Goal: Information Seeking & Learning: Learn about a topic

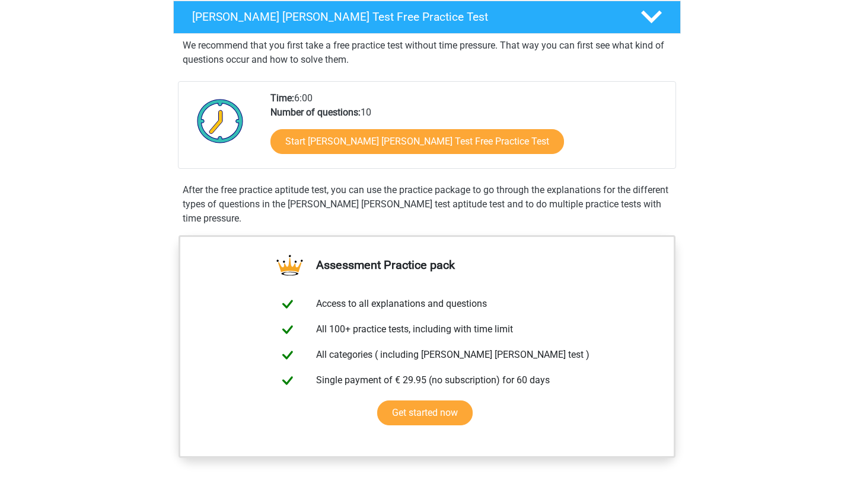
scroll to position [144, 0]
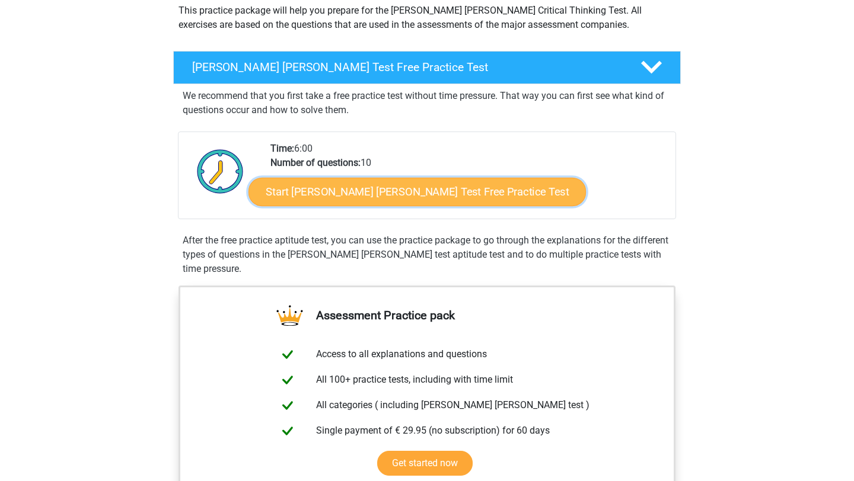
click at [327, 186] on link "Start Watson Glaser Test Free Practice Test" at bounding box center [416, 192] width 337 height 28
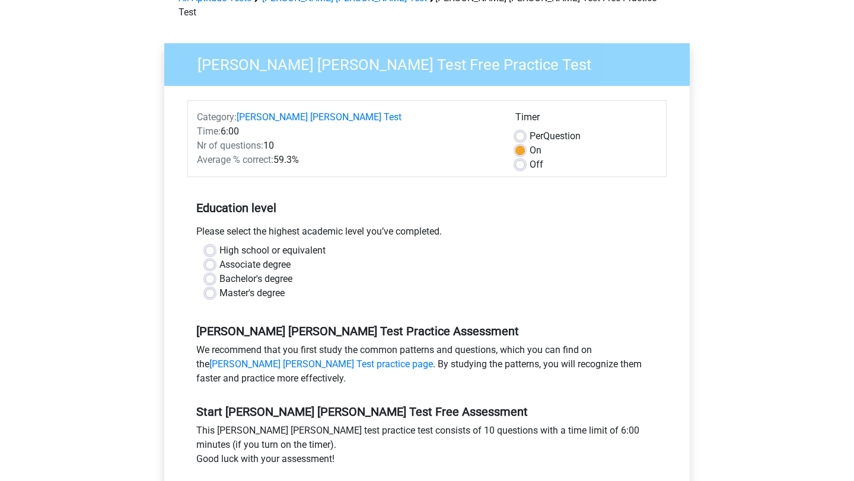
scroll to position [37, 0]
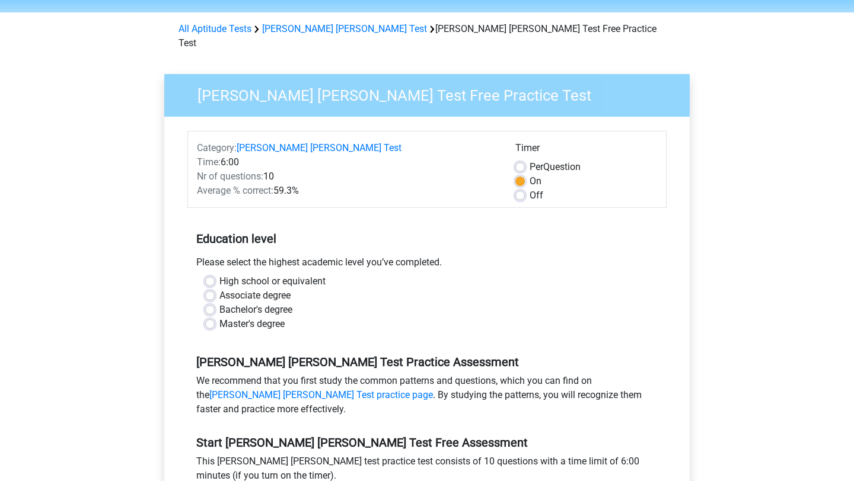
click at [529, 160] on label "Per Question" at bounding box center [554, 167] width 51 height 14
click at [519, 160] on input "Per Question" at bounding box center [519, 166] width 9 height 12
radio input "true"
click at [529, 174] on label "On" at bounding box center [535, 181] width 12 height 14
click at [519, 174] on input "On" at bounding box center [519, 180] width 9 height 12
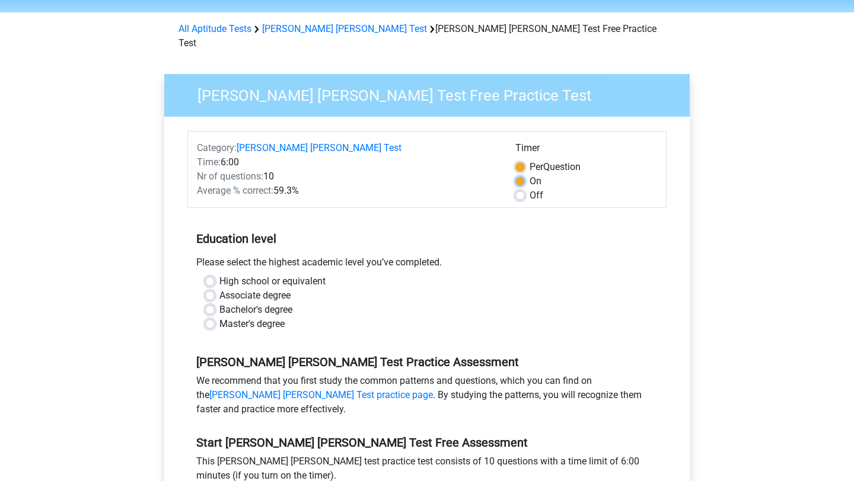
radio input "true"
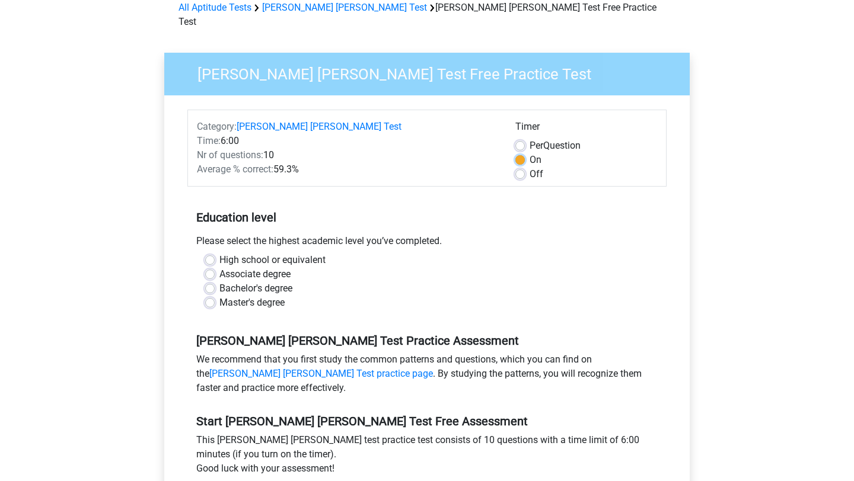
scroll to position [64, 0]
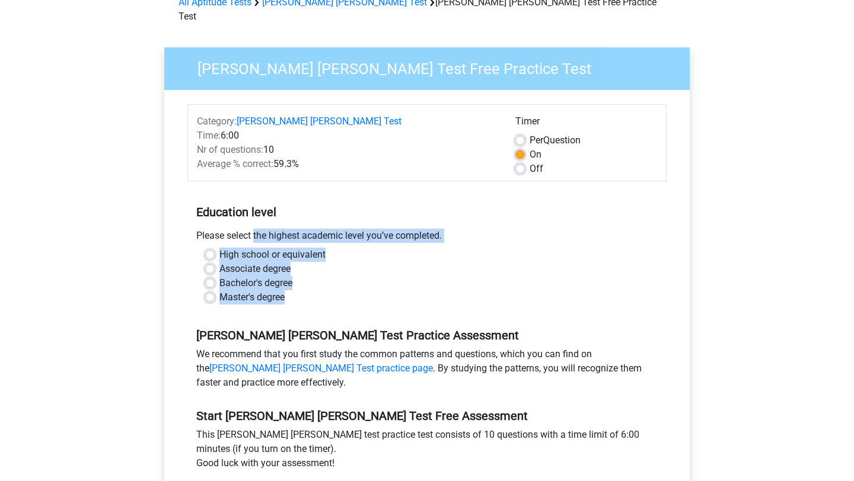
drag, startPoint x: 196, startPoint y: 221, endPoint x: 303, endPoint y: 291, distance: 128.1
click at [303, 291] on div "Education level Please select the highest academic level you’ve completed. High…" at bounding box center [426, 250] width 479 height 128
copy div "Please select the highest academic level you’ve completed. High school or equiv…"
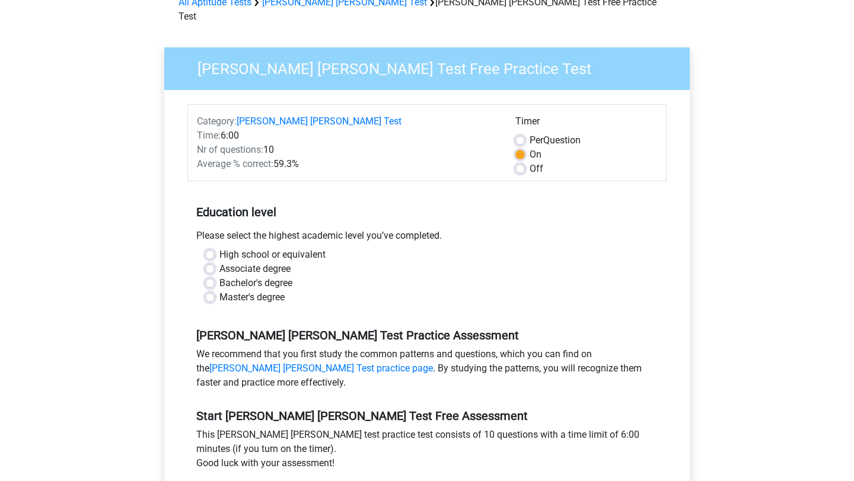
click at [336, 276] on div "Bachelor's degree" at bounding box center [426, 283] width 443 height 14
click at [219, 248] on label "High school or equivalent" at bounding box center [272, 255] width 106 height 14
click at [208, 248] on input "High school or equivalent" at bounding box center [209, 254] width 9 height 12
radio input "true"
click at [284, 363] on link "Watson Glaser Test practice page" at bounding box center [320, 368] width 223 height 11
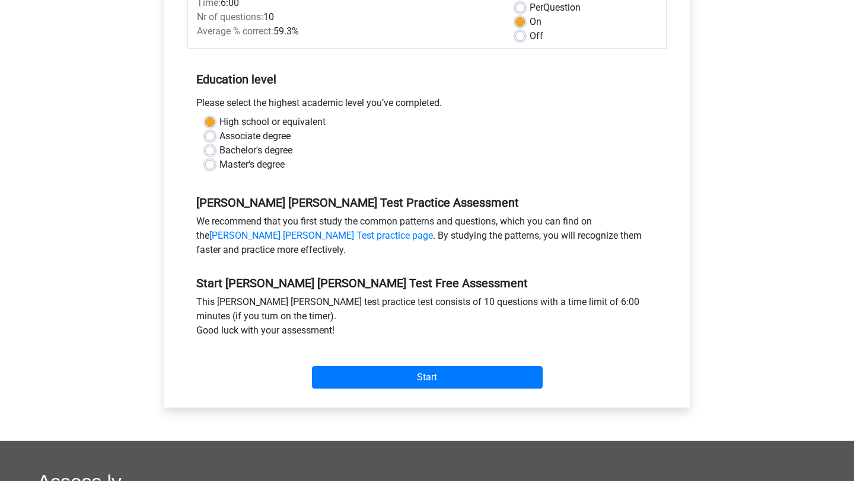
scroll to position [267, 0]
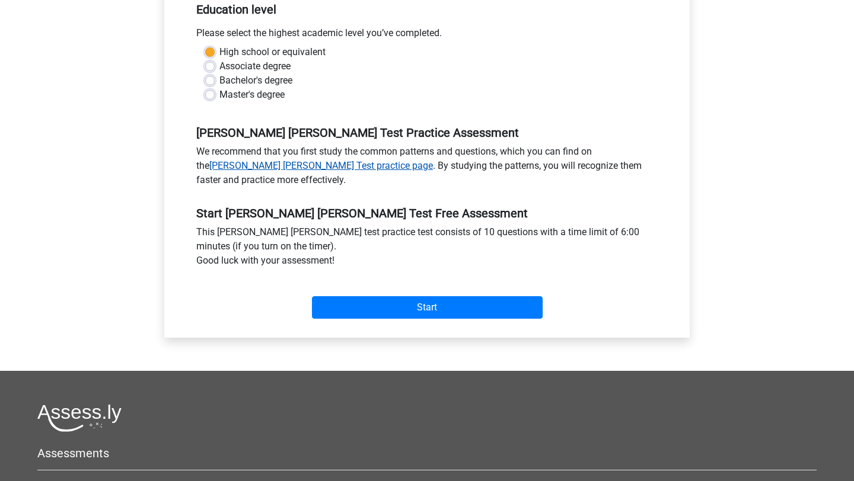
click at [232, 160] on link "Watson Glaser Test practice page" at bounding box center [320, 165] width 223 height 11
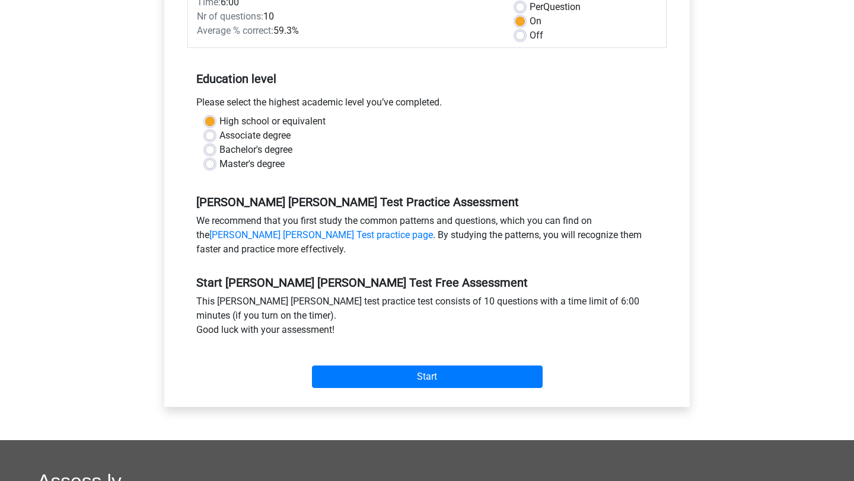
scroll to position [218, 0]
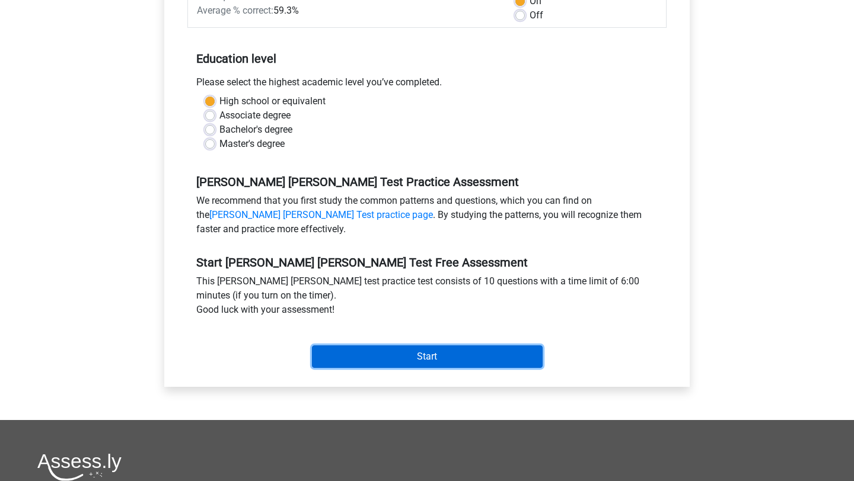
click at [365, 346] on input "Start" at bounding box center [427, 357] width 231 height 23
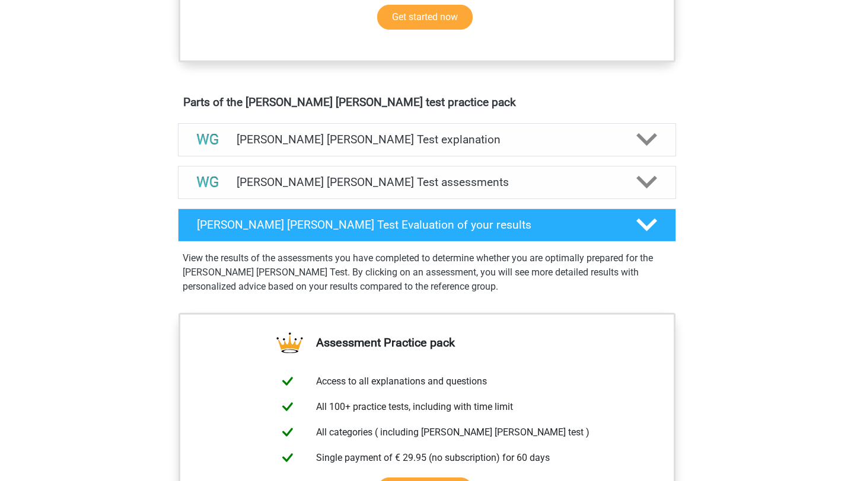
scroll to position [539, 0]
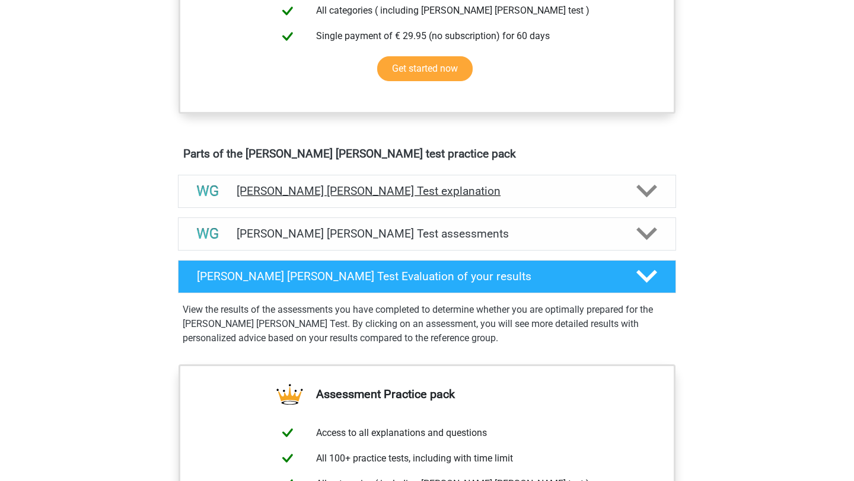
click at [252, 193] on h4 "[PERSON_NAME] [PERSON_NAME] Test explanation" at bounding box center [427, 191] width 381 height 14
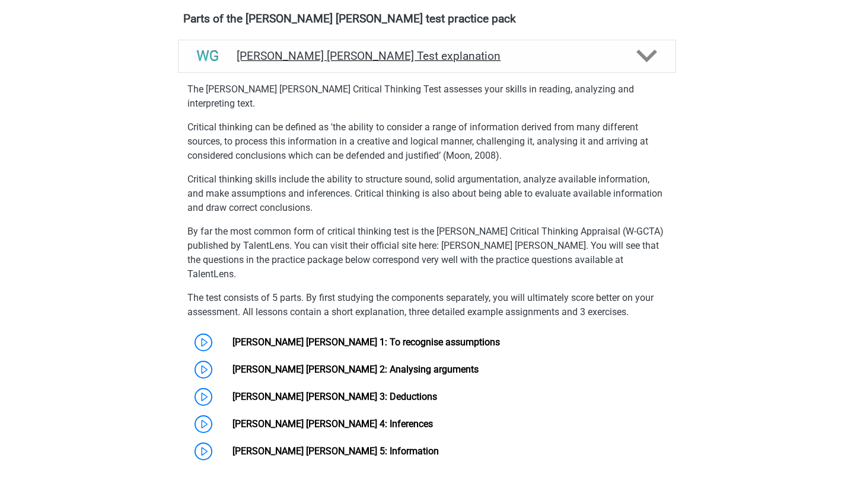
scroll to position [792, 0]
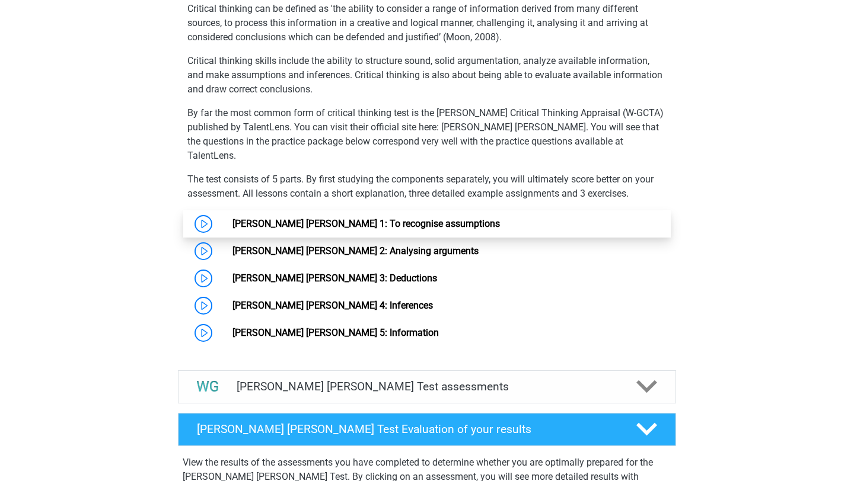
click at [252, 218] on link "Watson Glaser 1: To recognise assumptions" at bounding box center [365, 223] width 267 height 11
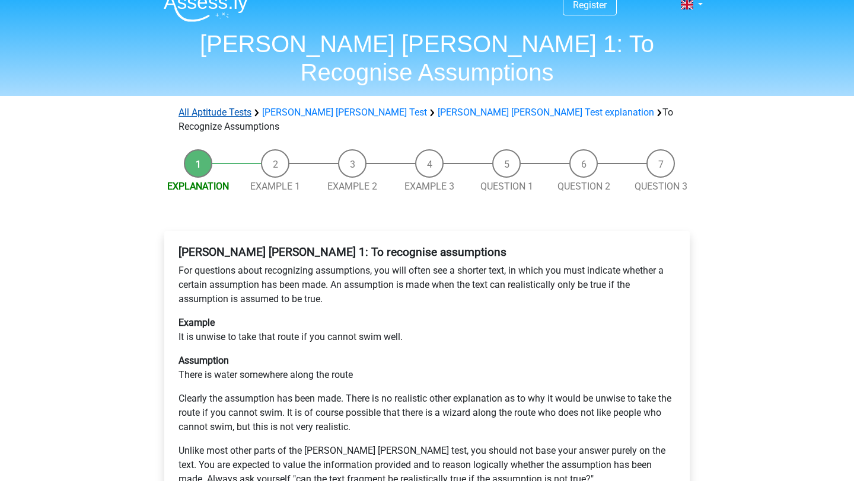
scroll to position [24, 0]
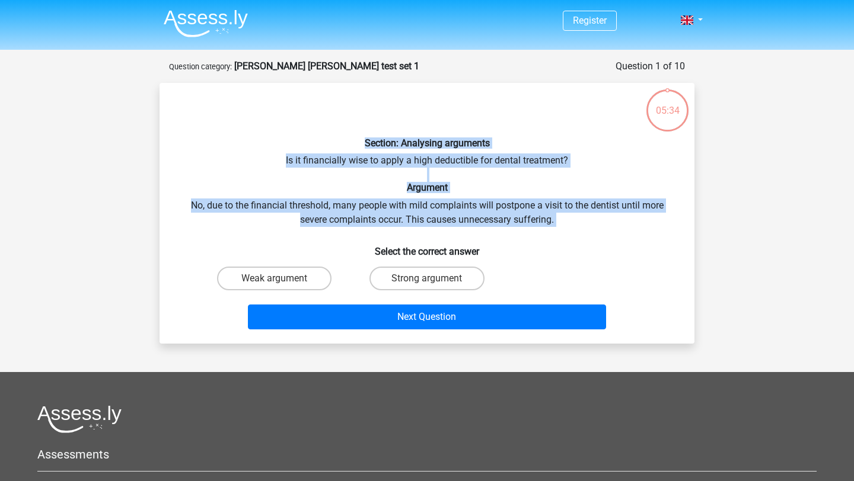
drag, startPoint x: 365, startPoint y: 145, endPoint x: 557, endPoint y: 233, distance: 211.1
click at [557, 233] on div "Section: Analysing arguments Is it financially wise to apply a high deductible …" at bounding box center [426, 213] width 525 height 242
copy div "Section: Analysing arguments Is it financially wise to apply a high deductible …"
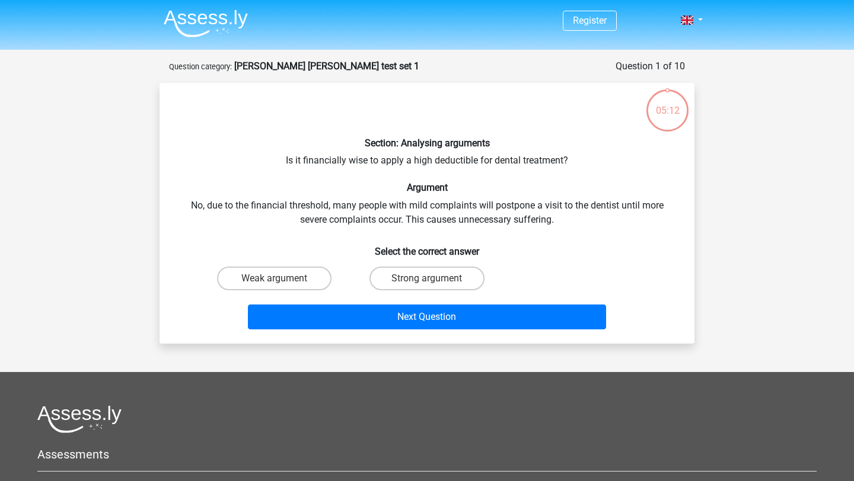
click at [350, 116] on p at bounding box center [404, 110] width 452 height 36
click at [277, 287] on label "Weak argument" at bounding box center [274, 279] width 114 height 24
click at [277, 286] on input "Weak argument" at bounding box center [278, 283] width 8 height 8
radio input "true"
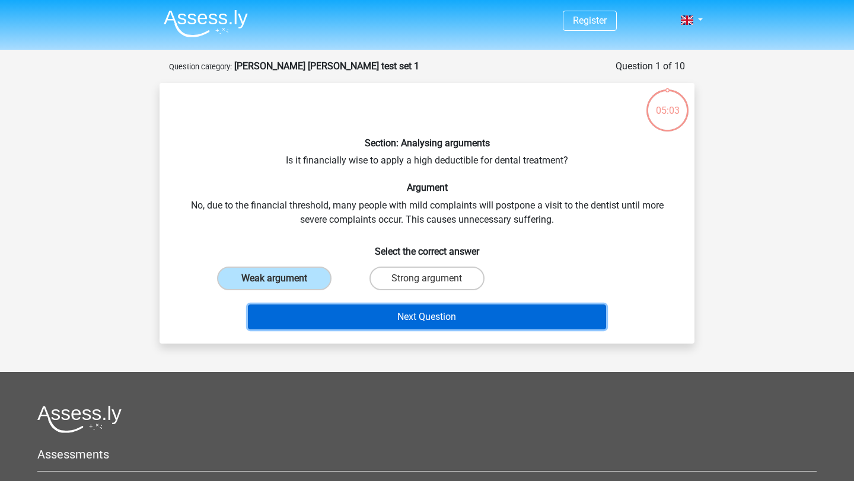
click at [341, 317] on button "Next Question" at bounding box center [427, 317] width 359 height 25
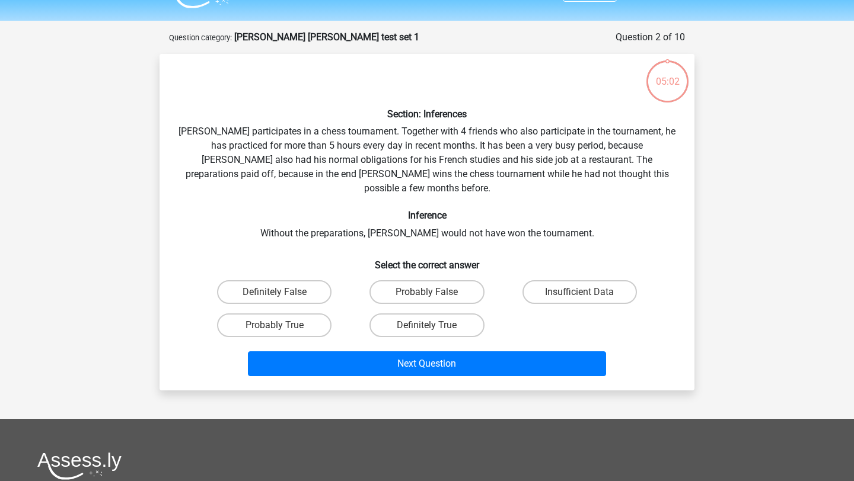
scroll to position [59, 0]
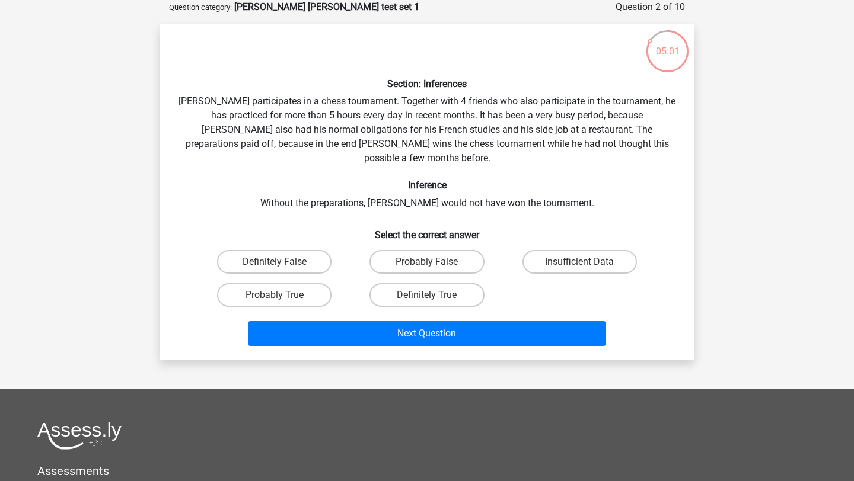
click at [405, 222] on h6 "Select the correct answer" at bounding box center [426, 230] width 497 height 21
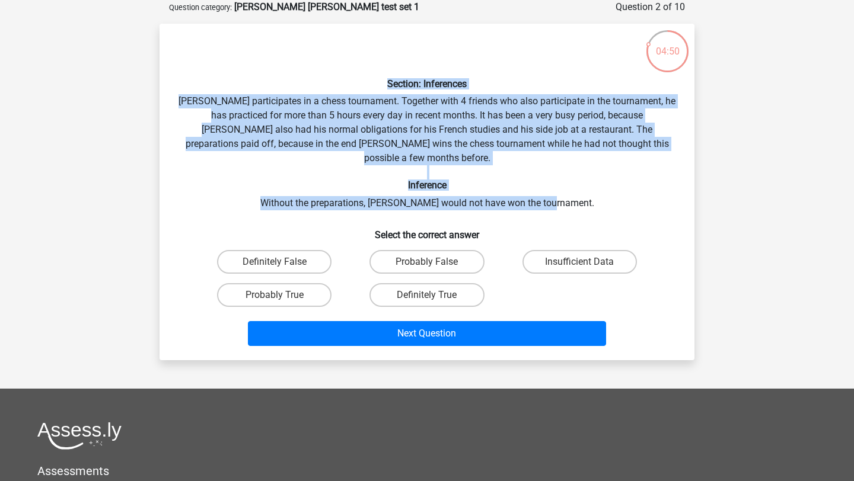
drag, startPoint x: 385, startPoint y: 84, endPoint x: 573, endPoint y: 185, distance: 213.2
click at [573, 186] on div "Section: Inferences Pablo participates in a chess tournament. Together with 4 f…" at bounding box center [426, 192] width 525 height 318
copy div "Section: Inferences Pablo participates in a chess tournament. Together with 4 f…"
click at [258, 283] on label "Probably True" at bounding box center [274, 295] width 114 height 24
click at [274, 295] on input "Probably True" at bounding box center [278, 299] width 8 height 8
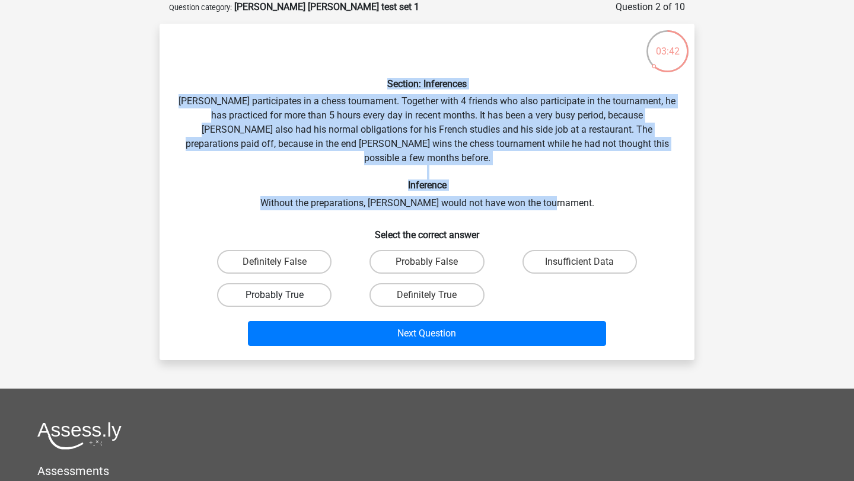
radio input "true"
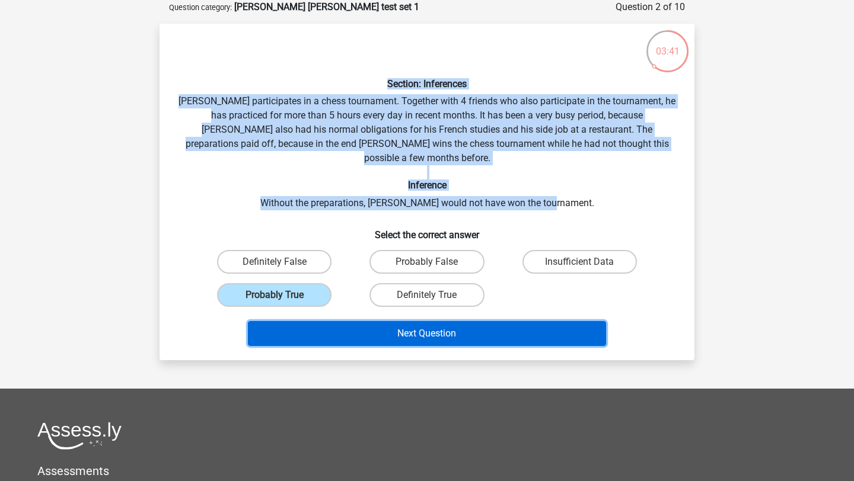
click at [334, 321] on button "Next Question" at bounding box center [427, 333] width 359 height 25
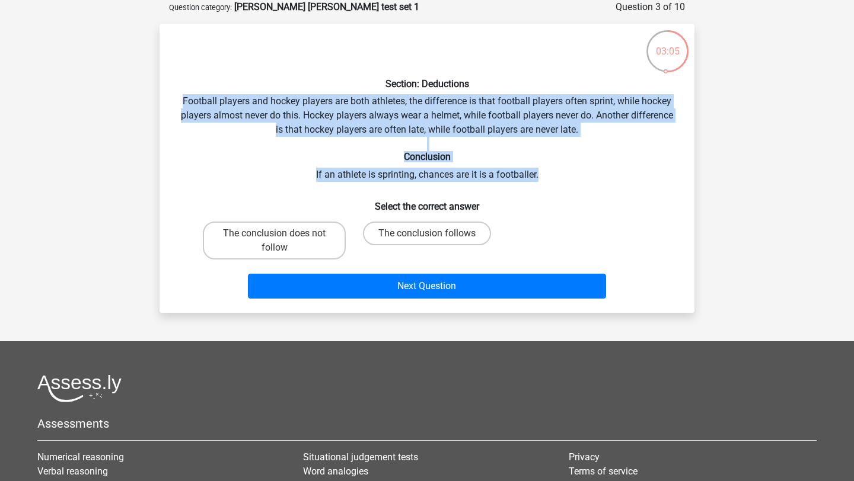
drag, startPoint x: 182, startPoint y: 98, endPoint x: 542, endPoint y: 178, distance: 368.6
click at [542, 178] on div "Section: Deductions Football players and hockey players are both athletes, the …" at bounding box center [426, 168] width 525 height 270
copy div "Football players and hockey players are both athletes, the difference is that f…"
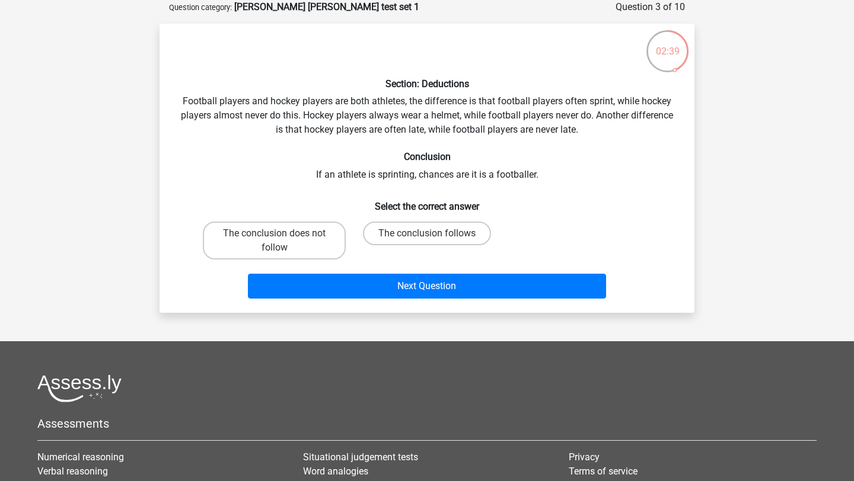
click at [296, 92] on div "Section: Deductions Football players and hockey players are both athletes, the …" at bounding box center [426, 168] width 525 height 270
click at [296, 242] on label "The conclusion does not follow" at bounding box center [274, 241] width 143 height 38
click at [282, 241] on input "The conclusion does not follow" at bounding box center [278, 238] width 8 height 8
radio input "true"
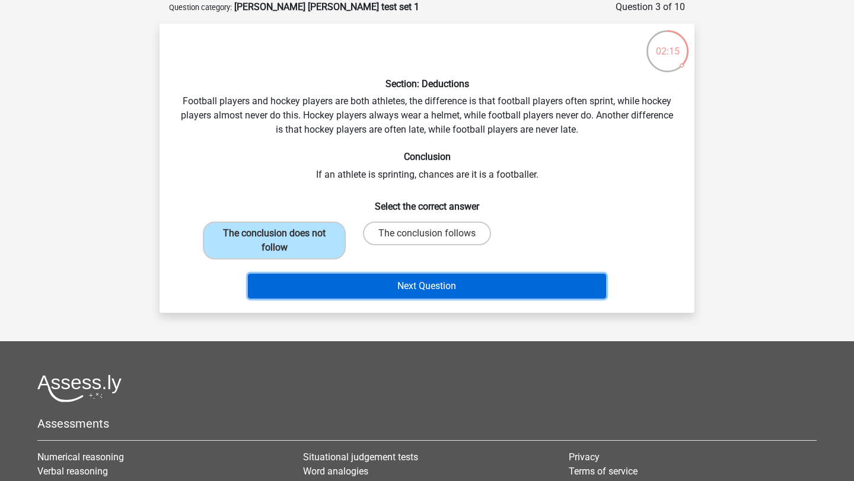
click at [335, 278] on button "Next Question" at bounding box center [427, 286] width 359 height 25
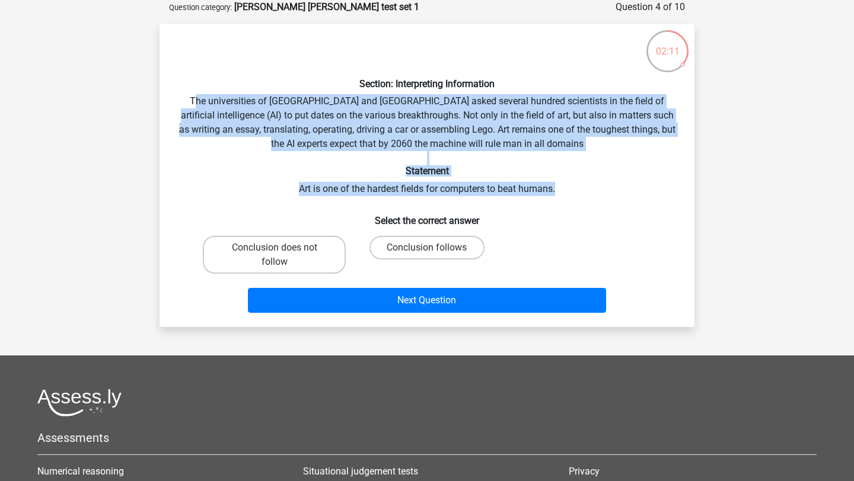
drag, startPoint x: 194, startPoint y: 102, endPoint x: 566, endPoint y: 188, distance: 381.5
click at [566, 188] on div "Section: Interpreting Information The universities of Oxford and Yale asked sev…" at bounding box center [426, 175] width 525 height 285
copy div "he universities of Oxford and Yale asked several hundred scientists in the fiel…"
click at [374, 248] on label "Conclusion follows" at bounding box center [426, 248] width 114 height 24
click at [427, 248] on input "Conclusion follows" at bounding box center [431, 252] width 8 height 8
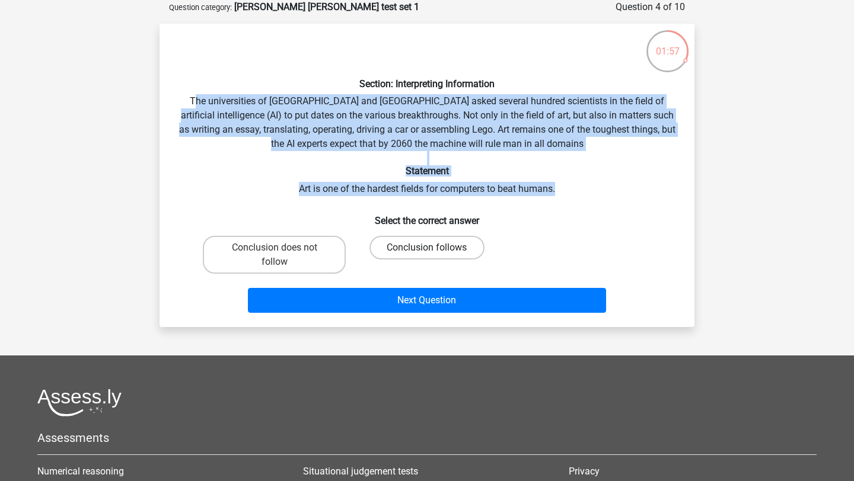
radio input "true"
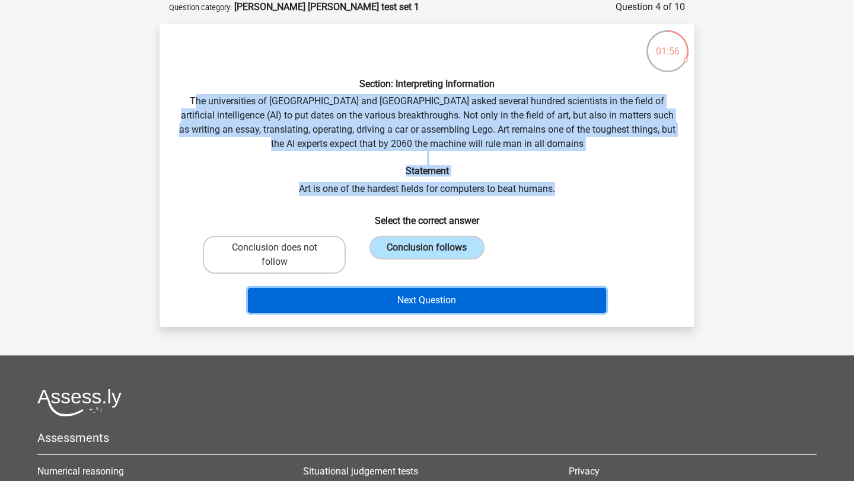
click at [395, 292] on button "Next Question" at bounding box center [427, 300] width 359 height 25
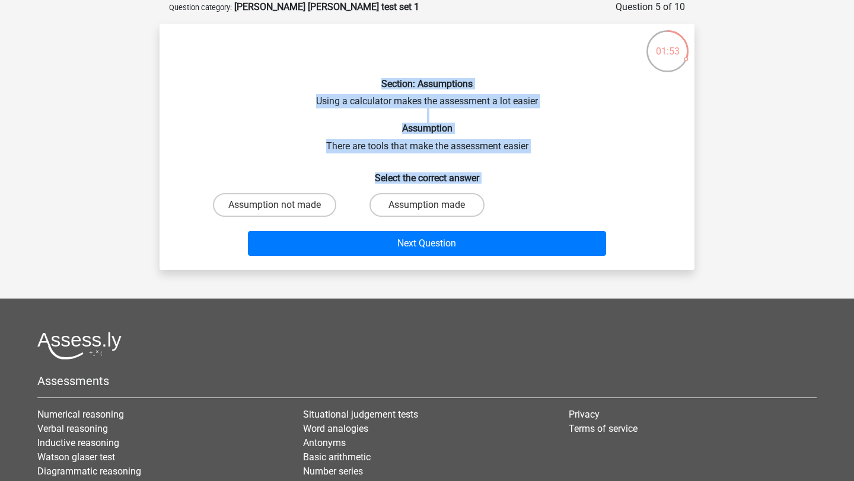
drag, startPoint x: 380, startPoint y: 82, endPoint x: 492, endPoint y: 187, distance: 153.9
click at [492, 187] on div "Section: Assumptions Using a calculator makes the assessment a lot easier Assum…" at bounding box center [426, 147] width 525 height 228
copy div "Section: Assumptions Using a calculator makes the assessment a lot easier Assum…"
click at [407, 205] on label "Assumption made" at bounding box center [426, 205] width 114 height 24
click at [427, 205] on input "Assumption made" at bounding box center [431, 209] width 8 height 8
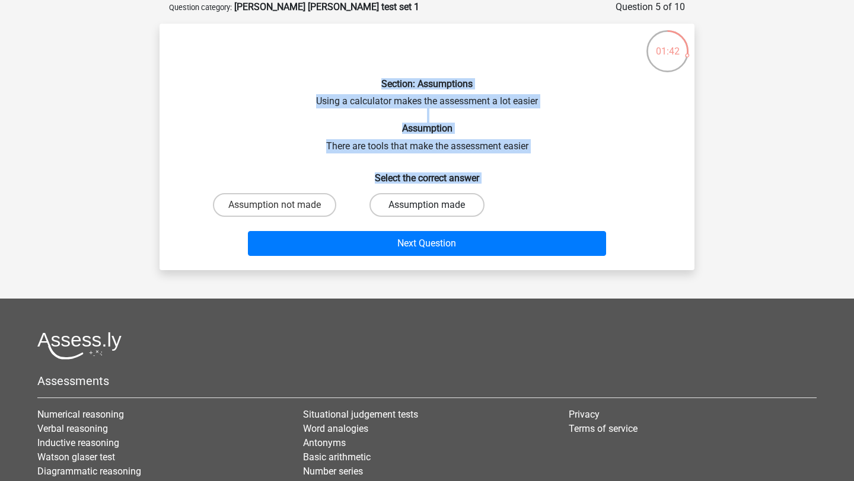
radio input "true"
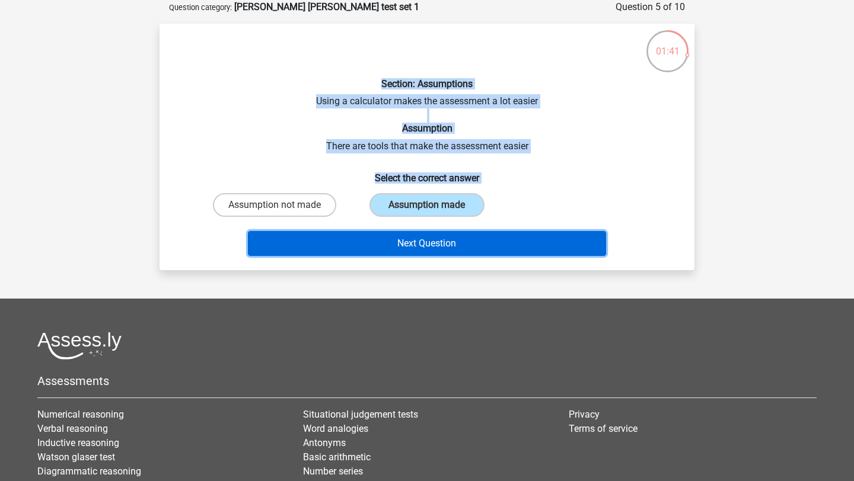
click at [418, 241] on button "Next Question" at bounding box center [427, 243] width 359 height 25
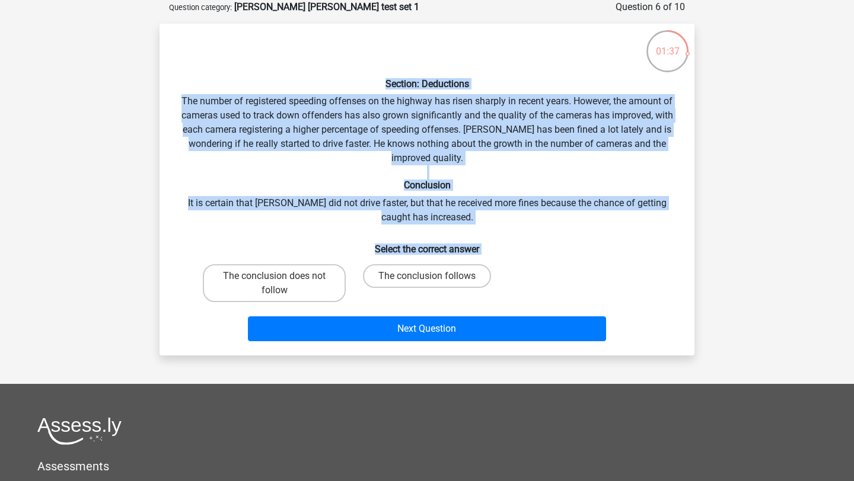
drag, startPoint x: 386, startPoint y: 84, endPoint x: 496, endPoint y: 266, distance: 213.0
click at [496, 266] on div "Section: Deductions The number of registered speeding offenses on the highway h…" at bounding box center [426, 189] width 525 height 313
copy div "Section: Deductions The number of registered speeding offenses on the highway h…"
click at [293, 277] on label "The conclusion does not follow" at bounding box center [274, 283] width 143 height 38
click at [282, 277] on input "The conclusion does not follow" at bounding box center [278, 280] width 8 height 8
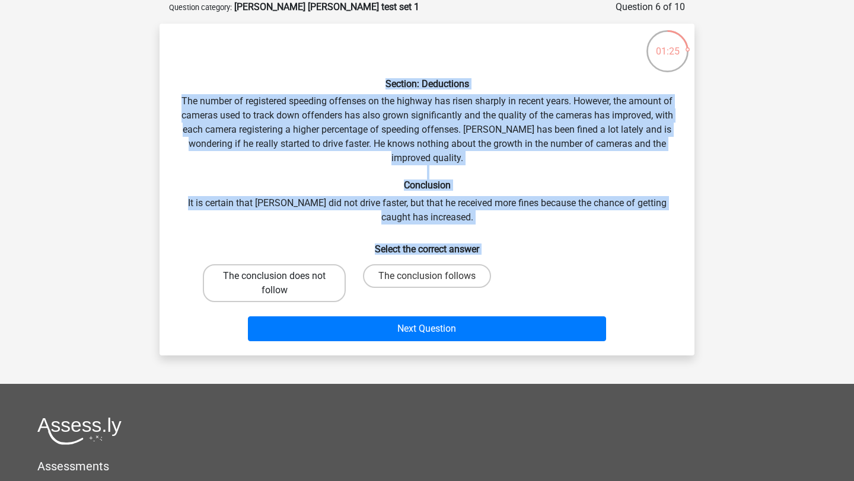
radio input "true"
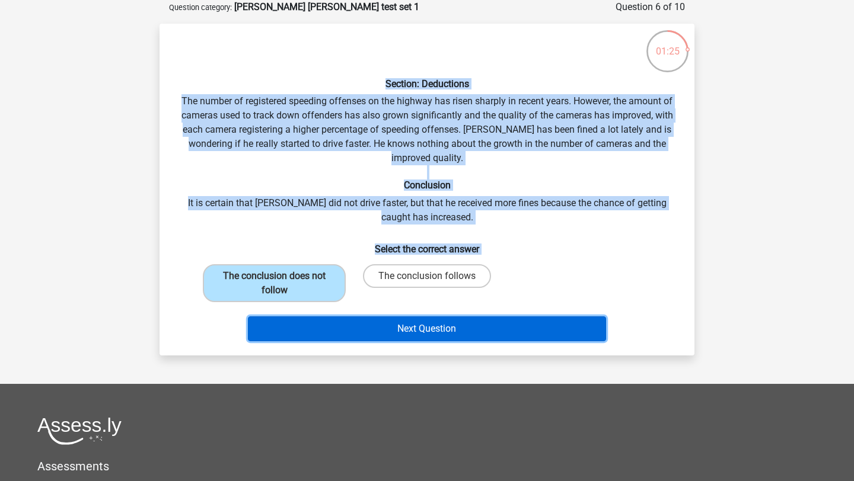
click at [359, 337] on button "Next Question" at bounding box center [427, 329] width 359 height 25
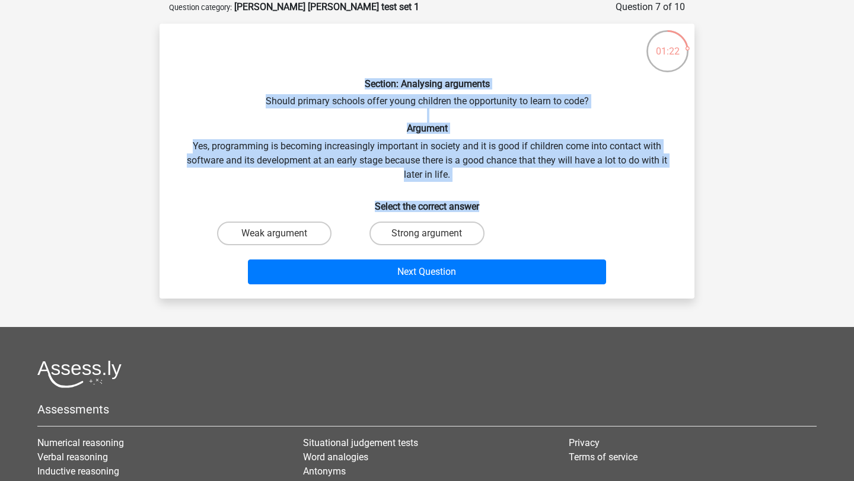
drag, startPoint x: 365, startPoint y: 81, endPoint x: 484, endPoint y: 204, distance: 170.6
click at [484, 204] on div "Section: Analysing arguments Should primary schools offer young children the op…" at bounding box center [426, 161] width 525 height 256
copy div "Section: Analysing arguments Should primary schools offer young children the op…"
click at [389, 222] on label "Strong argument" at bounding box center [426, 234] width 114 height 24
click at [427, 234] on input "Strong argument" at bounding box center [431, 238] width 8 height 8
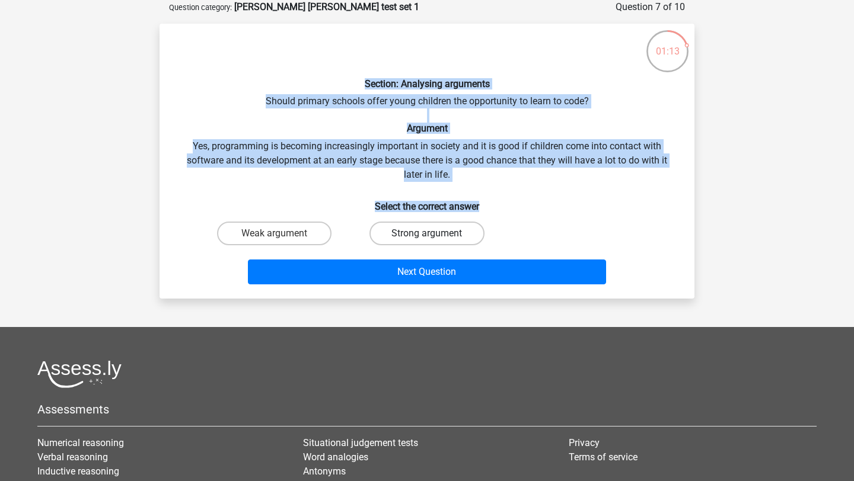
radio input "true"
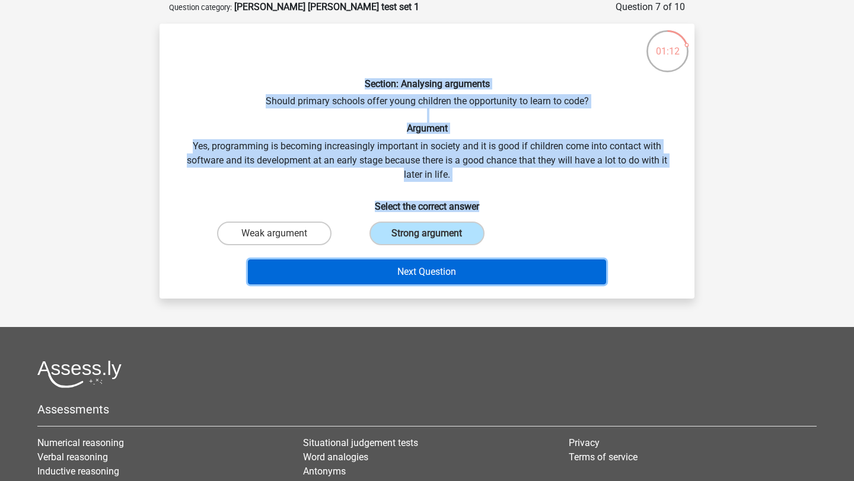
click at [405, 279] on button "Next Question" at bounding box center [427, 272] width 359 height 25
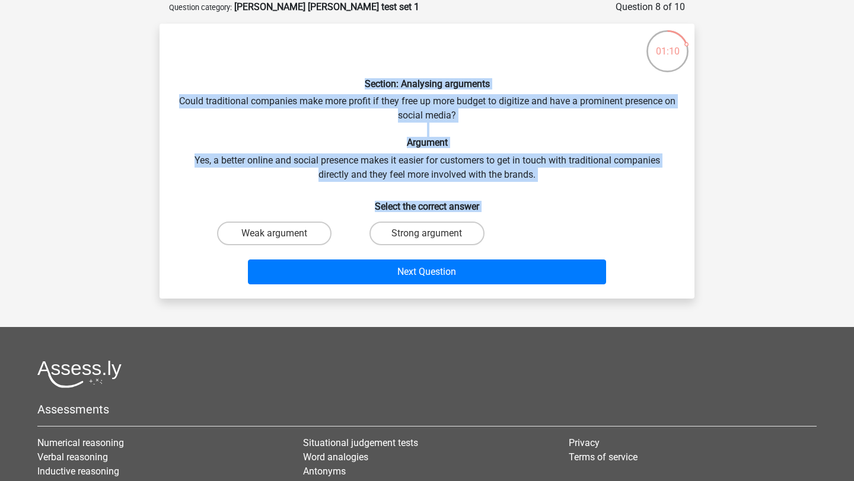
drag, startPoint x: 366, startPoint y: 85, endPoint x: 497, endPoint y: 213, distance: 183.6
click at [497, 213] on div "Section: Analysing arguments Could traditional companies make more profit if th…" at bounding box center [426, 161] width 525 height 256
copy div "Section: Analysing arguments Could traditional companies make more profit if th…"
click at [303, 232] on label "Weak argument" at bounding box center [274, 234] width 114 height 24
click at [282, 234] on input "Weak argument" at bounding box center [278, 238] width 8 height 8
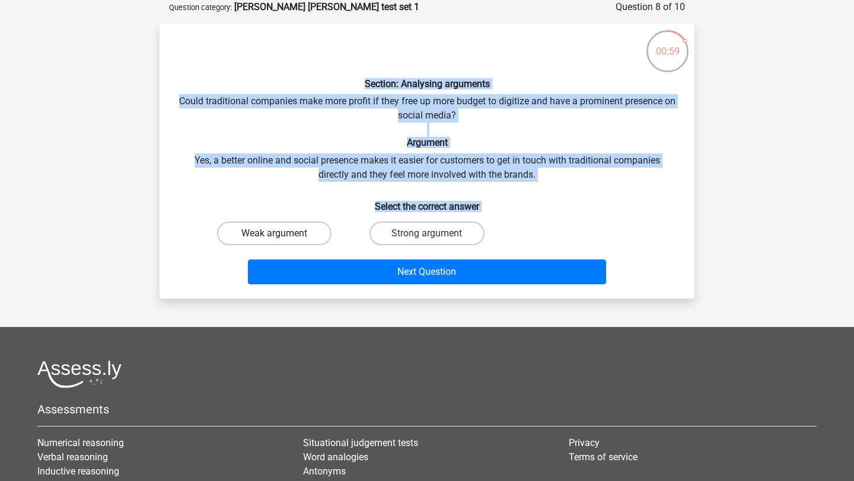
radio input "true"
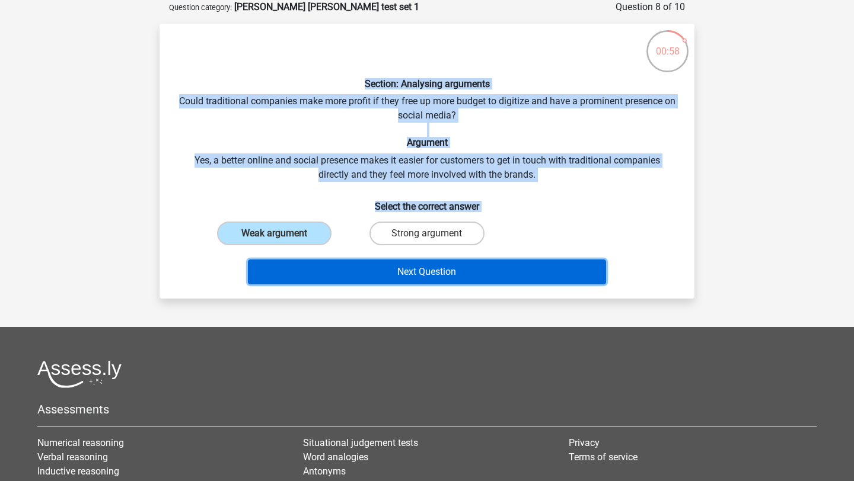
click at [335, 271] on button "Next Question" at bounding box center [427, 272] width 359 height 25
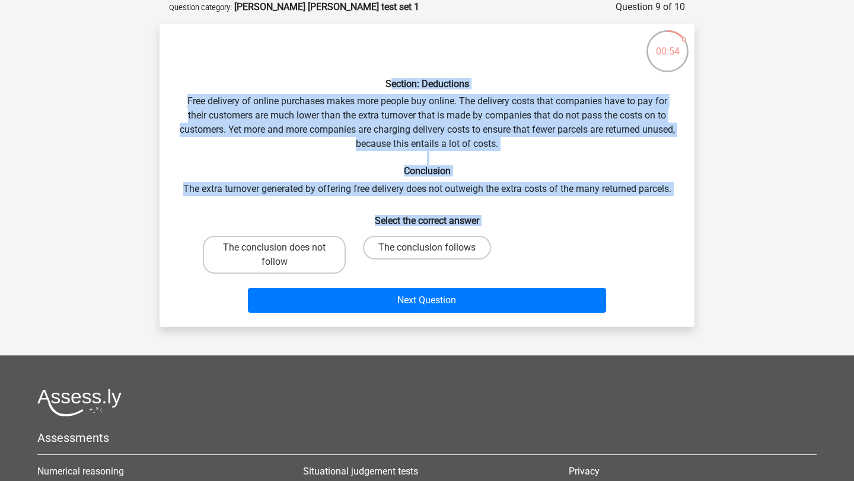
drag, startPoint x: 390, startPoint y: 83, endPoint x: 484, endPoint y: 237, distance: 180.1
click at [484, 242] on div "Section: Deductions Free delivery of online purchases makes more people buy onl…" at bounding box center [426, 175] width 525 height 285
copy div "ection: Deductions Free delivery of online purchases makes more people buy onli…"
click at [322, 254] on label "The conclusion does not follow" at bounding box center [274, 255] width 143 height 38
click at [282, 254] on input "The conclusion does not follow" at bounding box center [278, 252] width 8 height 8
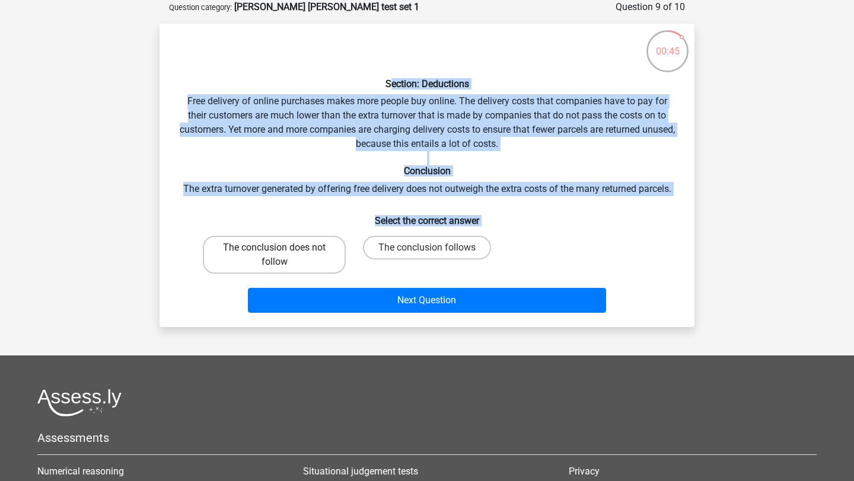
radio input "true"
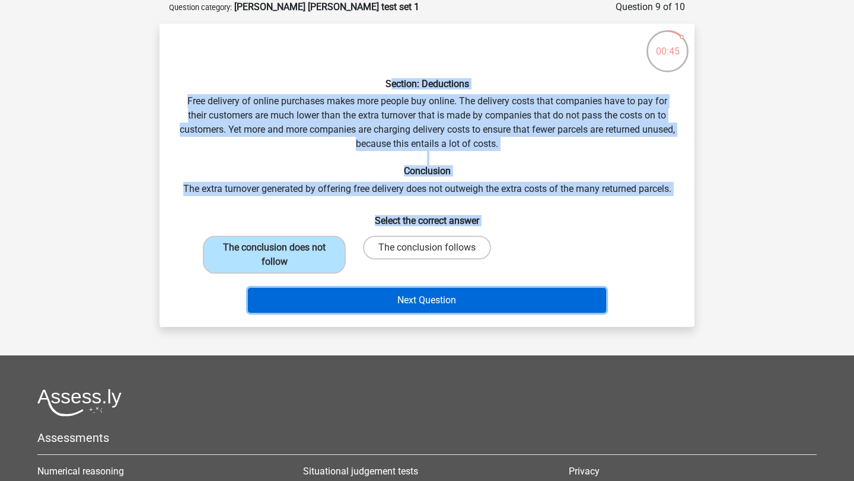
click at [367, 300] on button "Next Question" at bounding box center [427, 300] width 359 height 25
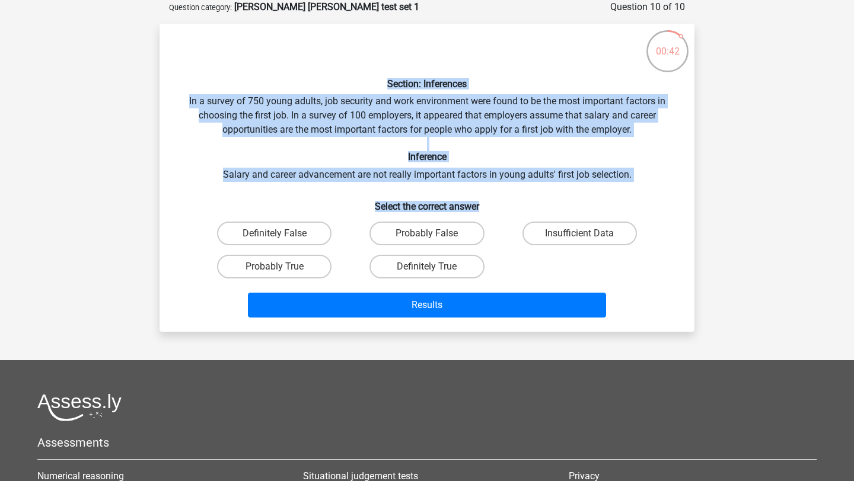
drag, startPoint x: 388, startPoint y: 84, endPoint x: 498, endPoint y: 210, distance: 168.5
click at [498, 210] on div "Section: Inferences In a survey of 750 young adults, job security and work envi…" at bounding box center [426, 177] width 525 height 289
click at [313, 266] on label "Probably True" at bounding box center [274, 267] width 114 height 24
click at [282, 267] on input "Probably True" at bounding box center [278, 271] width 8 height 8
radio input "true"
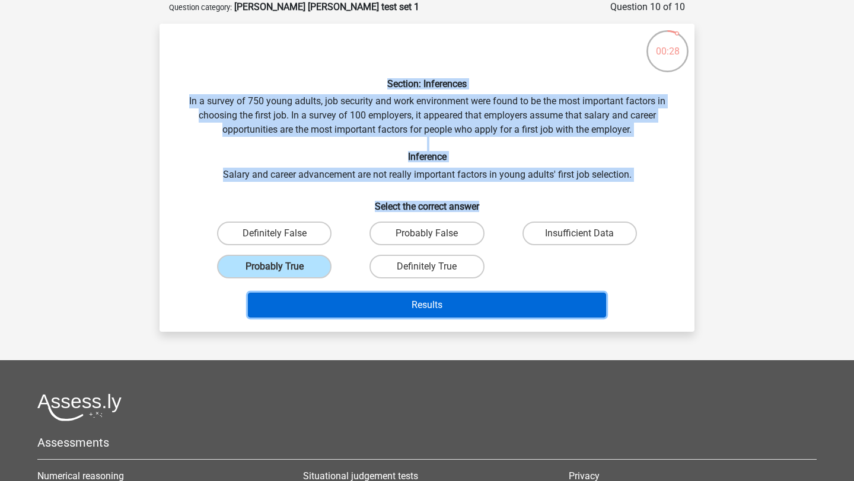
click at [366, 312] on button "Results" at bounding box center [427, 305] width 359 height 25
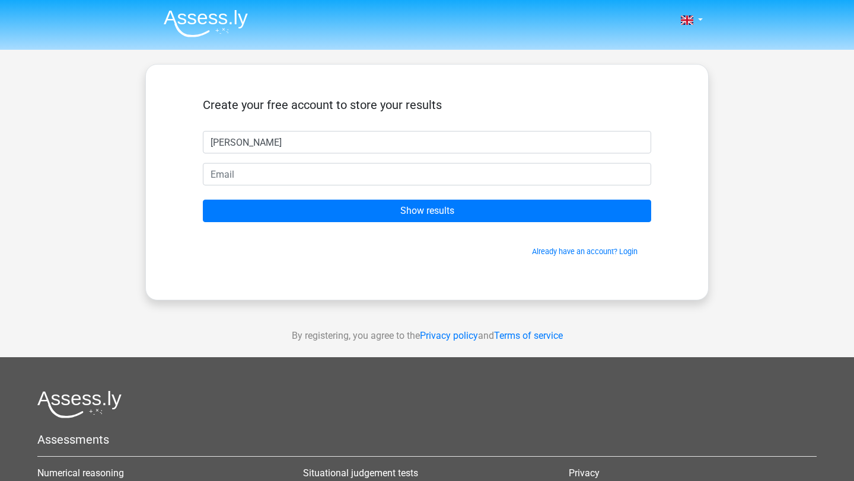
type input "[PERSON_NAME]"
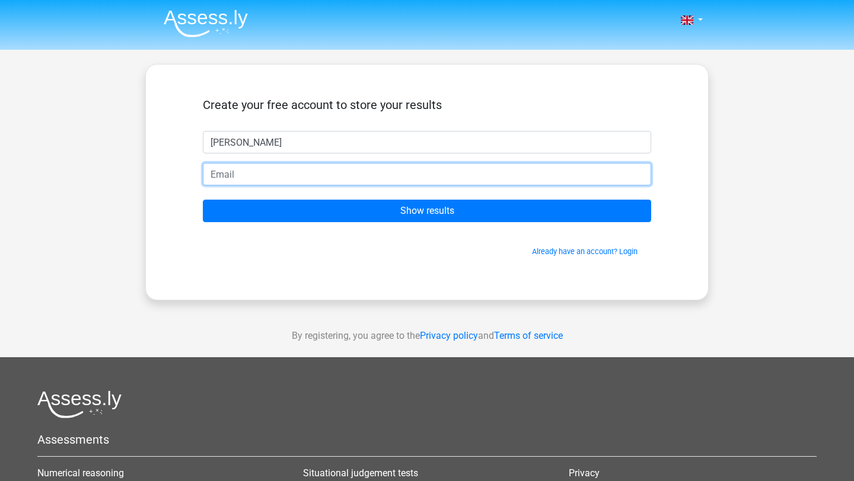
click at [248, 184] on input "email" at bounding box center [427, 174] width 448 height 23
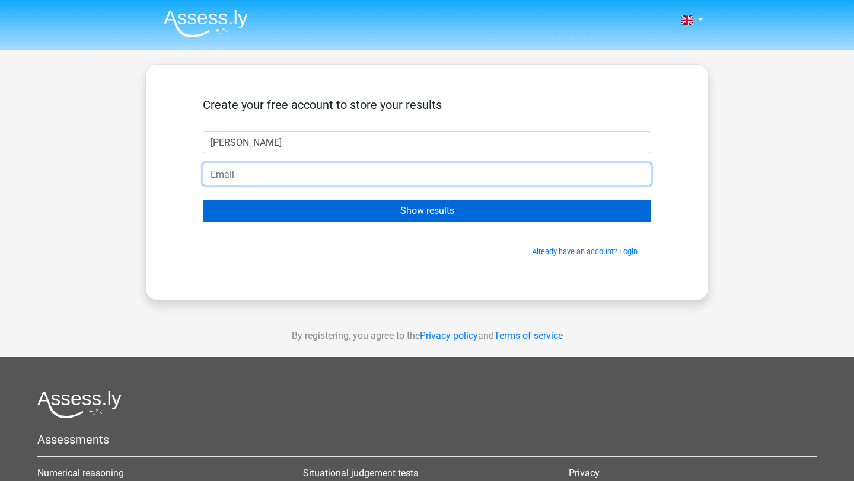
type input "c.centeno@student.fdu.edu"
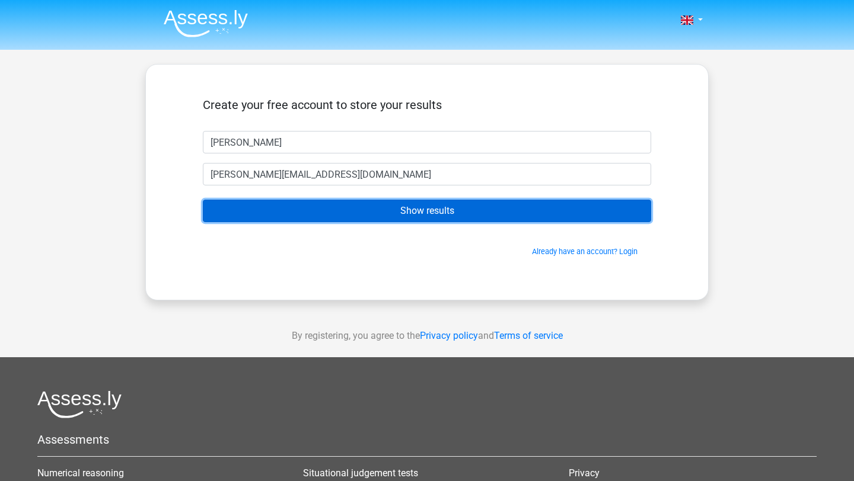
click at [258, 210] on input "Show results" at bounding box center [427, 211] width 448 height 23
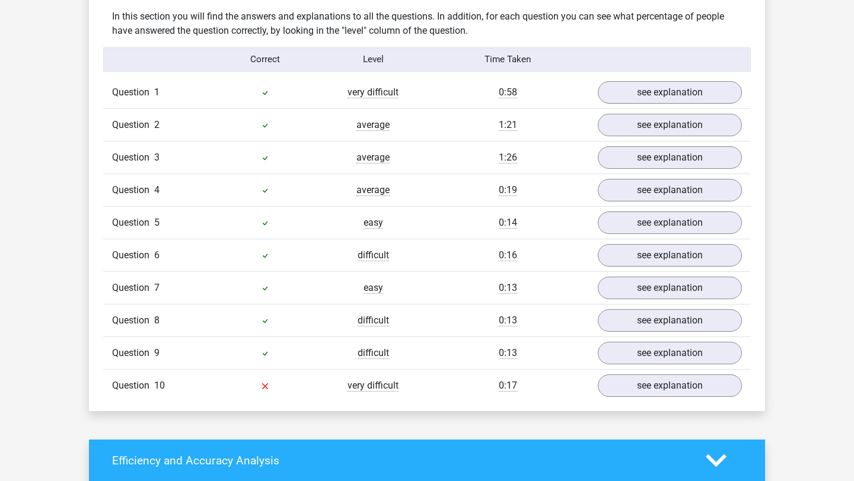
scroll to position [928, 0]
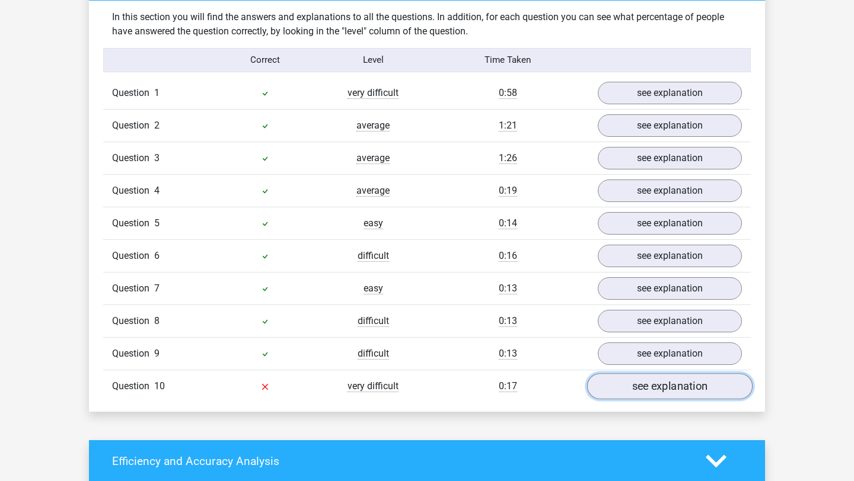
click at [669, 386] on link "see explanation" at bounding box center [669, 386] width 165 height 26
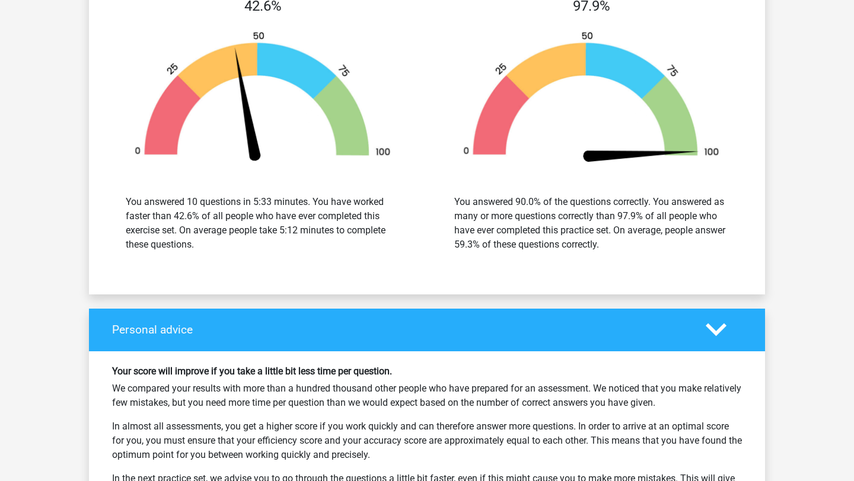
scroll to position [1910, 0]
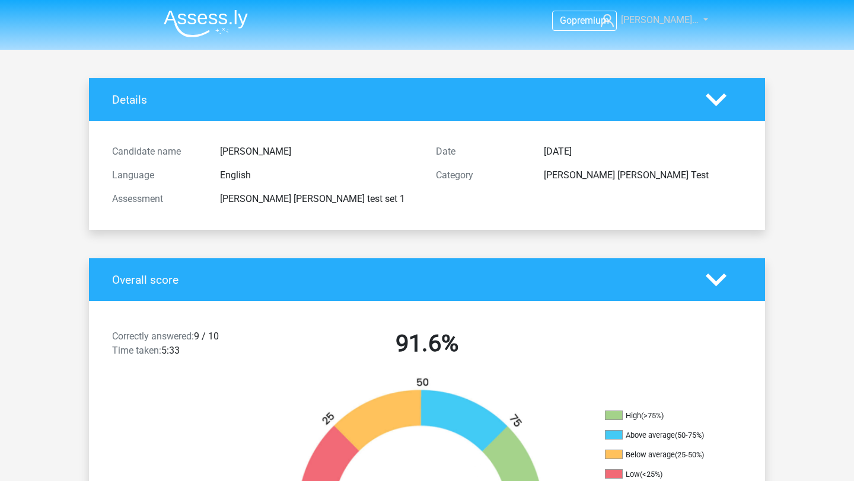
click at [641, 20] on span "Christina Cen…" at bounding box center [660, 19] width 78 height 11
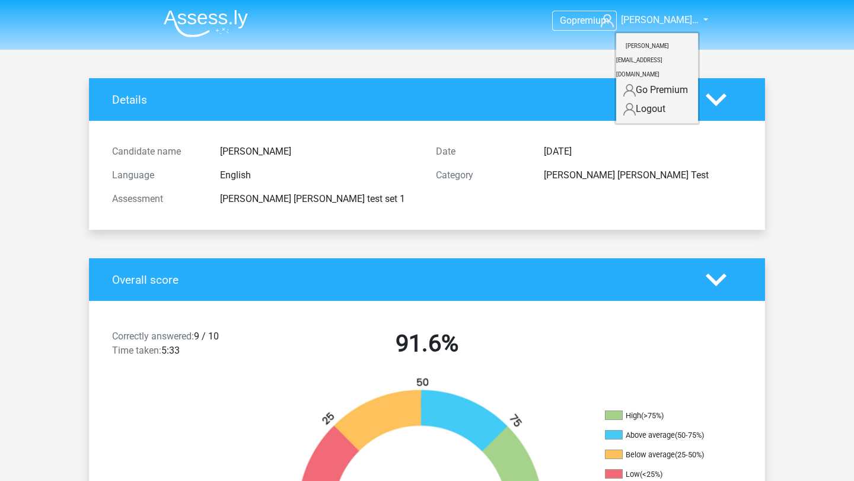
click at [628, 103] on icon at bounding box center [629, 109] width 12 height 12
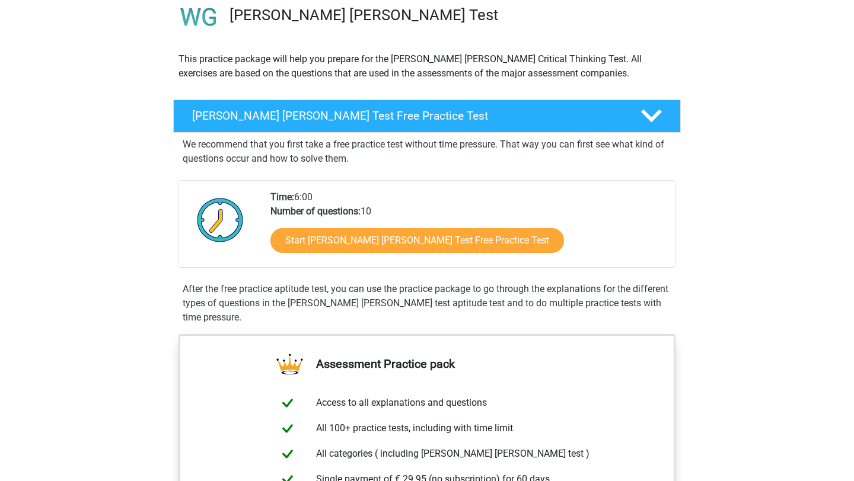
scroll to position [109, 0]
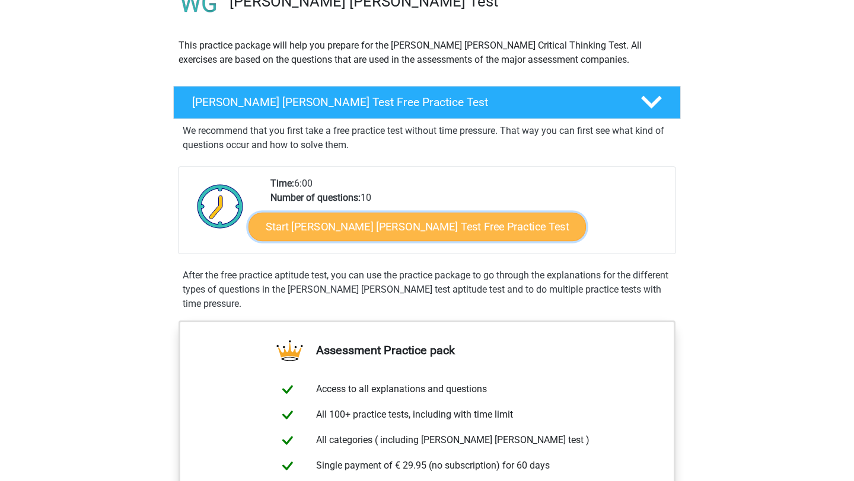
click at [330, 235] on link "Start [PERSON_NAME] [PERSON_NAME] Test Free Practice Test" at bounding box center [416, 227] width 337 height 28
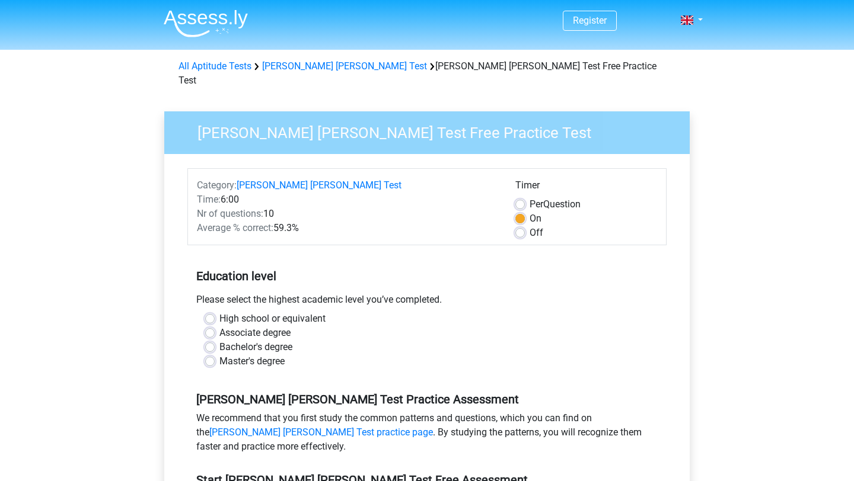
click at [219, 312] on label "High school or equivalent" at bounding box center [272, 319] width 106 height 14
click at [211, 312] on input "High school or equivalent" at bounding box center [209, 318] width 9 height 12
radio input "true"
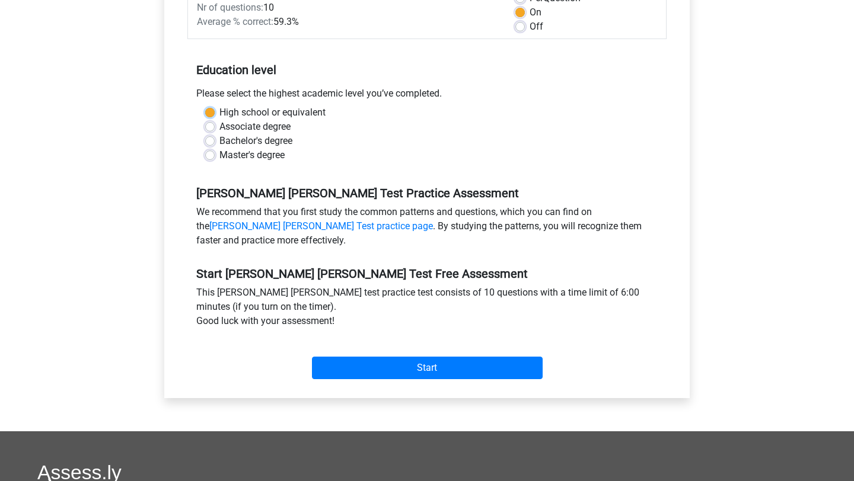
scroll to position [258, 0]
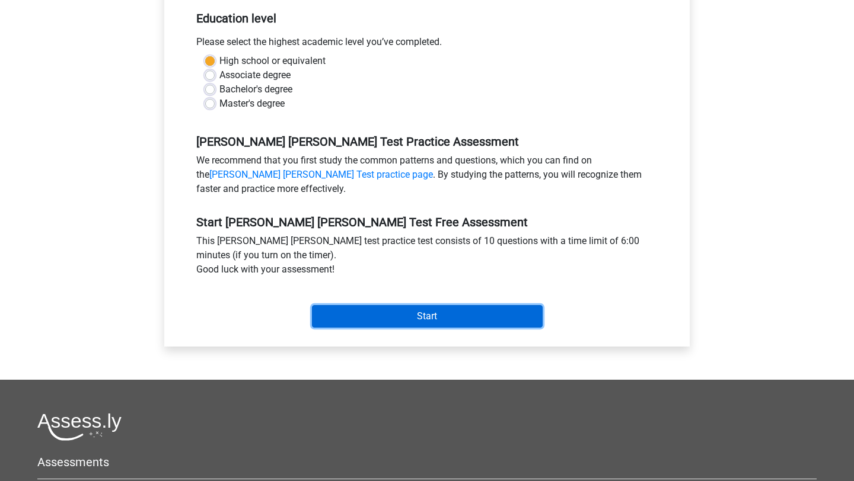
click at [402, 310] on input "Start" at bounding box center [427, 316] width 231 height 23
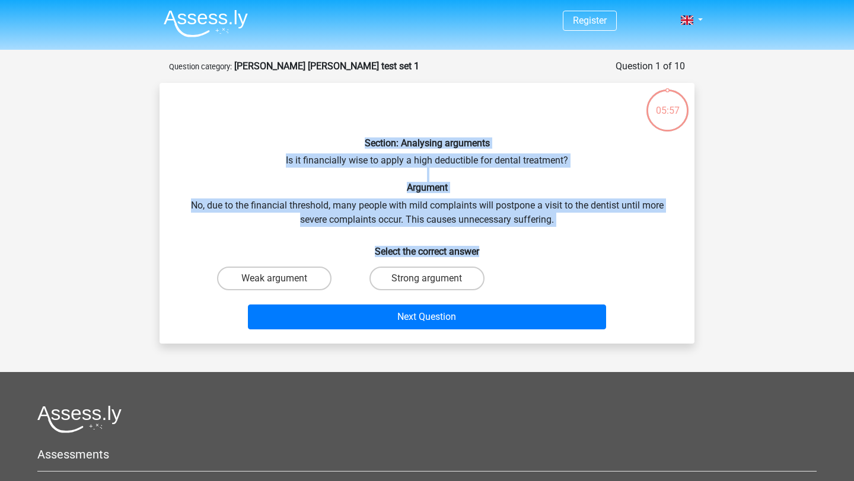
drag, startPoint x: 367, startPoint y: 140, endPoint x: 503, endPoint y: 255, distance: 177.9
click at [504, 255] on div "Section: Analysing arguments Is it financially wise to apply a high deductible …" at bounding box center [426, 213] width 525 height 242
copy div "Section: Analysing arguments Is it financially wise to apply a high deductible …"
click at [289, 270] on label "Weak argument" at bounding box center [274, 279] width 114 height 24
click at [282, 279] on input "Weak argument" at bounding box center [278, 283] width 8 height 8
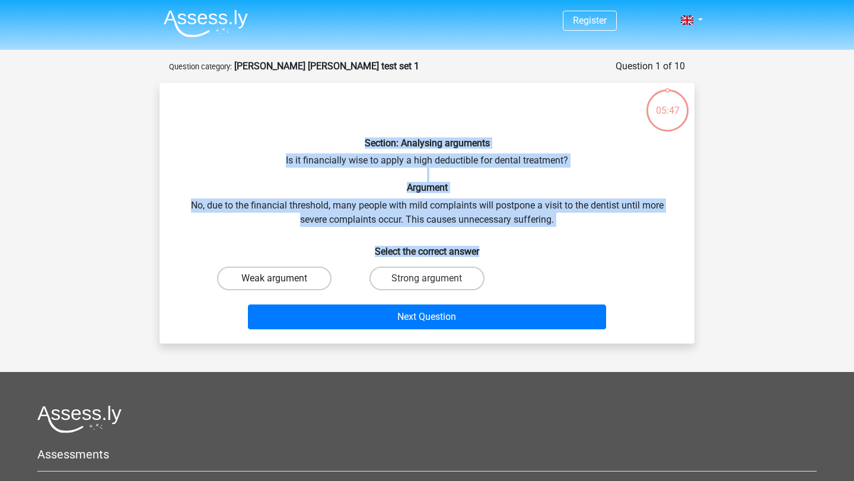
radio input "true"
click at [324, 247] on h6 "Select the correct answer" at bounding box center [426, 247] width 497 height 21
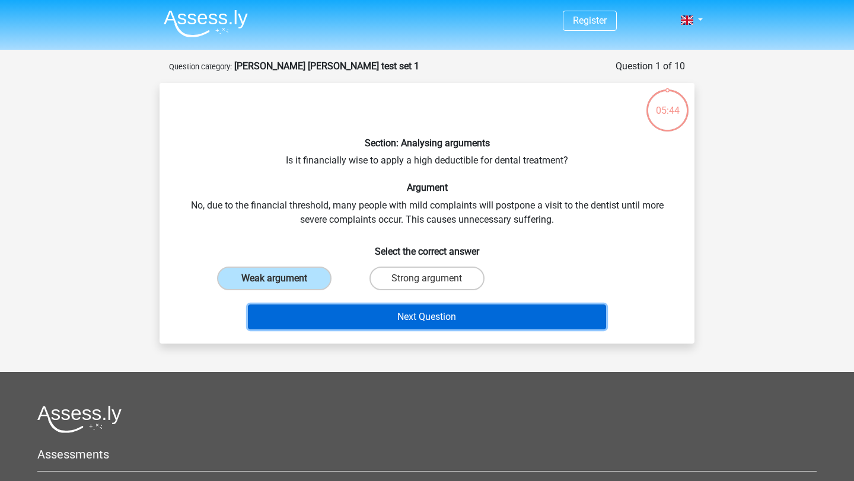
click at [344, 318] on button "Next Question" at bounding box center [427, 317] width 359 height 25
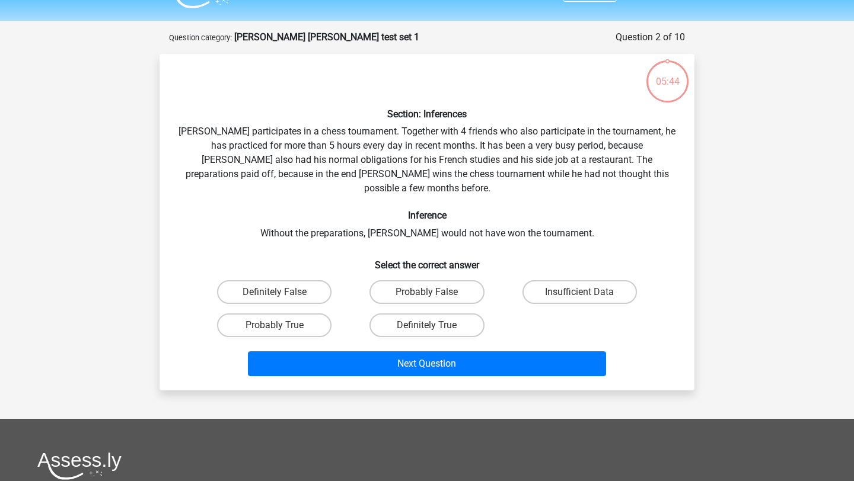
scroll to position [59, 0]
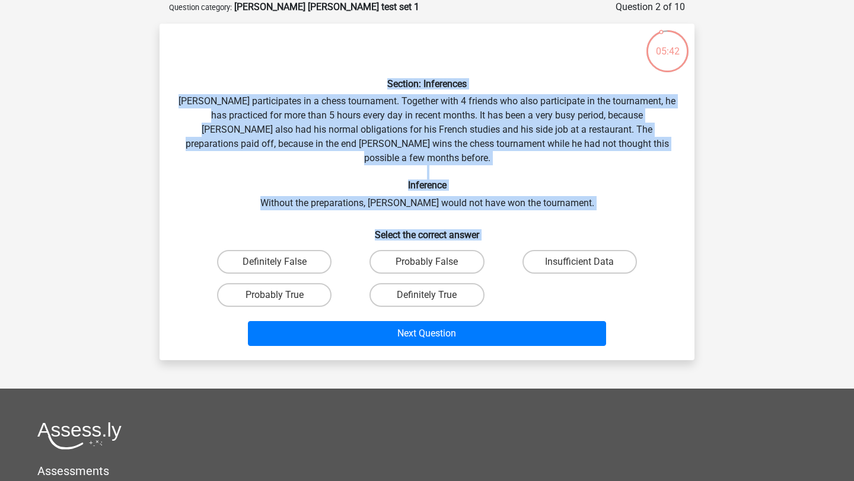
drag, startPoint x: 388, startPoint y: 82, endPoint x: 488, endPoint y: 291, distance: 231.4
click at [488, 291] on div "Section: Inferences Pablo participates in a chess tournament. Together with 4 f…" at bounding box center [426, 192] width 525 height 318
copy div "Section: Inferences Pablo participates in a chess tournament. Together with 4 f…"
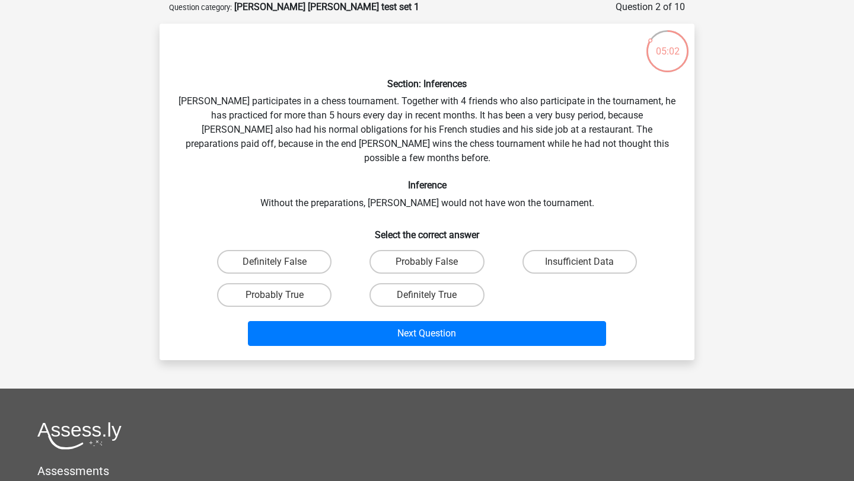
click at [243, 159] on div "Section: Inferences Pablo participates in a chess tournament. Together with 4 f…" at bounding box center [426, 192] width 525 height 318
click at [269, 290] on label "Probably True" at bounding box center [274, 295] width 114 height 24
click at [274, 295] on input "Probably True" at bounding box center [278, 299] width 8 height 8
radio input "true"
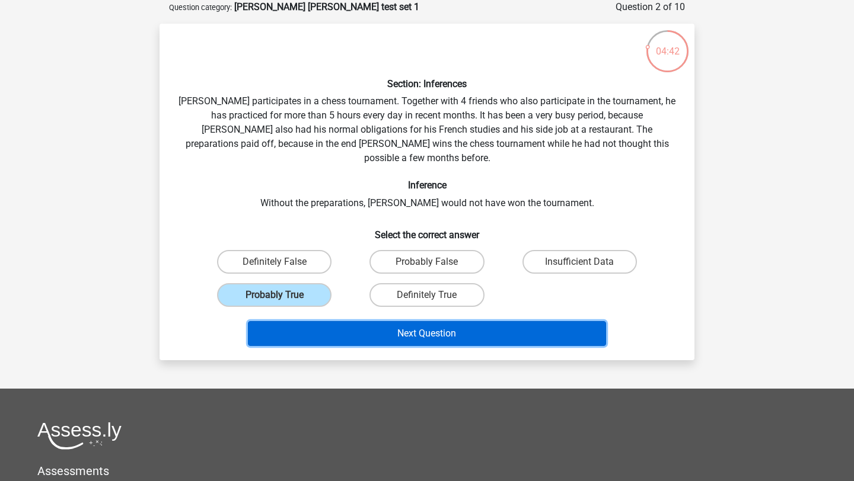
click at [317, 321] on button "Next Question" at bounding box center [427, 333] width 359 height 25
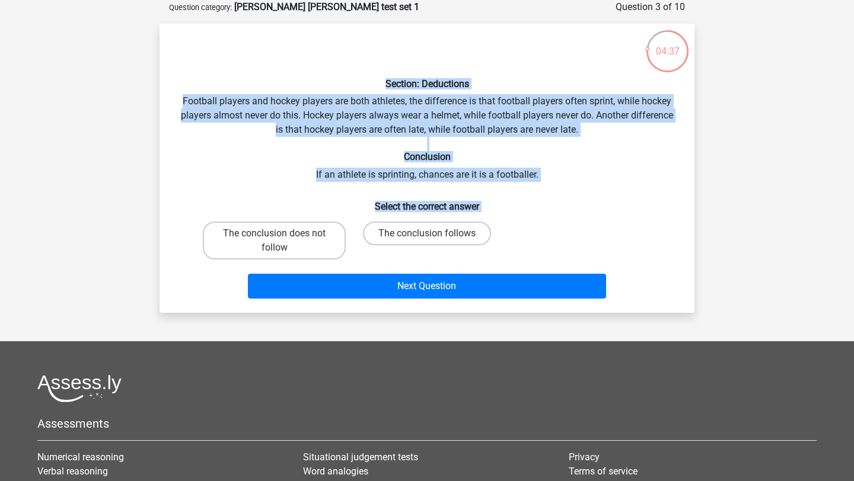
drag, startPoint x: 386, startPoint y: 85, endPoint x: 493, endPoint y: 241, distance: 188.4
click at [493, 241] on div "Section: Deductions Football players and hockey players are both athletes, the …" at bounding box center [426, 168] width 525 height 270
copy div "Section: Deductions Football players and hockey players are both athletes, the …"
click at [294, 251] on label "The conclusion does not follow" at bounding box center [274, 241] width 143 height 38
click at [282, 241] on input "The conclusion does not follow" at bounding box center [278, 238] width 8 height 8
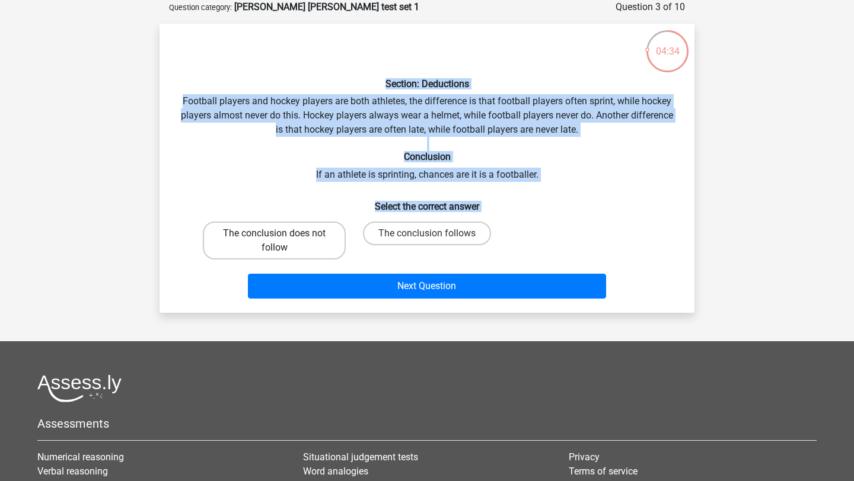
radio input "true"
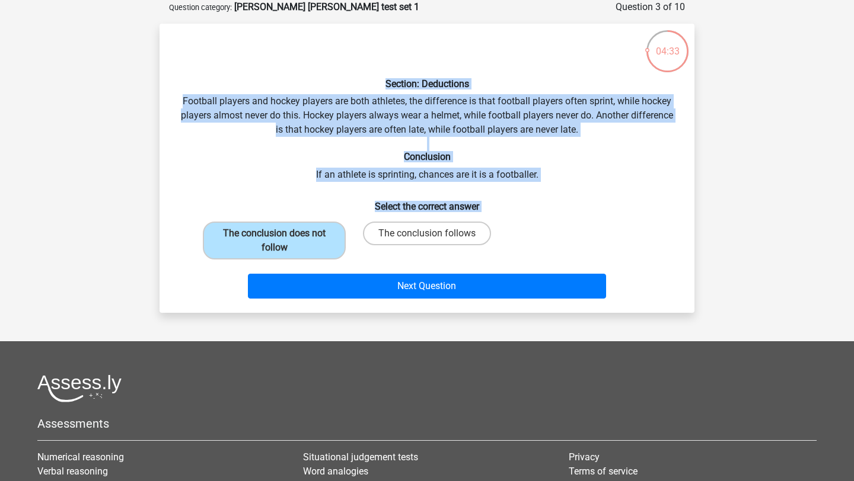
click at [342, 298] on div "Next Question" at bounding box center [427, 289] width 458 height 30
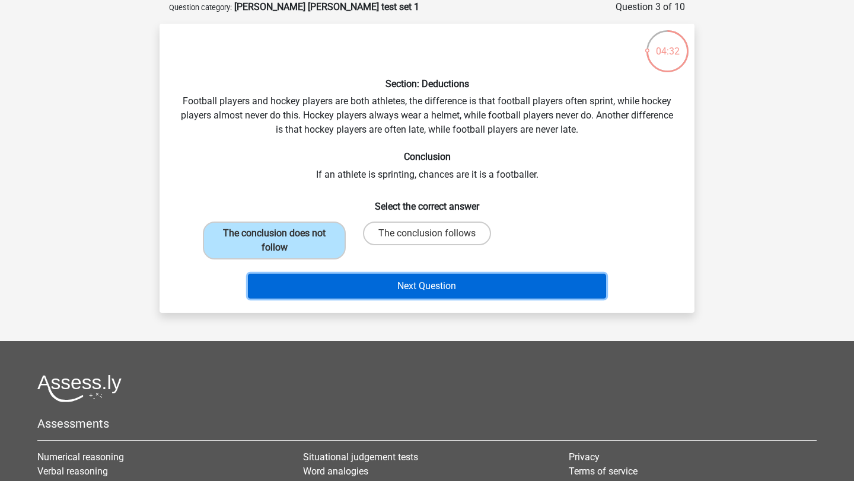
click at [348, 284] on button "Next Question" at bounding box center [427, 286] width 359 height 25
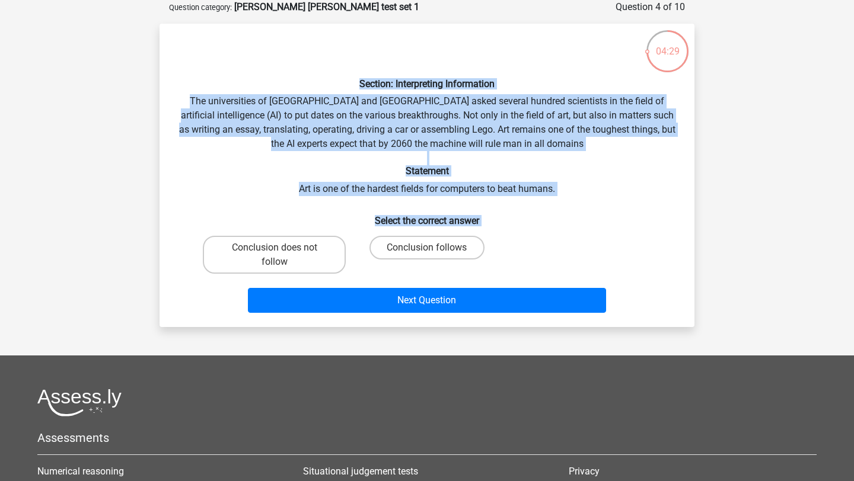
drag, startPoint x: 359, startPoint y: 84, endPoint x: 500, endPoint y: 251, distance: 219.6
click at [500, 253] on div "Section: Interpreting Information The universities of Oxford and Yale asked sev…" at bounding box center [426, 175] width 525 height 285
copy div "Section: Interpreting Information The universities of Oxford and Yale asked sev…"
click at [408, 248] on label "Conclusion follows" at bounding box center [426, 248] width 114 height 24
click at [427, 248] on input "Conclusion follows" at bounding box center [431, 252] width 8 height 8
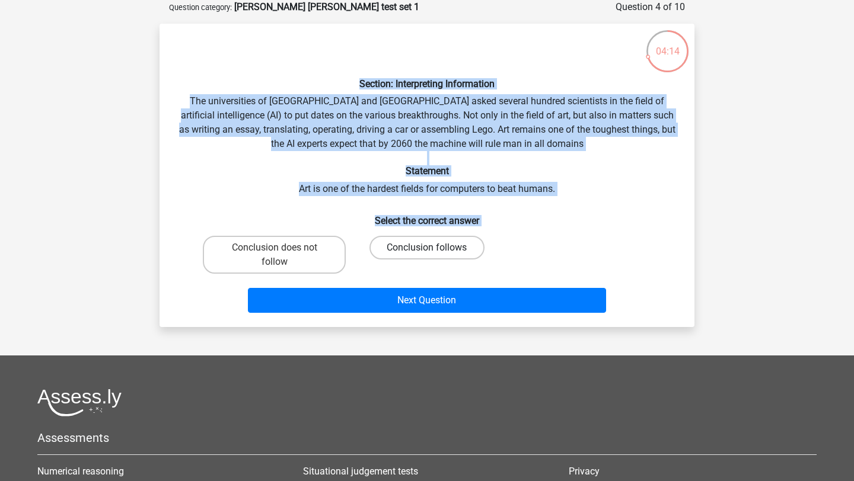
radio input "true"
click at [527, 244] on div "Conclusion does not follow Conclusion follows" at bounding box center [427, 254] width 458 height 47
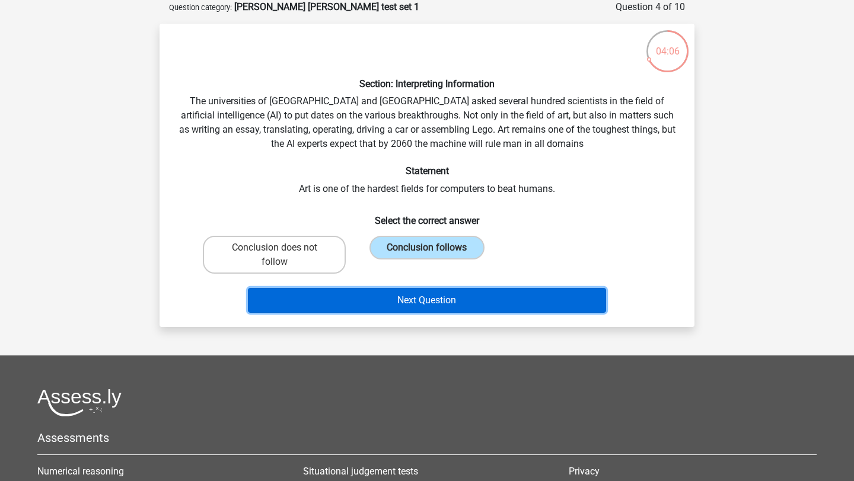
click at [461, 311] on button "Next Question" at bounding box center [427, 300] width 359 height 25
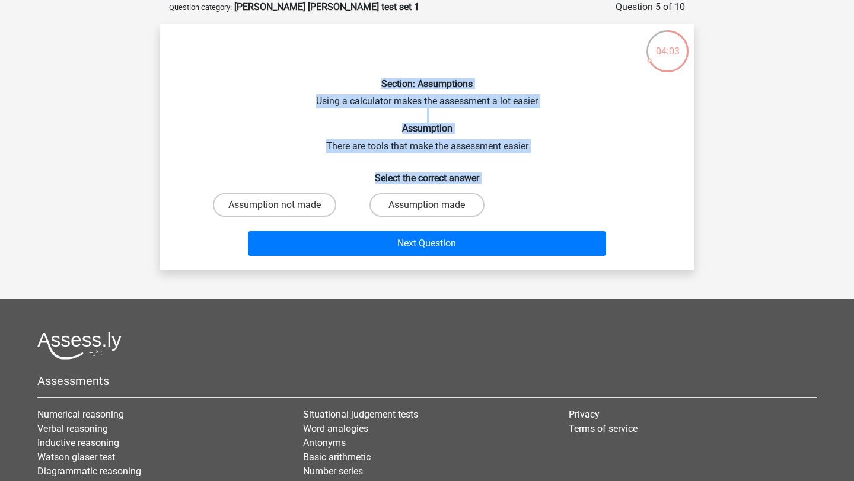
drag, startPoint x: 382, startPoint y: 81, endPoint x: 505, endPoint y: 203, distance: 173.5
click at [505, 203] on div "Section: Assumptions Using a calculator makes the assessment a lot easier Assum…" at bounding box center [426, 147] width 525 height 228
copy div "Section: Assumptions Using a calculator makes the assessment a lot easier Assum…"
click at [405, 208] on label "Assumption made" at bounding box center [426, 205] width 114 height 24
click at [427, 208] on input "Assumption made" at bounding box center [431, 209] width 8 height 8
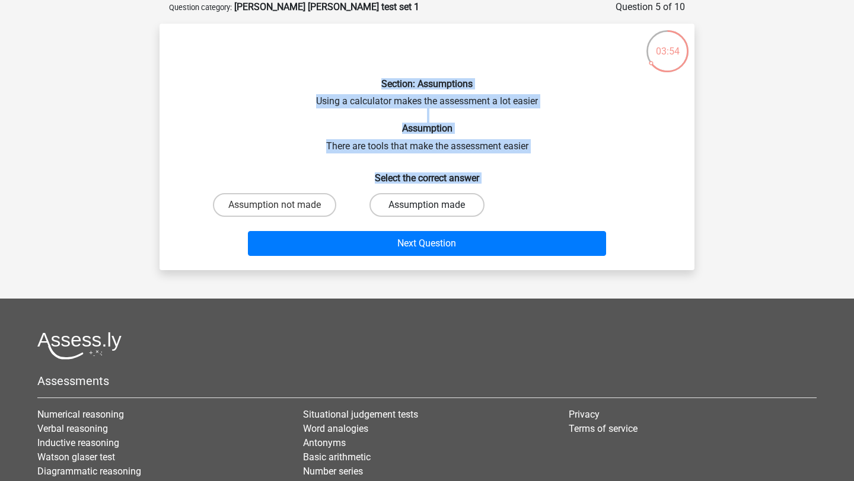
radio input "true"
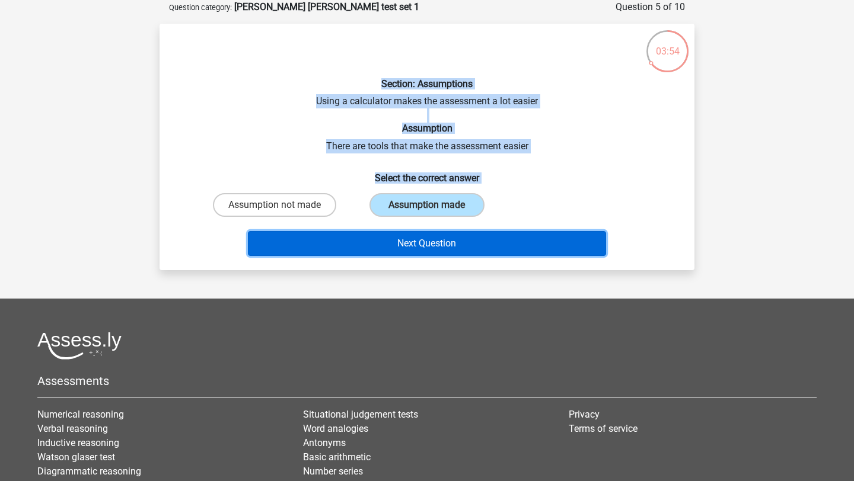
click at [414, 235] on button "Next Question" at bounding box center [427, 243] width 359 height 25
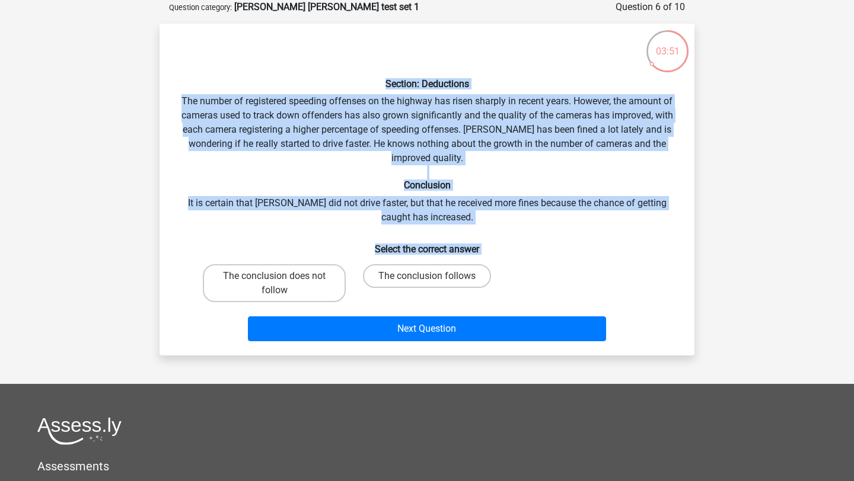
drag, startPoint x: 385, startPoint y: 83, endPoint x: 494, endPoint y: 260, distance: 208.1
click at [494, 260] on div "Section: Deductions The number of registered speeding offenses on the highway h…" at bounding box center [426, 189] width 525 height 313
copy div "Section: Deductions The number of registered speeding offenses on the highway h…"
click at [322, 275] on label "The conclusion does not follow" at bounding box center [274, 283] width 143 height 38
click at [282, 276] on input "The conclusion does not follow" at bounding box center [278, 280] width 8 height 8
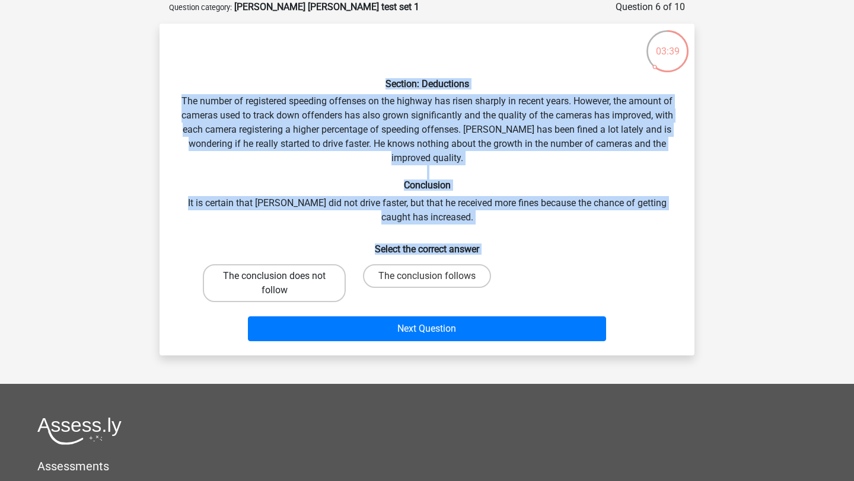
radio input "true"
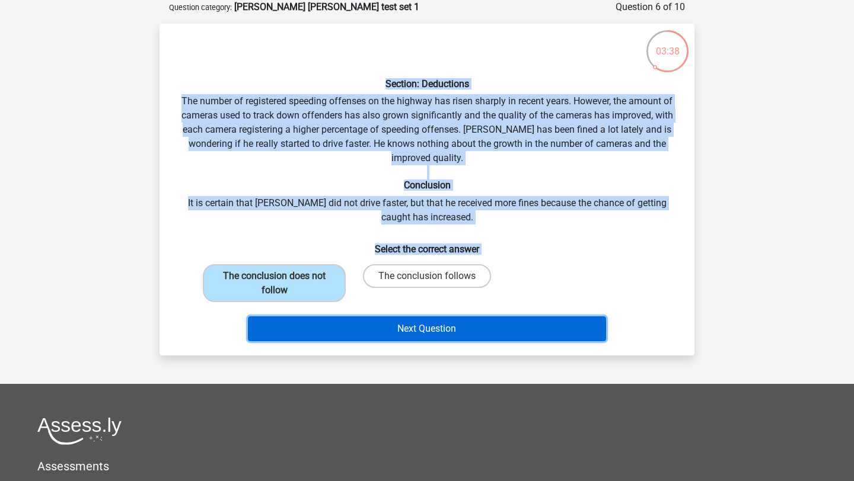
click at [367, 325] on button "Next Question" at bounding box center [427, 329] width 359 height 25
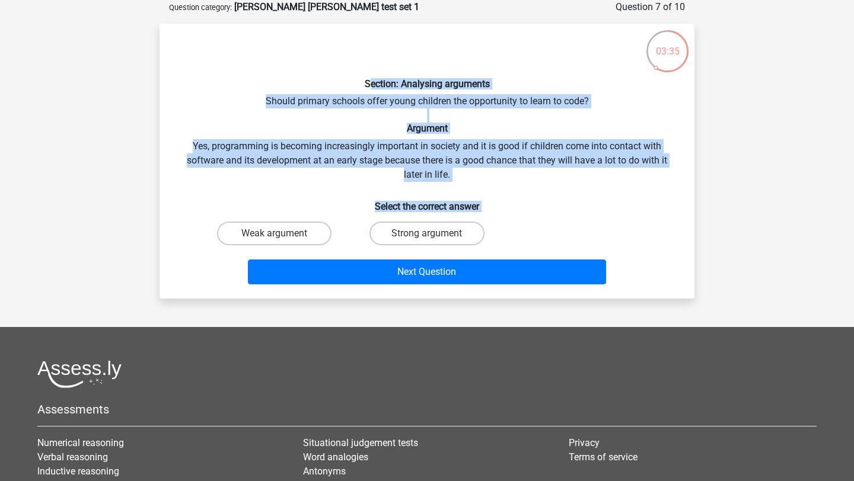
drag, startPoint x: 367, startPoint y: 83, endPoint x: 487, endPoint y: 232, distance: 191.3
click at [487, 232] on div "Section: Analysing arguments Should primary schools offer young children the op…" at bounding box center [426, 161] width 525 height 256
copy div "ection: Analysing arguments Should primary schools offer young children the opp…"
click at [398, 225] on label "Strong argument" at bounding box center [426, 234] width 114 height 24
click at [427, 234] on input "Strong argument" at bounding box center [431, 238] width 8 height 8
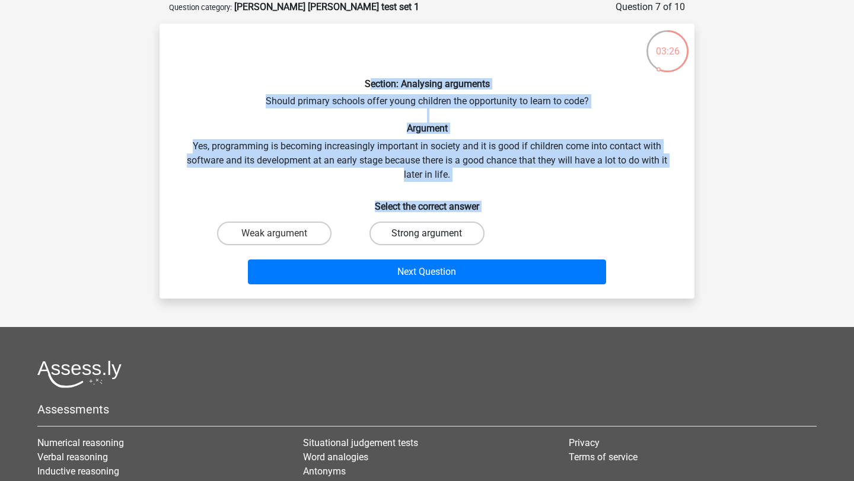
radio input "true"
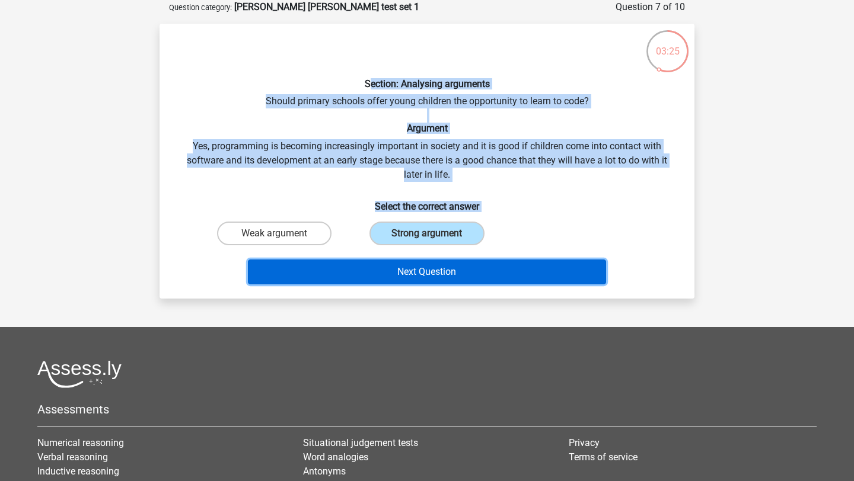
click at [403, 273] on button "Next Question" at bounding box center [427, 272] width 359 height 25
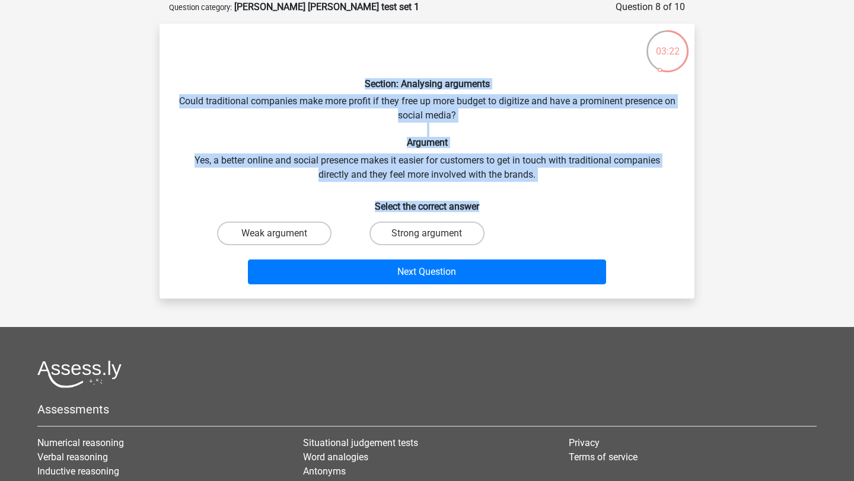
drag, startPoint x: 366, startPoint y: 83, endPoint x: 512, endPoint y: 206, distance: 190.1
click at [512, 206] on div "Section: Analysing arguments Could traditional companies make more profit if th…" at bounding box center [426, 161] width 525 height 256
copy div "Section: Analysing arguments Could traditional companies make more profit if th…"
click at [295, 243] on label "Weak argument" at bounding box center [274, 234] width 114 height 24
click at [282, 241] on input "Weak argument" at bounding box center [278, 238] width 8 height 8
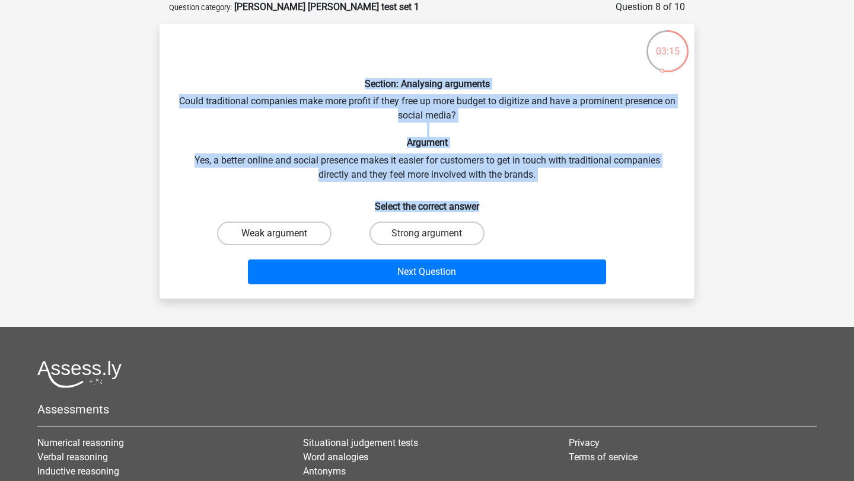
radio input "true"
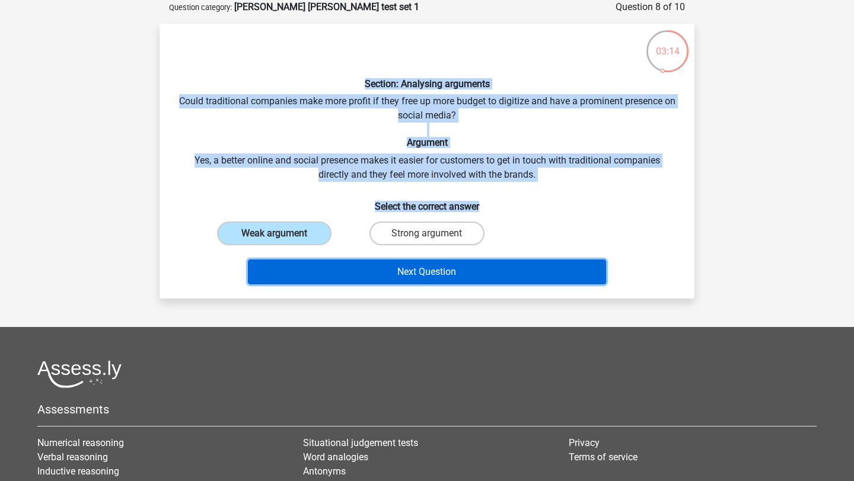
click at [347, 267] on button "Next Question" at bounding box center [427, 272] width 359 height 25
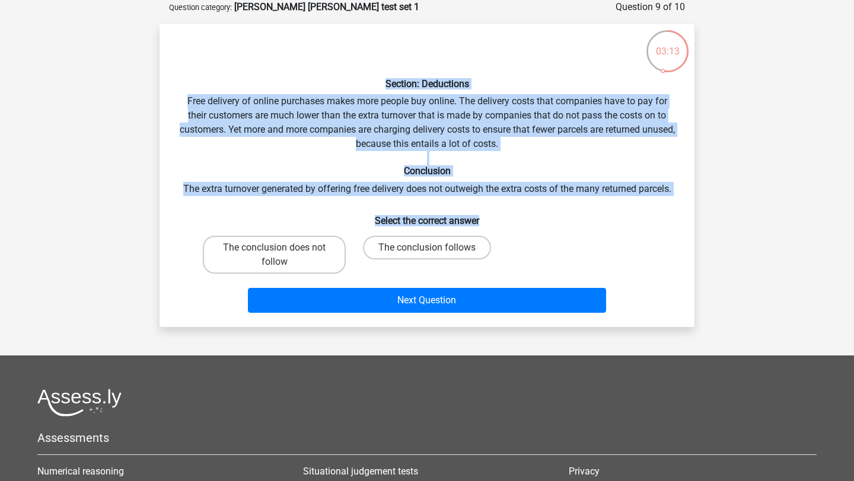
drag, startPoint x: 384, startPoint y: 82, endPoint x: 488, endPoint y: 224, distance: 175.9
click at [488, 224] on div "Section: Deductions Free delivery of online purchases makes more people buy onl…" at bounding box center [426, 175] width 525 height 285
copy div "Section: Deductions Free delivery of online purchases makes more people buy onl…"
click at [319, 254] on label "The conclusion does not follow" at bounding box center [274, 255] width 143 height 38
click at [282, 254] on input "The conclusion does not follow" at bounding box center [278, 252] width 8 height 8
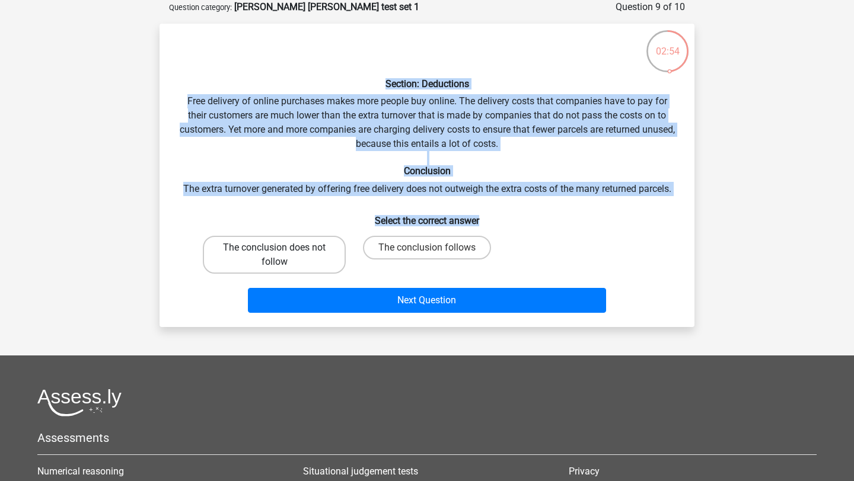
radio input "true"
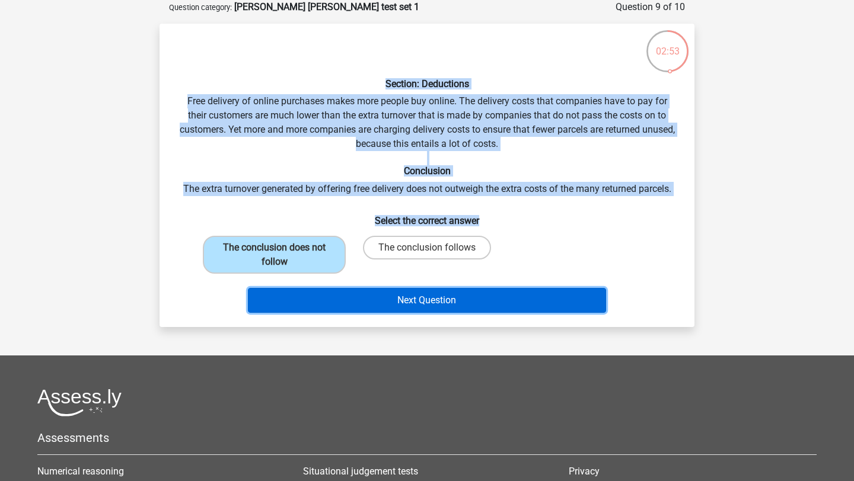
click at [368, 296] on button "Next Question" at bounding box center [427, 300] width 359 height 25
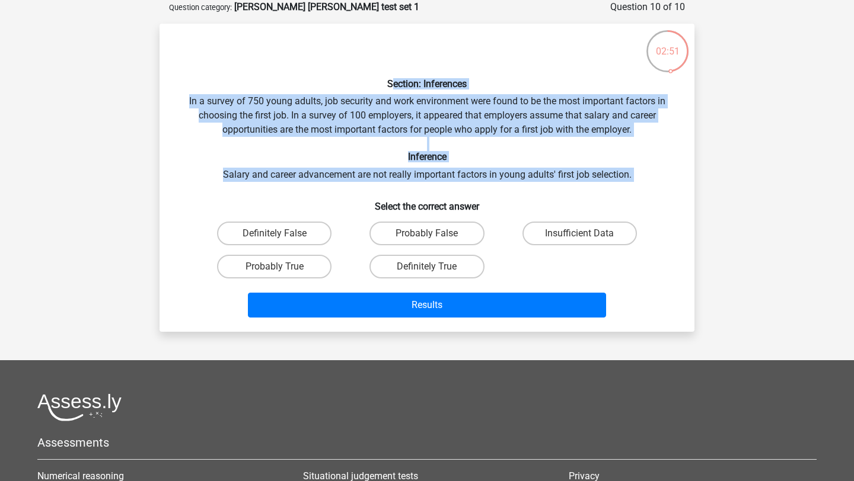
drag, startPoint x: 389, startPoint y: 85, endPoint x: 635, endPoint y: 190, distance: 267.7
click at [637, 191] on div "Section: Inferences In a survey of 750 young adults, job security and work envi…" at bounding box center [426, 177] width 525 height 289
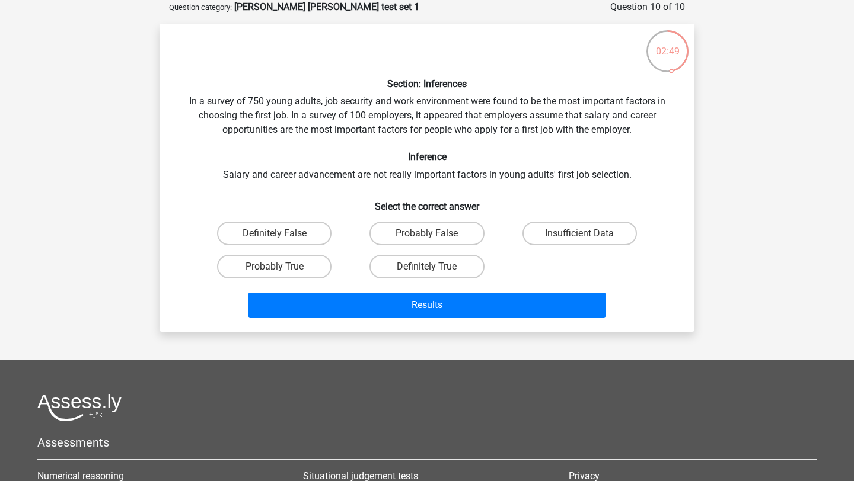
click at [641, 275] on div "Definitely False Probably False Insufficient Data Probably True Definitely True" at bounding box center [427, 250] width 458 height 66
click at [452, 231] on label "Probably False" at bounding box center [426, 234] width 114 height 24
click at [434, 234] on input "Probably False" at bounding box center [431, 238] width 8 height 8
radio input "true"
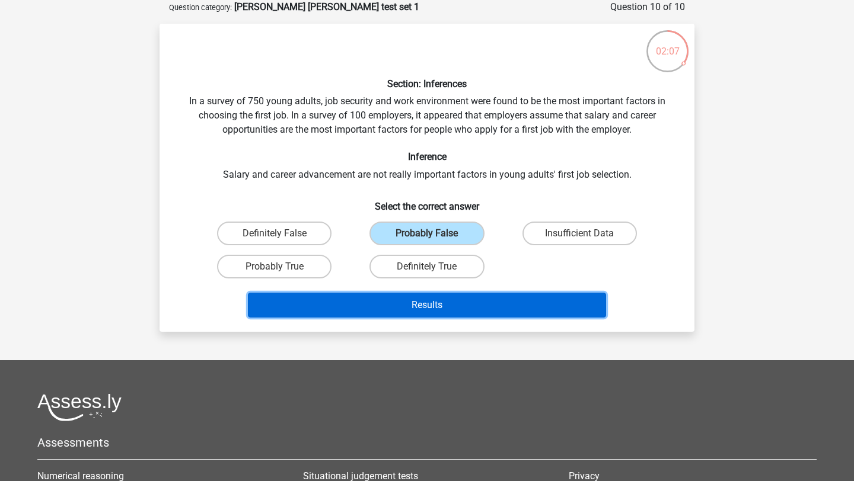
click at [487, 311] on button "Results" at bounding box center [427, 305] width 359 height 25
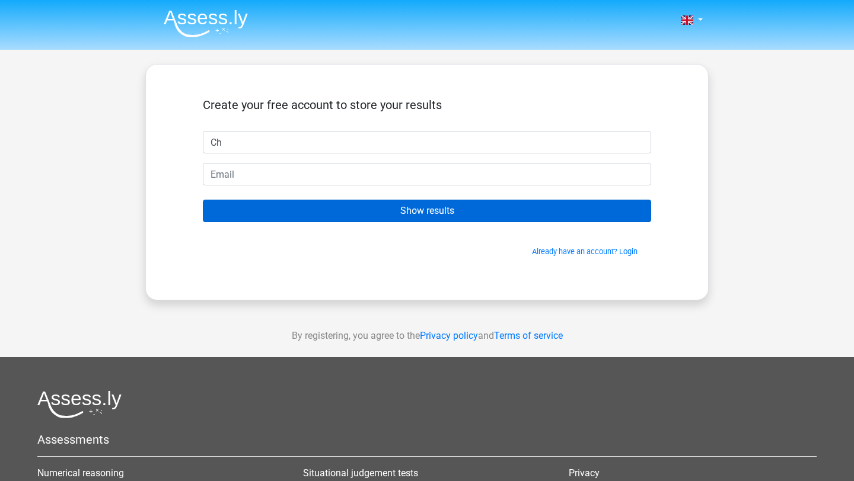
type input "[PERSON_NAME]"
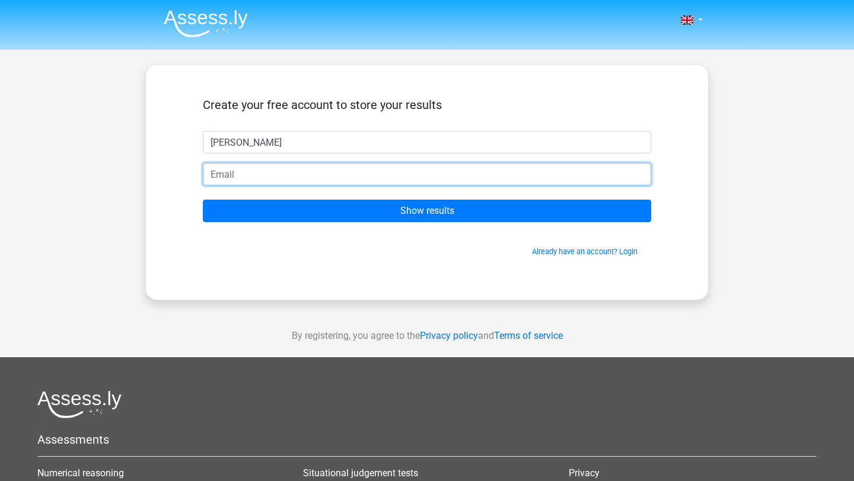
click at [249, 172] on input "email" at bounding box center [427, 174] width 448 height 23
type input "c.centeno@student.fdu.edu"
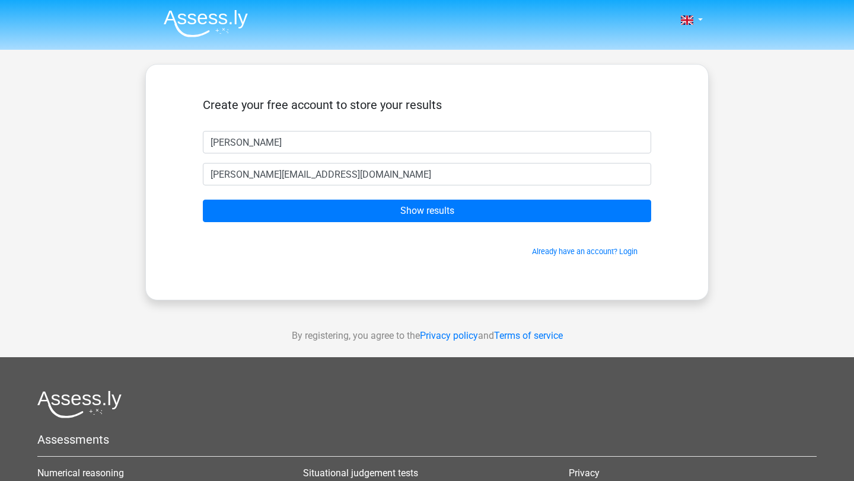
click at [319, 222] on form "Create your free account to store your results Christina Centeno c.centeno@stud…" at bounding box center [427, 177] width 448 height 159
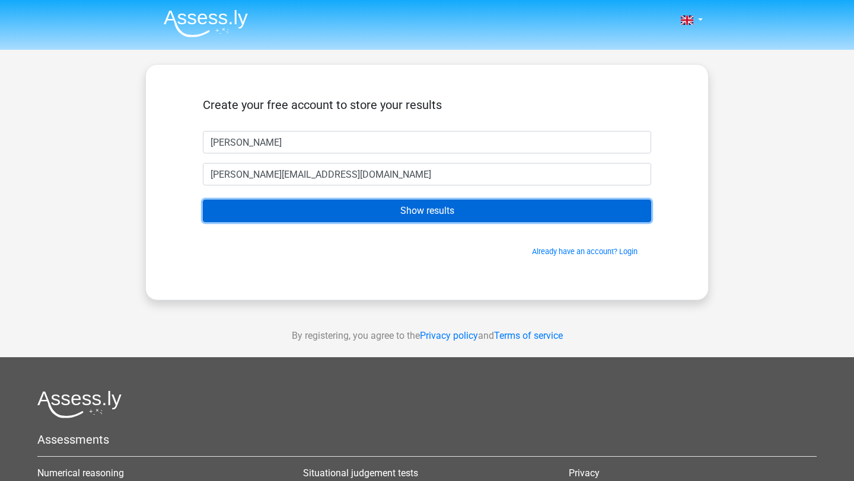
click at [328, 213] on input "Show results" at bounding box center [427, 211] width 448 height 23
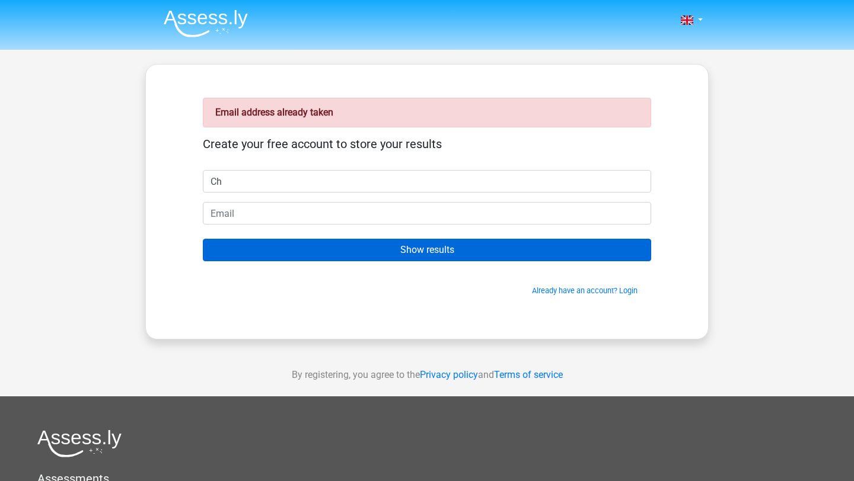
type input "[PERSON_NAME]"
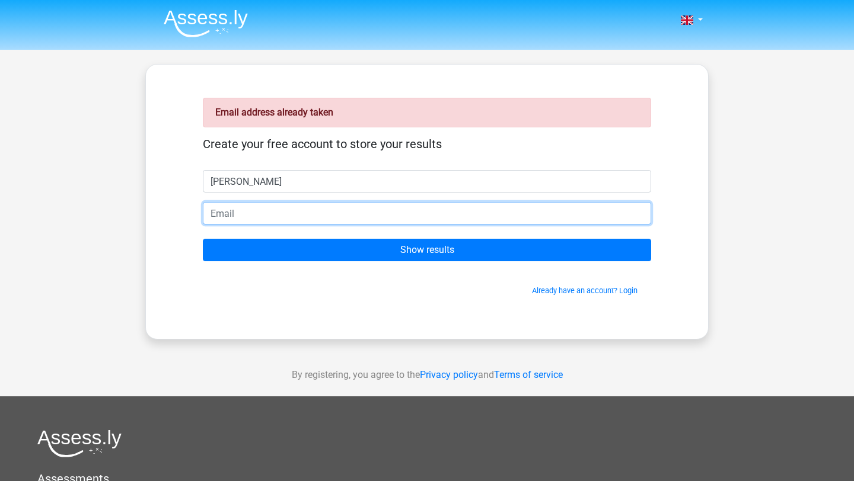
click at [263, 206] on input "email" at bounding box center [427, 213] width 448 height 23
type input "[EMAIL_ADDRESS][DOMAIN_NAME]"
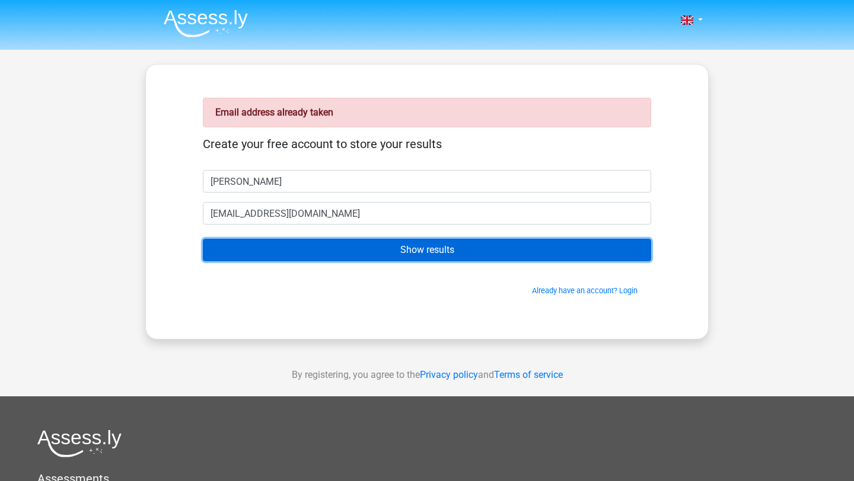
click at [280, 251] on input "Show results" at bounding box center [427, 250] width 448 height 23
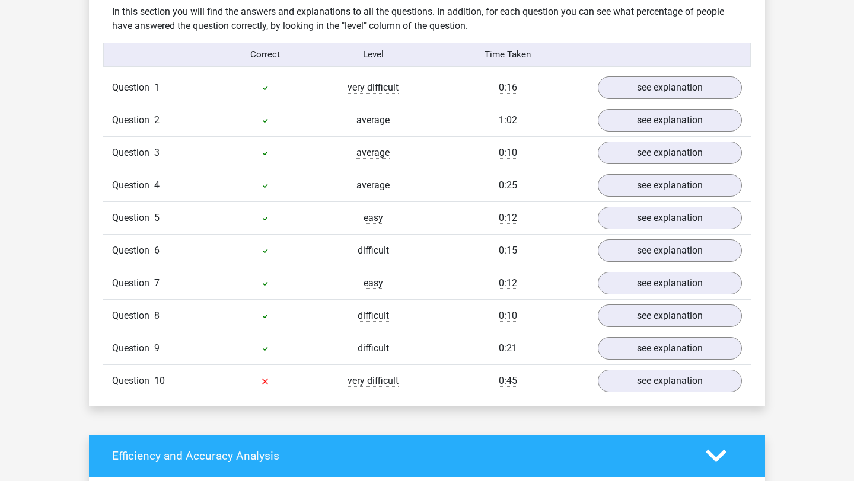
scroll to position [916, 0]
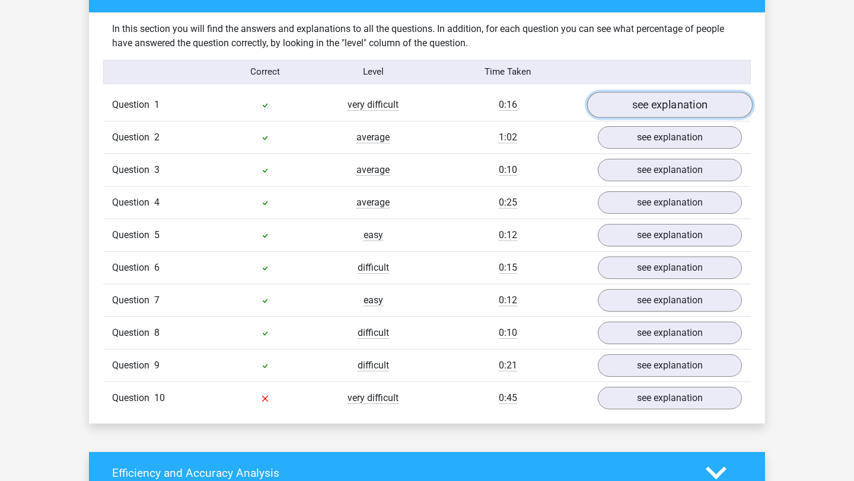
click at [632, 100] on link "see explanation" at bounding box center [669, 105] width 165 height 26
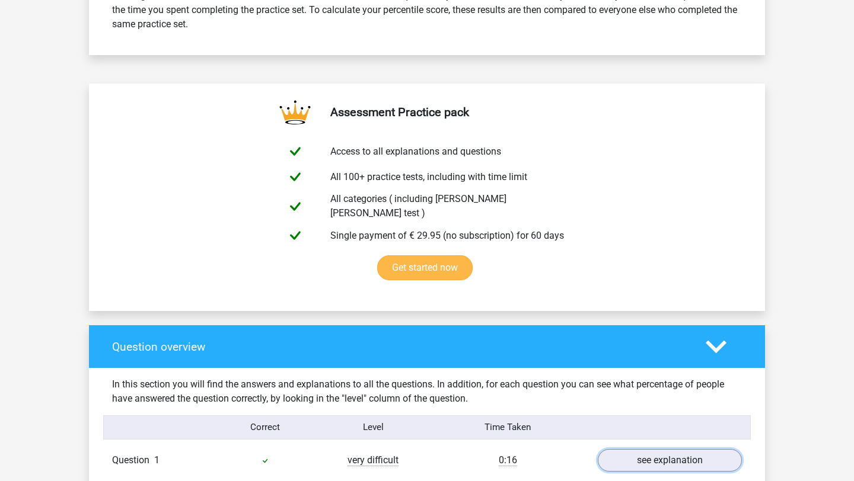
scroll to position [685, 0]
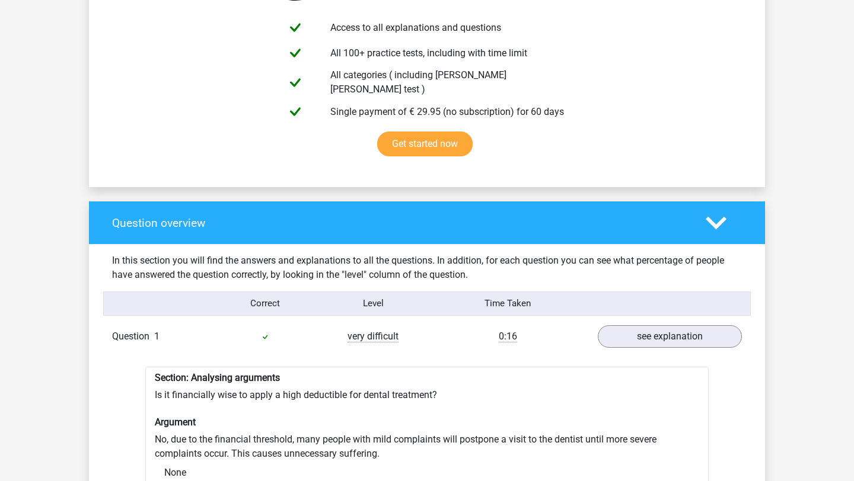
click at [707, 217] on icon at bounding box center [715, 223] width 21 height 21
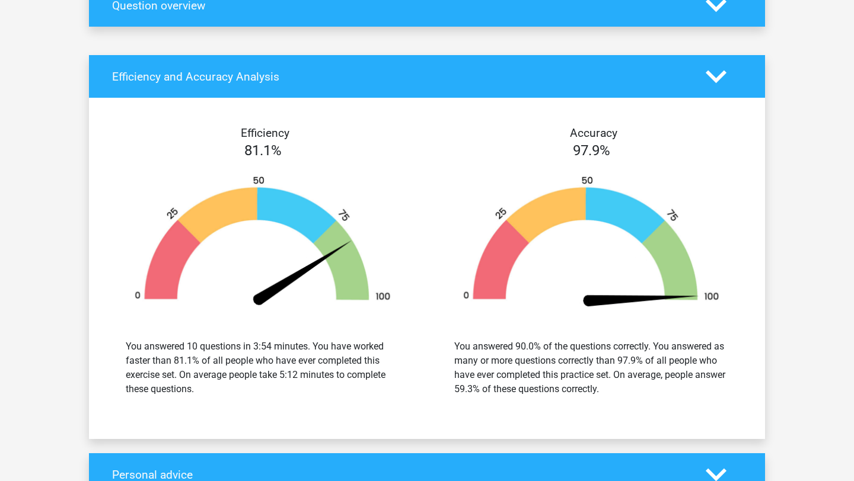
scroll to position [814, 0]
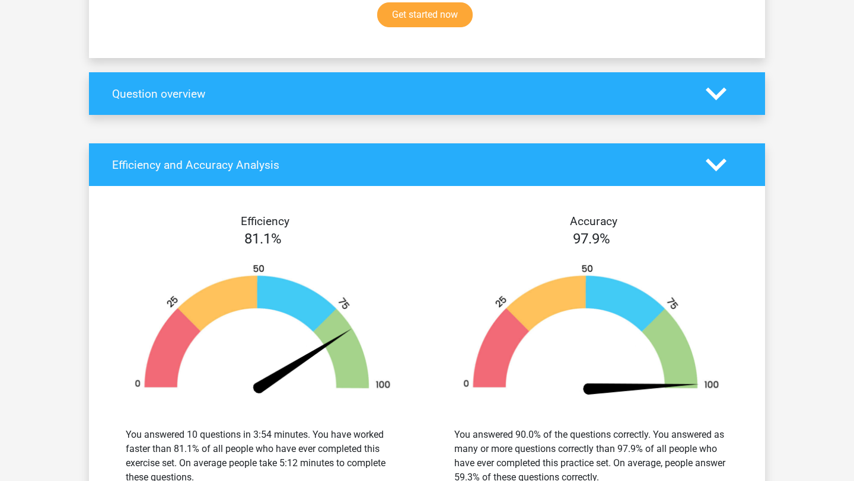
click at [717, 88] on polygon at bounding box center [715, 93] width 21 height 13
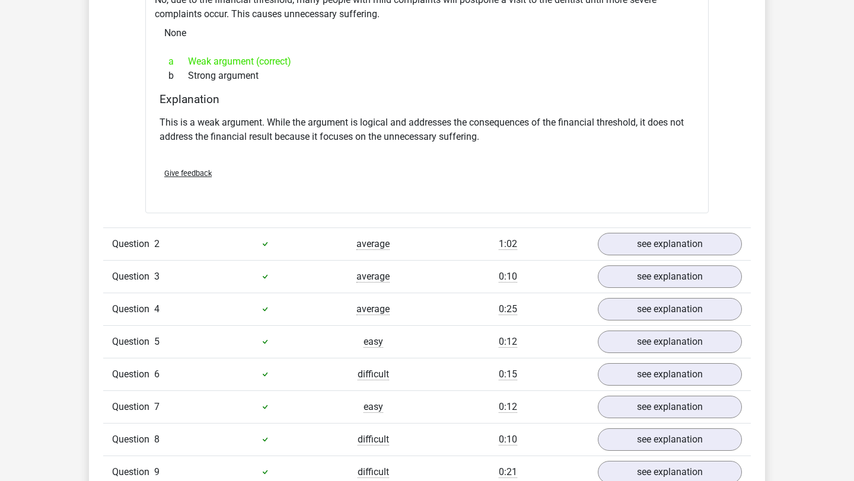
scroll to position [1125, 0]
click at [635, 231] on link "see explanation" at bounding box center [669, 244] width 165 height 26
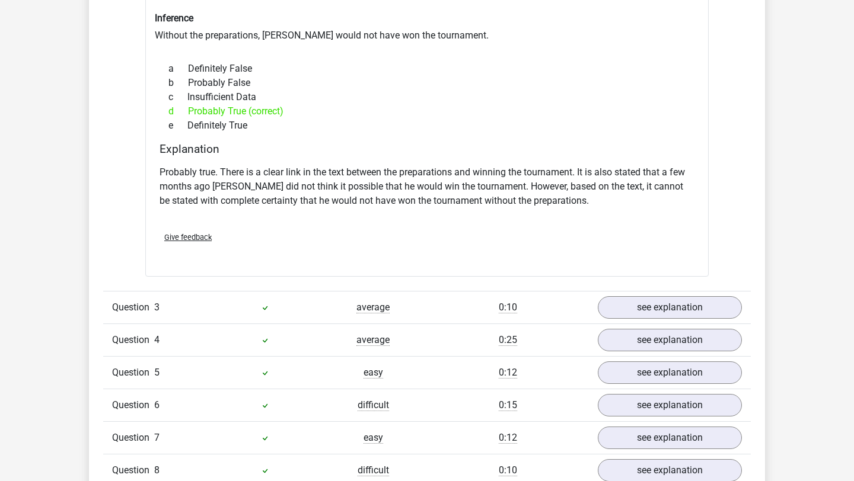
scroll to position [1625, 0]
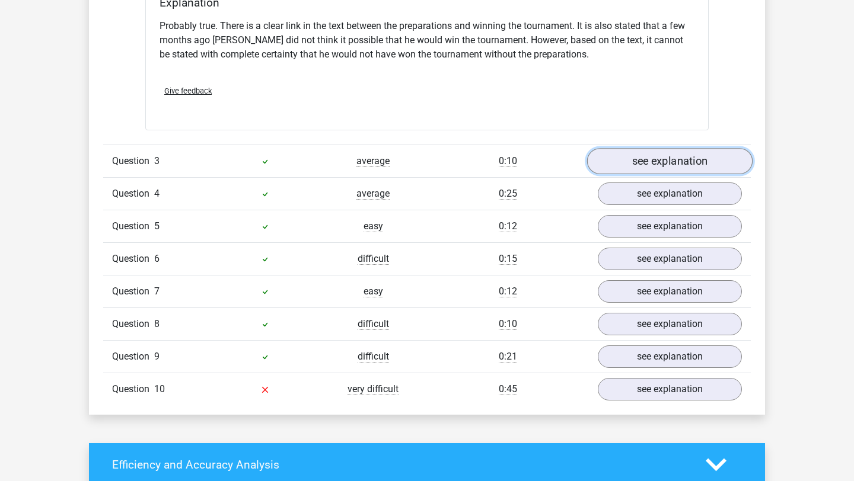
click at [618, 149] on link "see explanation" at bounding box center [669, 161] width 165 height 26
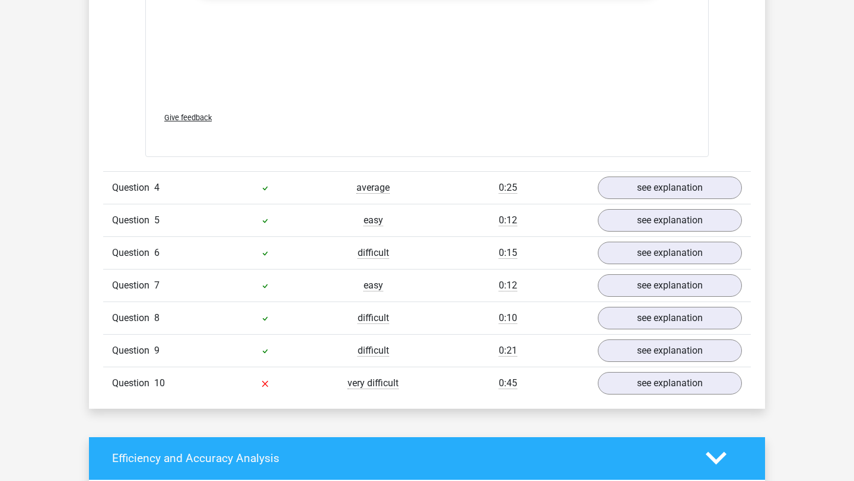
scroll to position [2290, 0]
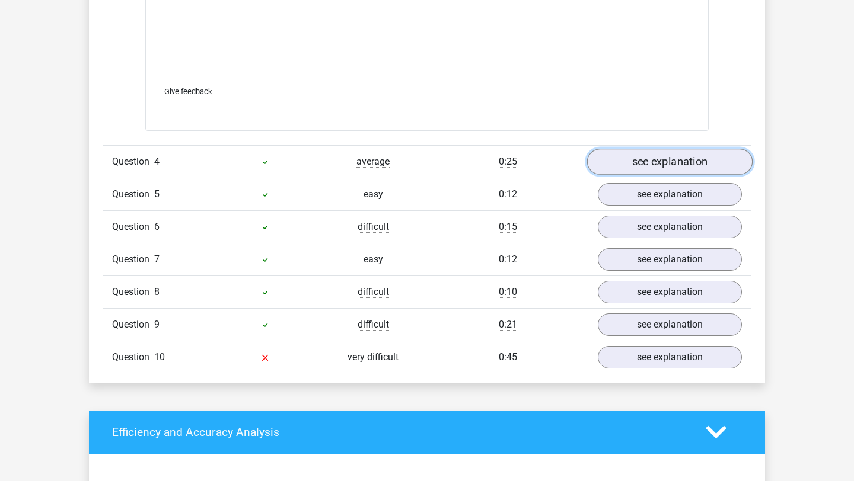
click at [637, 163] on link "see explanation" at bounding box center [669, 162] width 165 height 26
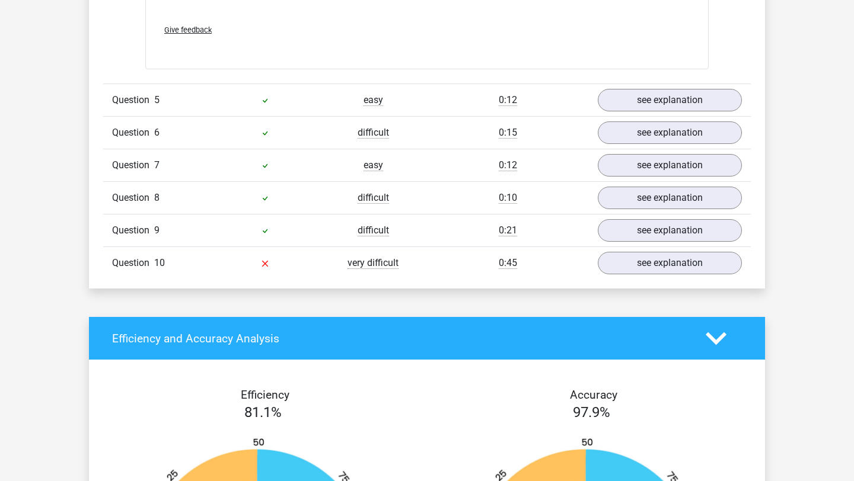
scroll to position [2712, 0]
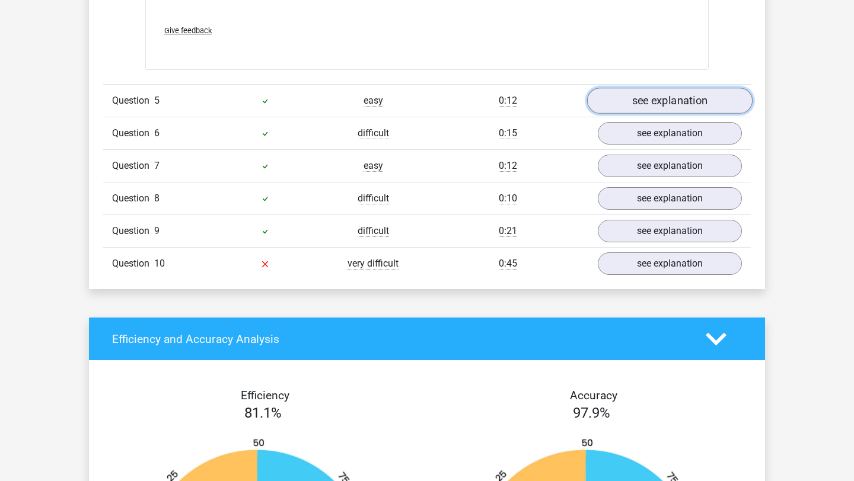
click at [640, 97] on link "see explanation" at bounding box center [669, 101] width 165 height 26
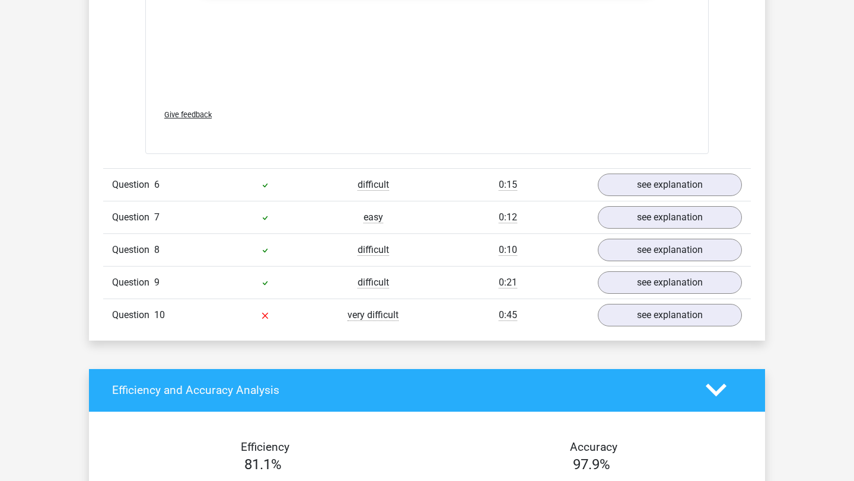
scroll to position [3267, 0]
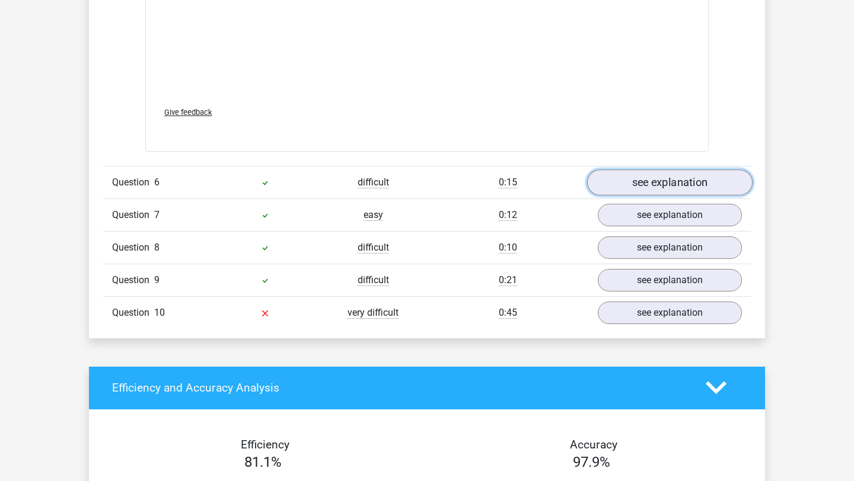
click at [602, 172] on link "see explanation" at bounding box center [669, 183] width 165 height 26
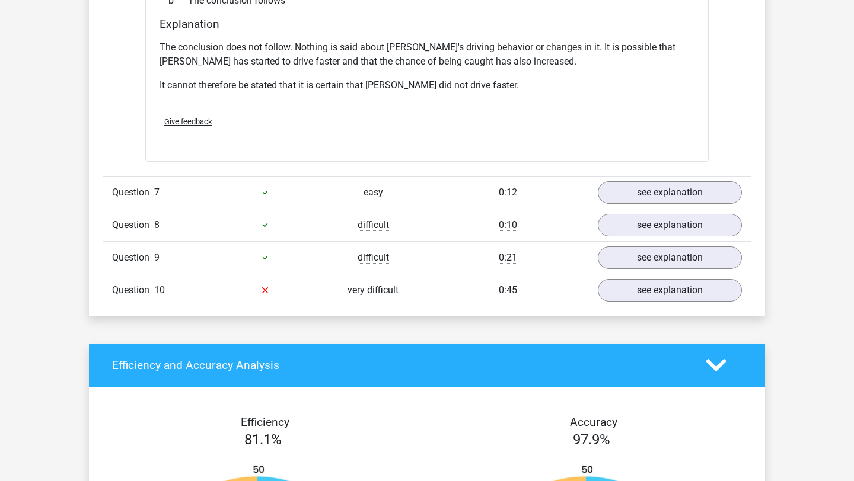
scroll to position [3659, 0]
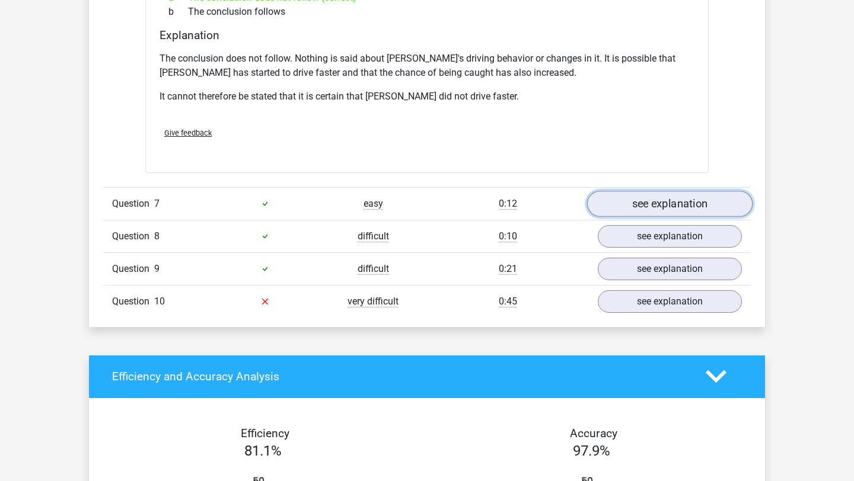
click at [631, 191] on link "see explanation" at bounding box center [669, 204] width 165 height 26
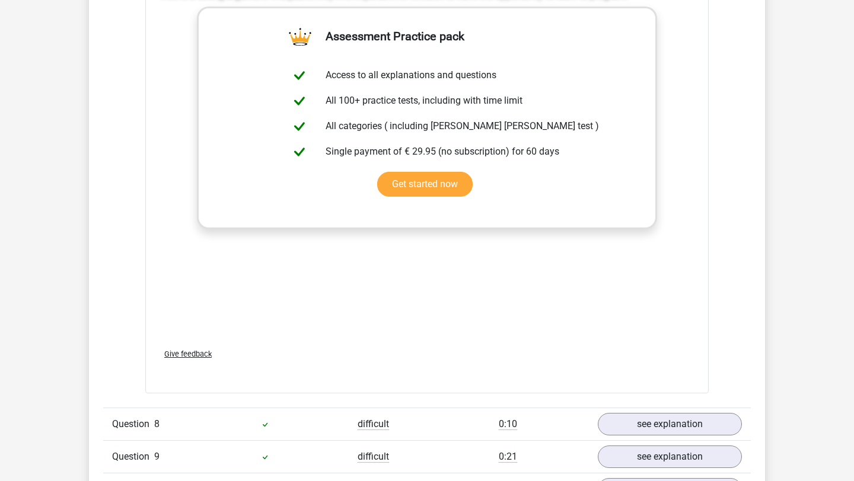
scroll to position [4262, 0]
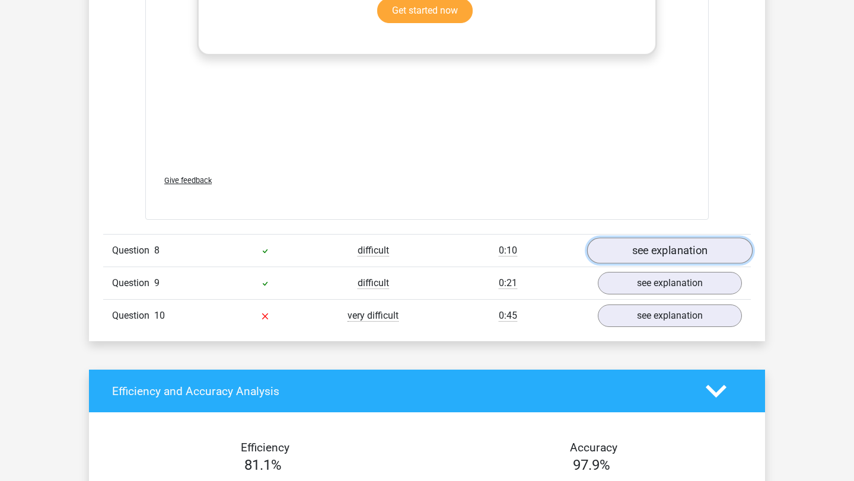
click at [633, 238] on link "see explanation" at bounding box center [669, 251] width 165 height 26
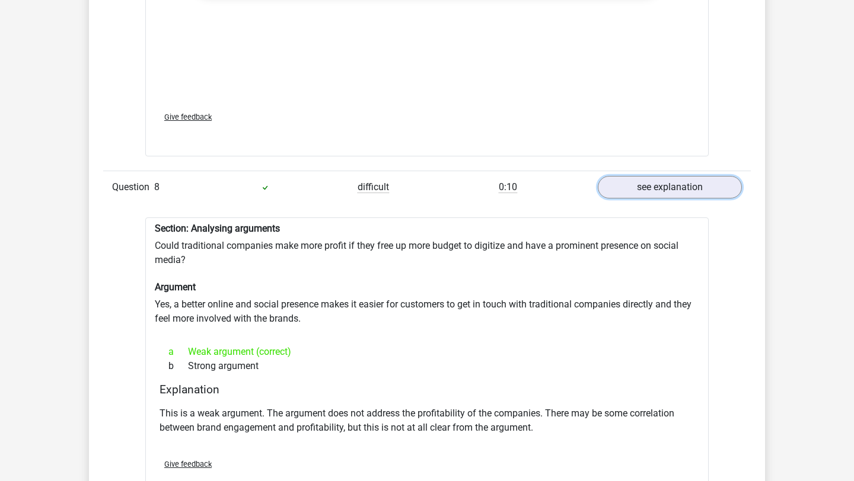
scroll to position [4490, 0]
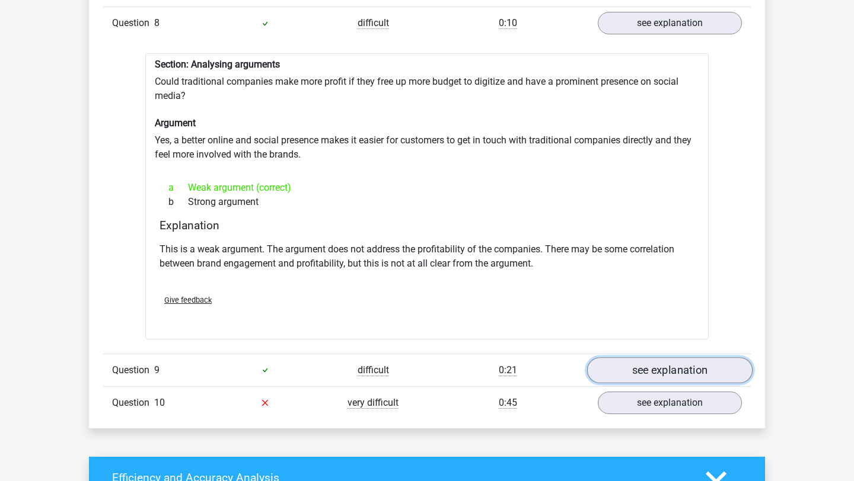
click at [622, 357] on link "see explanation" at bounding box center [669, 370] width 165 height 26
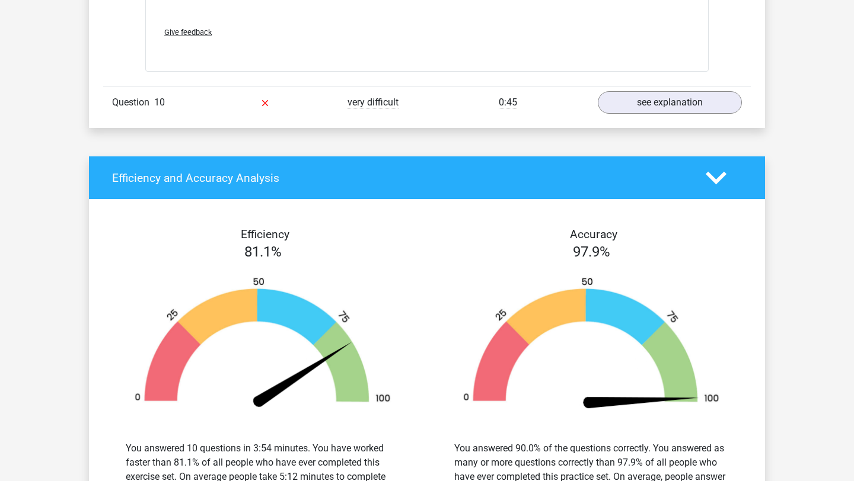
scroll to position [5434, 0]
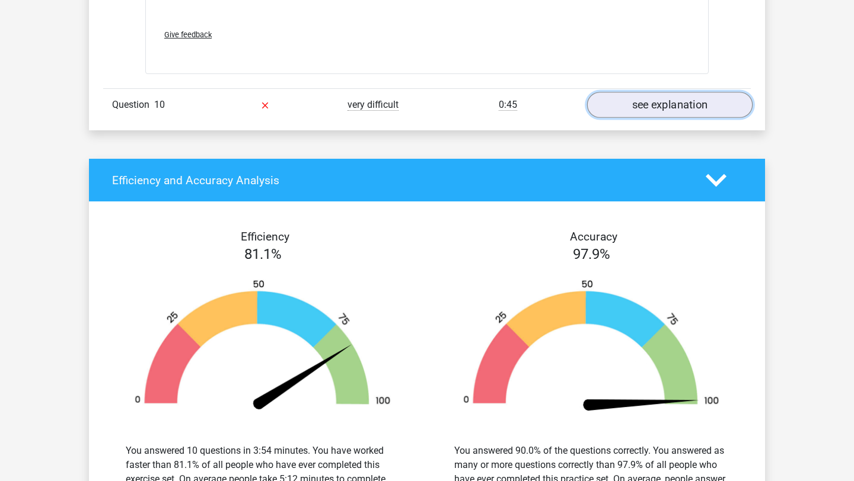
click at [629, 92] on link "see explanation" at bounding box center [669, 105] width 165 height 26
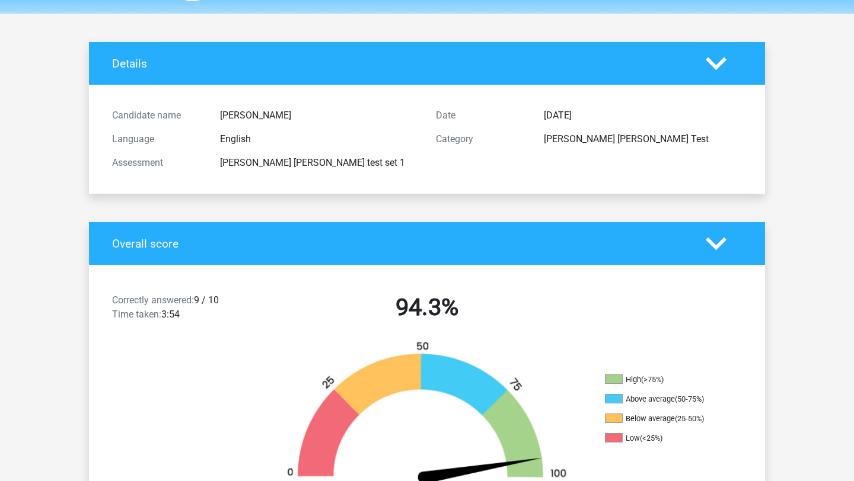
scroll to position [0, 0]
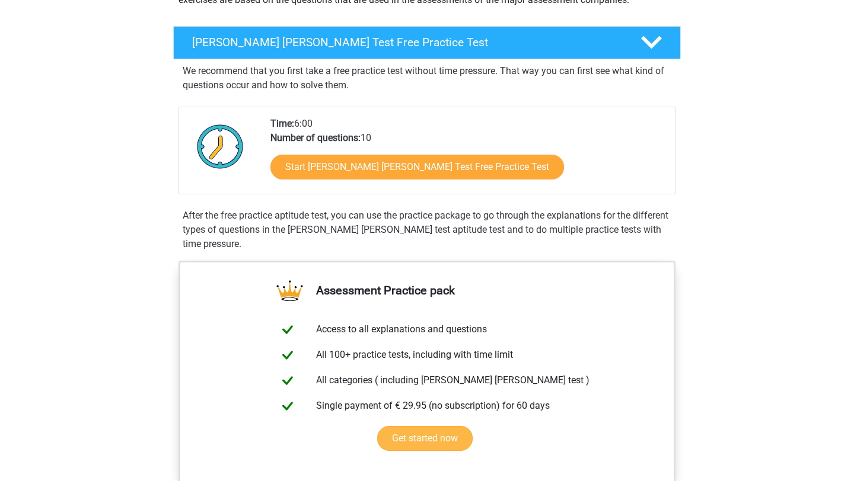
scroll to position [148, 0]
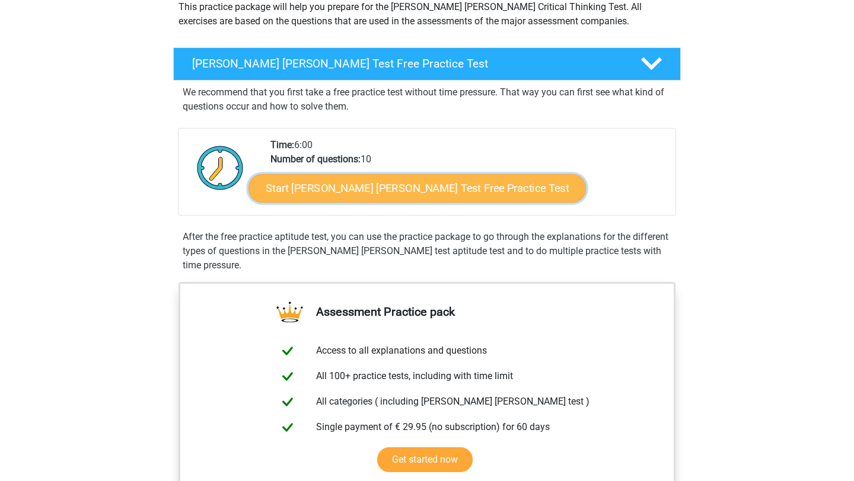
click at [385, 177] on link "Start [PERSON_NAME] [PERSON_NAME] Test Free Practice Test" at bounding box center [416, 188] width 337 height 28
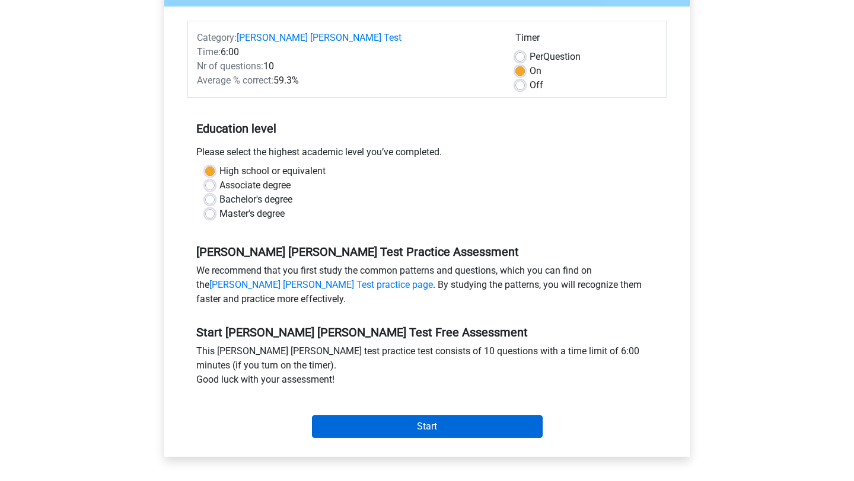
scroll to position [203, 0]
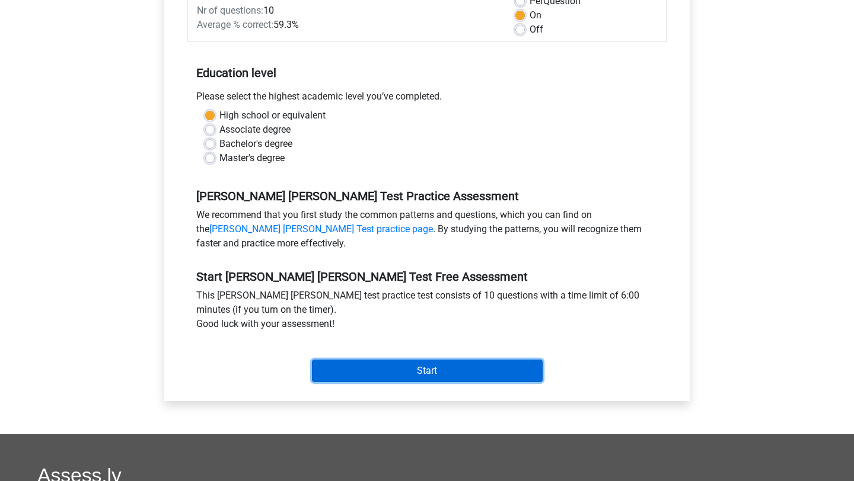
click at [374, 360] on input "Start" at bounding box center [427, 371] width 231 height 23
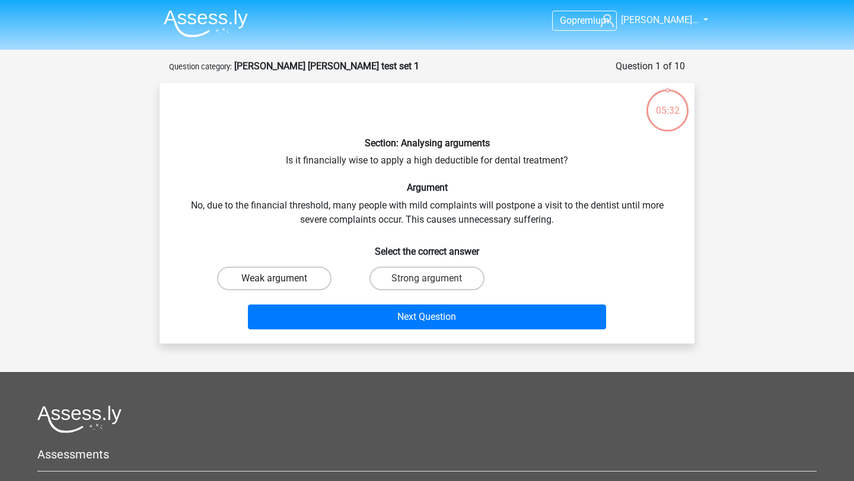
click at [288, 271] on label "Weak argument" at bounding box center [274, 279] width 114 height 24
click at [282, 279] on input "Weak argument" at bounding box center [278, 283] width 8 height 8
radio input "true"
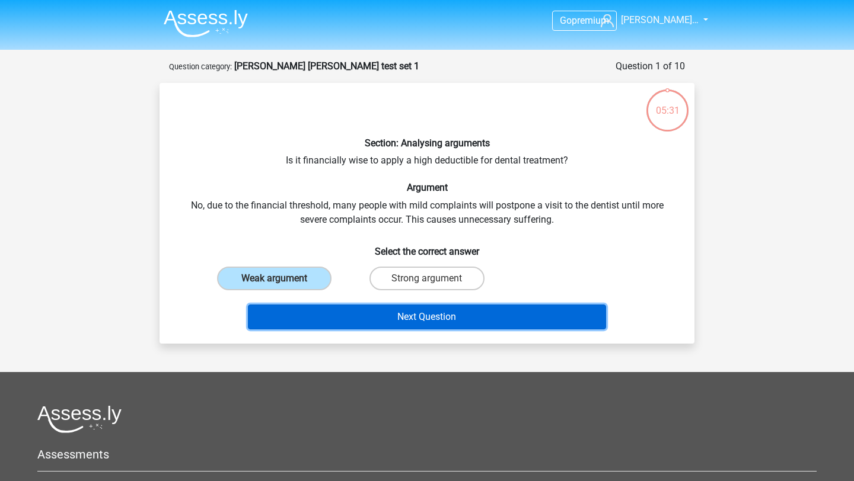
click at [327, 309] on button "Next Question" at bounding box center [427, 317] width 359 height 25
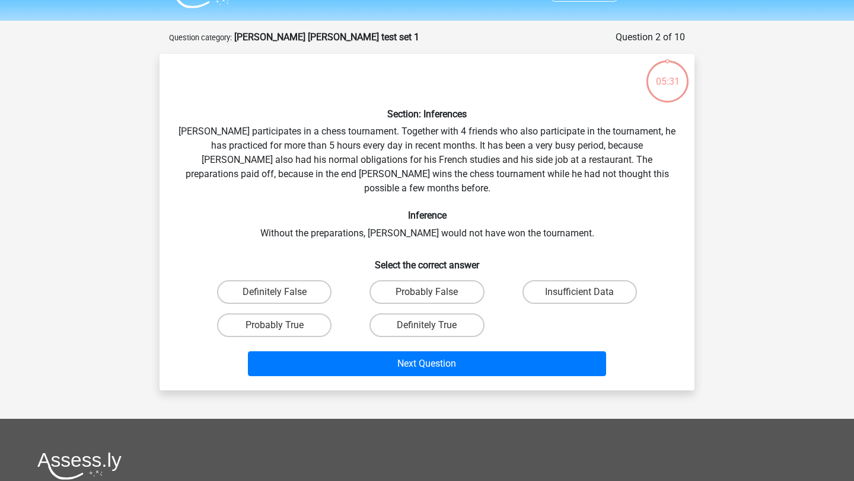
scroll to position [59, 0]
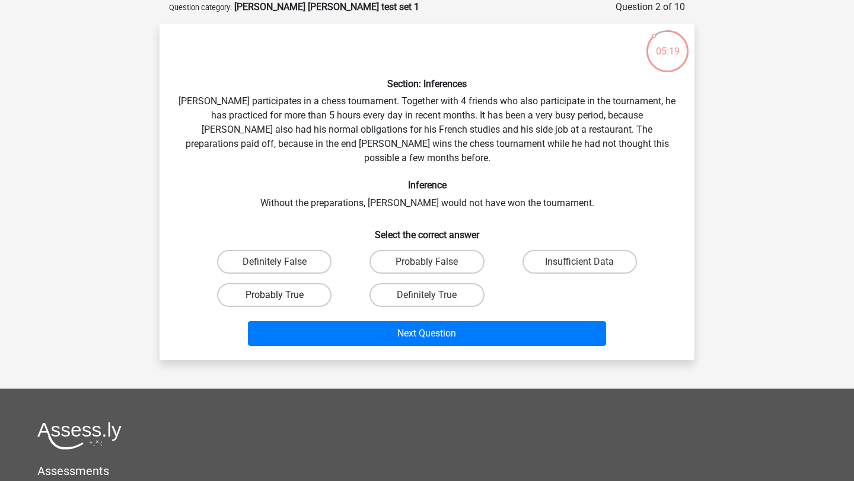
click at [312, 283] on label "Probably True" at bounding box center [274, 295] width 114 height 24
click at [282, 295] on input "Probably True" at bounding box center [278, 299] width 8 height 8
radio input "true"
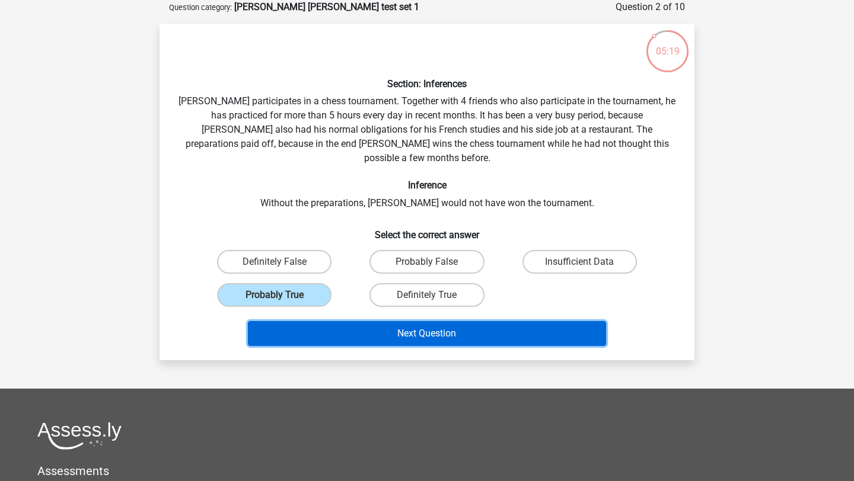
click at [341, 326] on button "Next Question" at bounding box center [427, 333] width 359 height 25
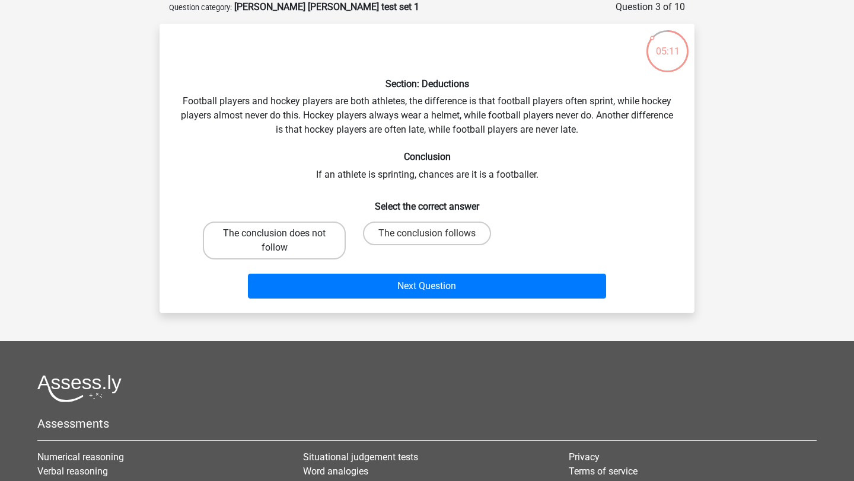
click at [322, 261] on div "The conclusion does not follow" at bounding box center [274, 240] width 152 height 47
click at [319, 239] on label "The conclusion does not follow" at bounding box center [274, 241] width 143 height 38
click at [282, 239] on input "The conclusion does not follow" at bounding box center [278, 238] width 8 height 8
radio input "true"
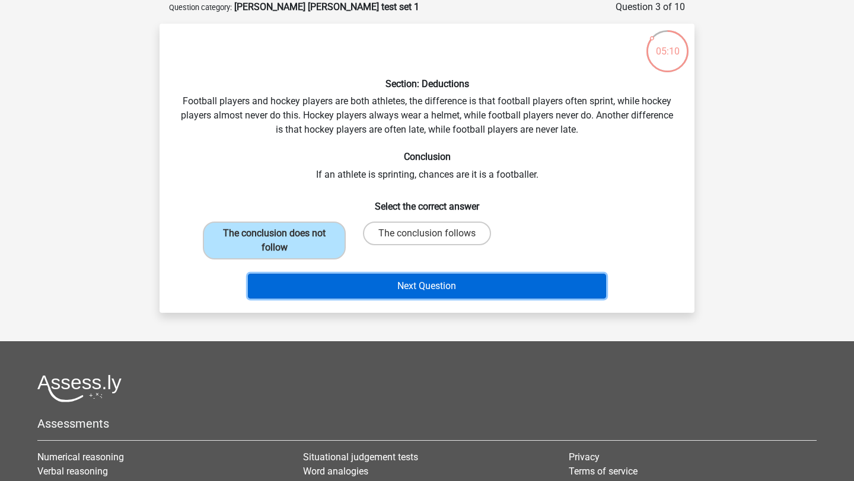
click at [365, 285] on button "Next Question" at bounding box center [427, 286] width 359 height 25
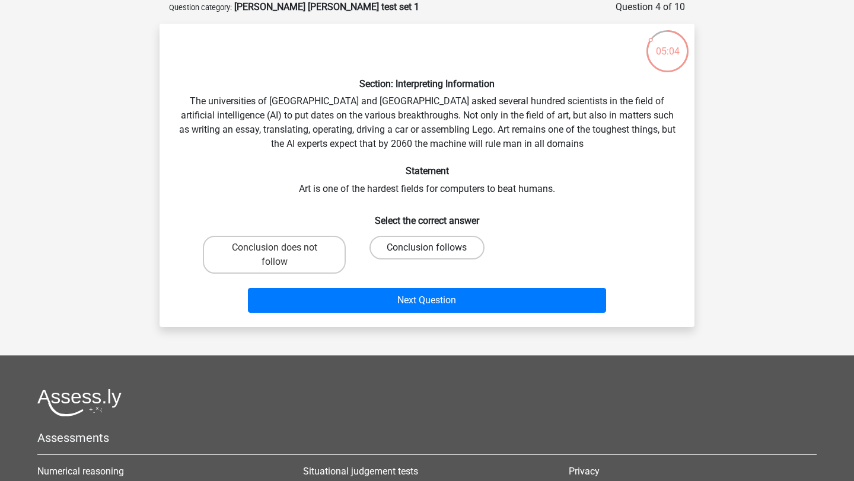
click at [397, 249] on label "Conclusion follows" at bounding box center [426, 248] width 114 height 24
click at [427, 249] on input "Conclusion follows" at bounding box center [431, 252] width 8 height 8
radio input "true"
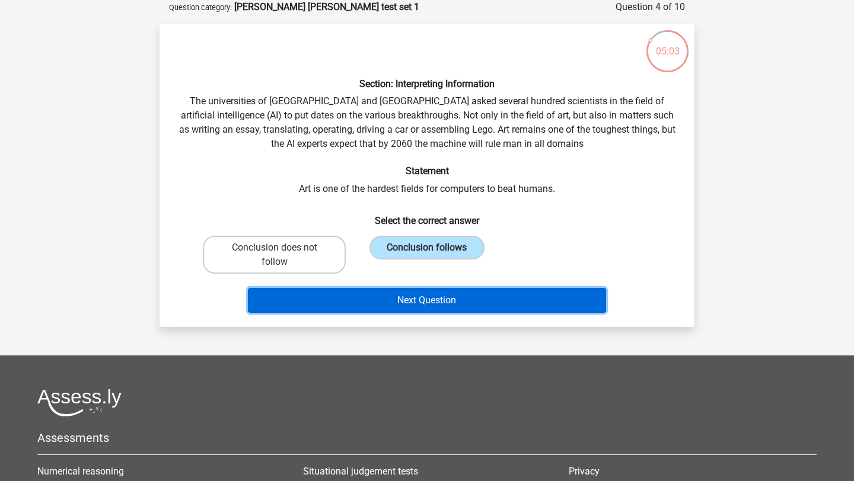
click at [412, 302] on button "Next Question" at bounding box center [427, 300] width 359 height 25
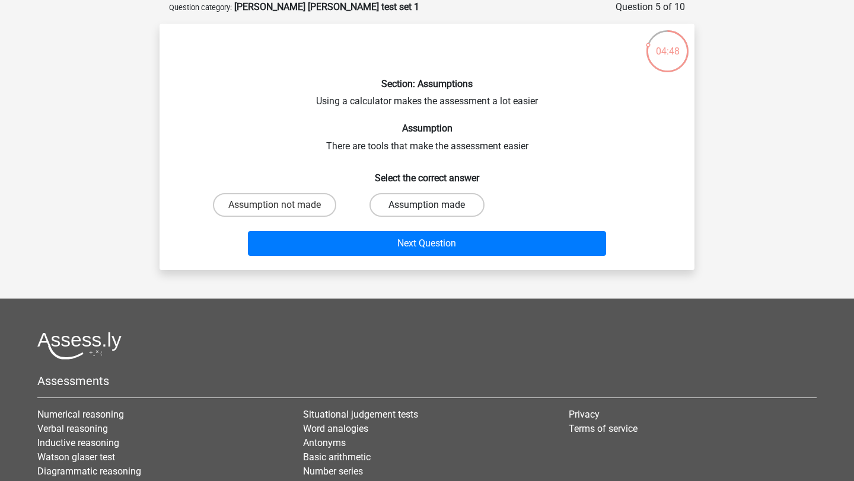
click at [391, 200] on label "Assumption made" at bounding box center [426, 205] width 114 height 24
click at [427, 205] on input "Assumption made" at bounding box center [431, 209] width 8 height 8
radio input "true"
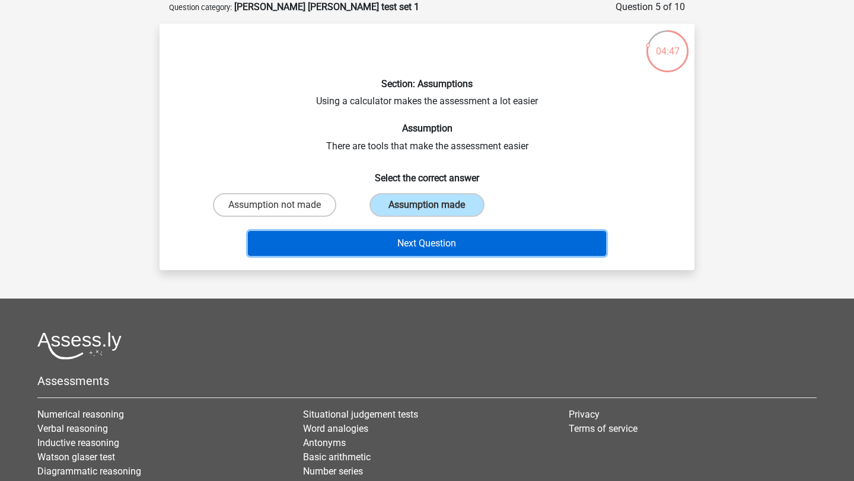
click at [397, 241] on button "Next Question" at bounding box center [427, 243] width 359 height 25
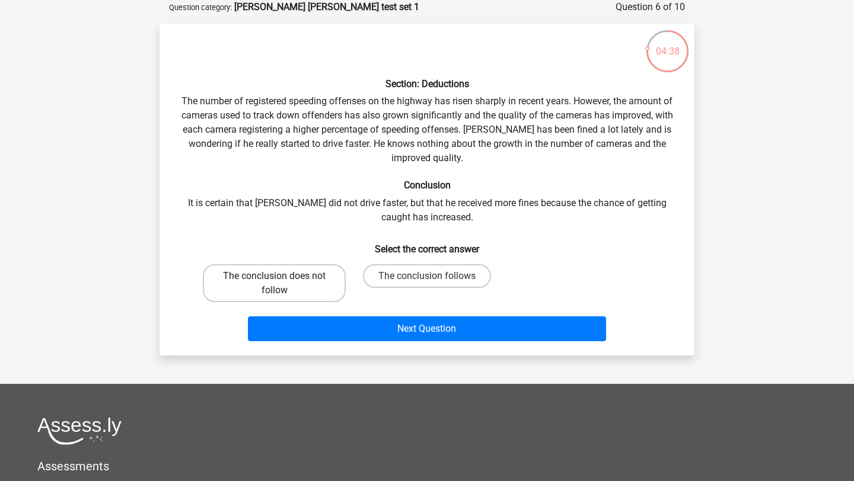
click at [321, 274] on label "The conclusion does not follow" at bounding box center [274, 283] width 143 height 38
click at [282, 276] on input "The conclusion does not follow" at bounding box center [278, 280] width 8 height 8
radio input "true"
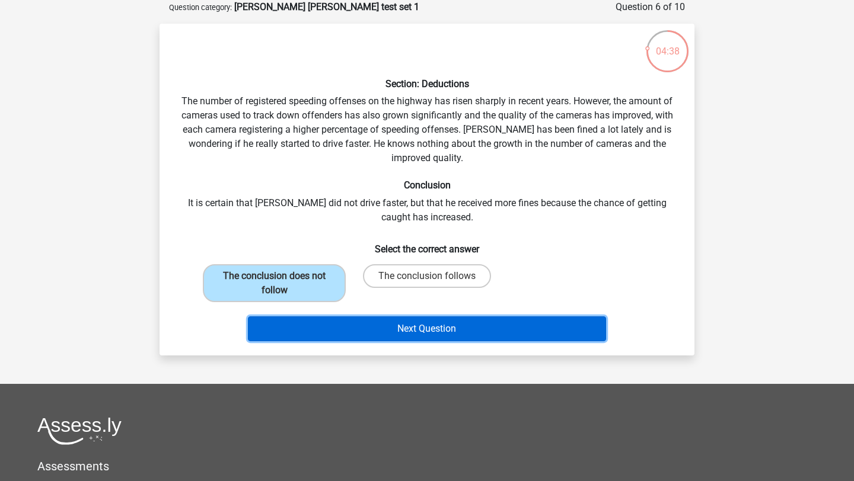
click at [358, 321] on button "Next Question" at bounding box center [427, 329] width 359 height 25
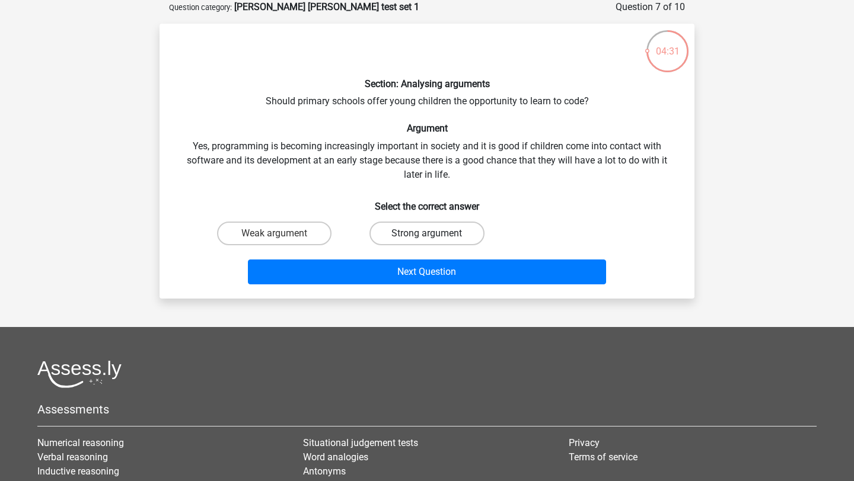
click at [400, 231] on label "Strong argument" at bounding box center [426, 234] width 114 height 24
click at [427, 234] on input "Strong argument" at bounding box center [431, 238] width 8 height 8
radio input "true"
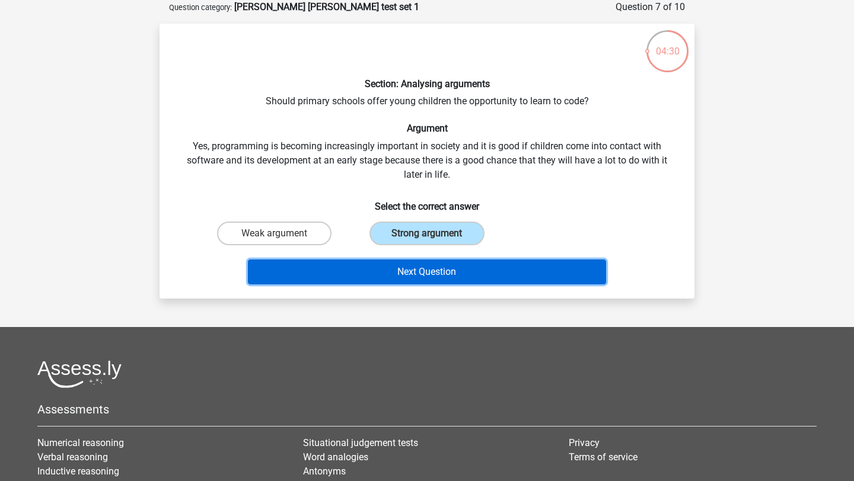
click at [409, 271] on button "Next Question" at bounding box center [427, 272] width 359 height 25
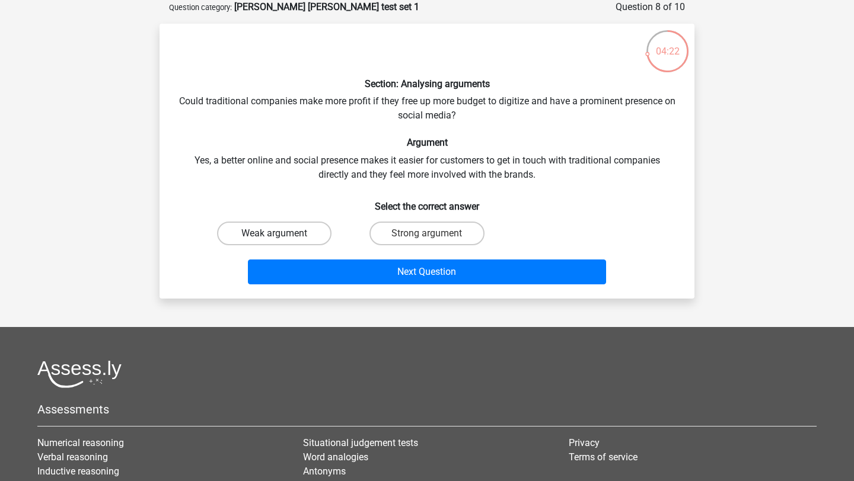
click at [291, 237] on label "Weak argument" at bounding box center [274, 234] width 114 height 24
click at [282, 237] on input "Weak argument" at bounding box center [278, 238] width 8 height 8
radio input "true"
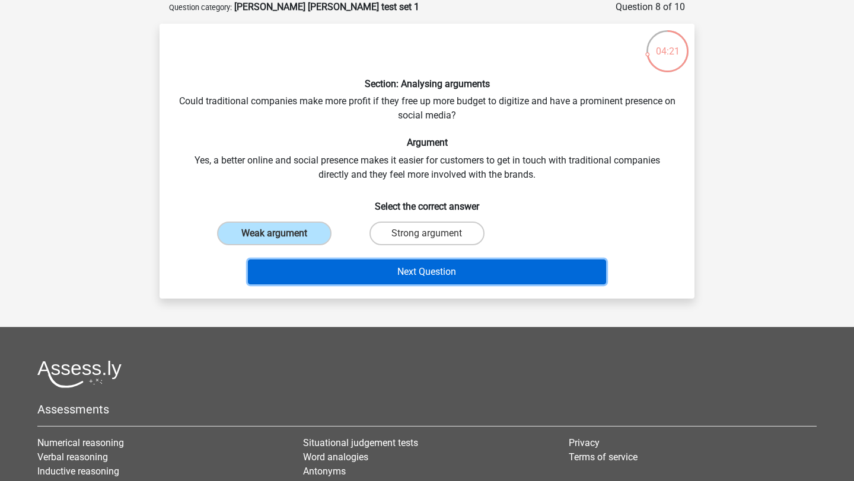
click at [346, 274] on button "Next Question" at bounding box center [427, 272] width 359 height 25
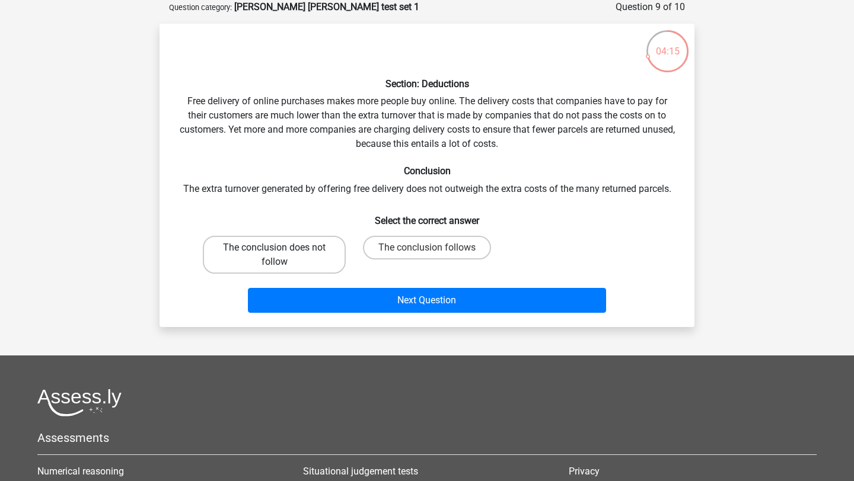
click at [318, 249] on label "The conclusion does not follow" at bounding box center [274, 255] width 143 height 38
click at [282, 249] on input "The conclusion does not follow" at bounding box center [278, 252] width 8 height 8
radio input "true"
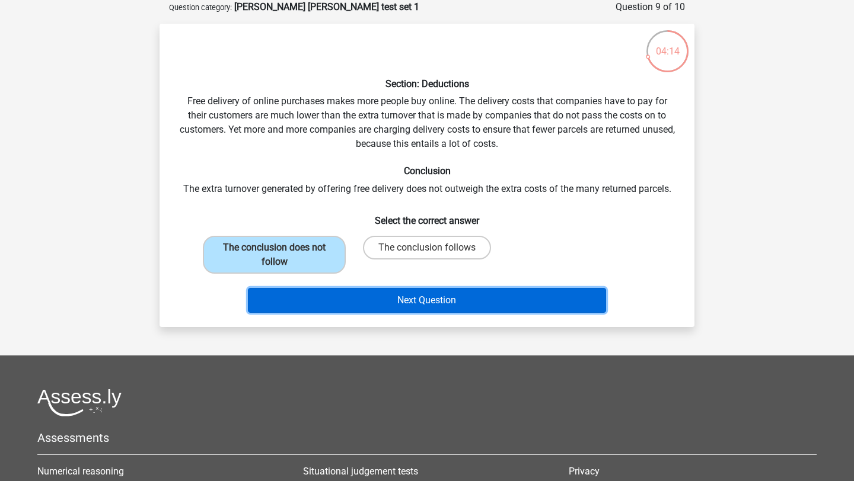
click at [358, 297] on button "Next Question" at bounding box center [427, 300] width 359 height 25
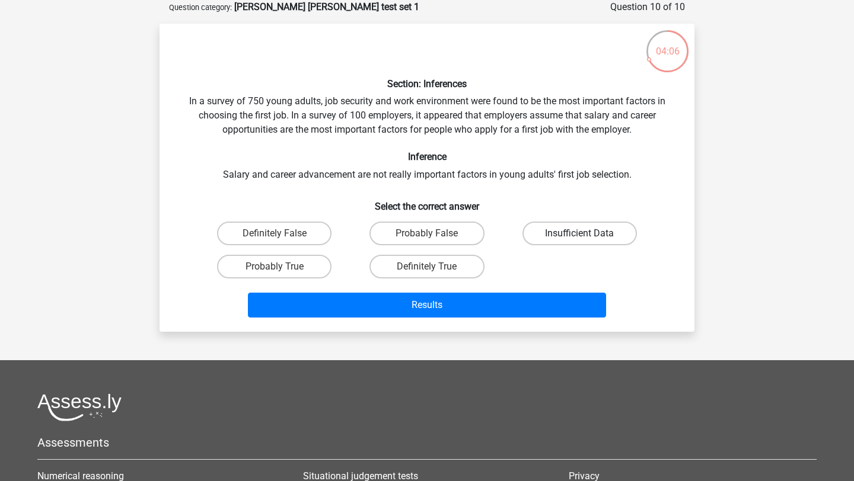
click at [574, 231] on label "Insufficient Data" at bounding box center [579, 234] width 114 height 24
click at [579, 234] on input "Insufficient Data" at bounding box center [583, 238] width 8 height 8
radio input "true"
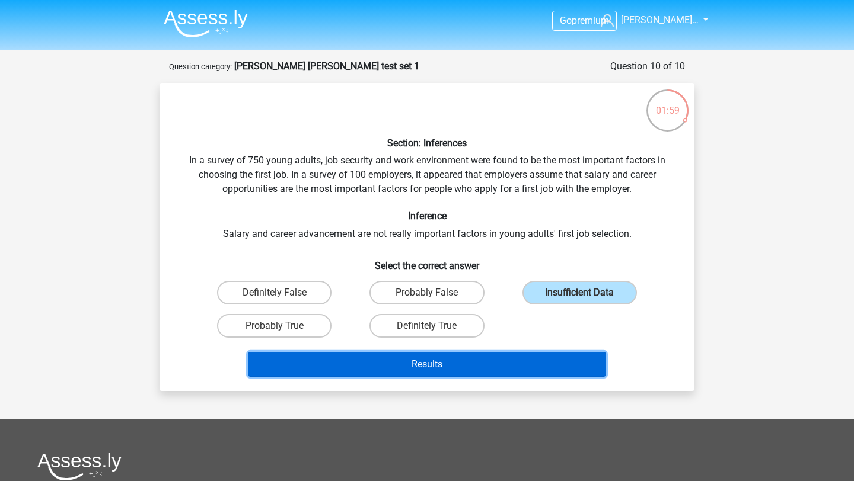
click at [439, 365] on button "Results" at bounding box center [427, 364] width 359 height 25
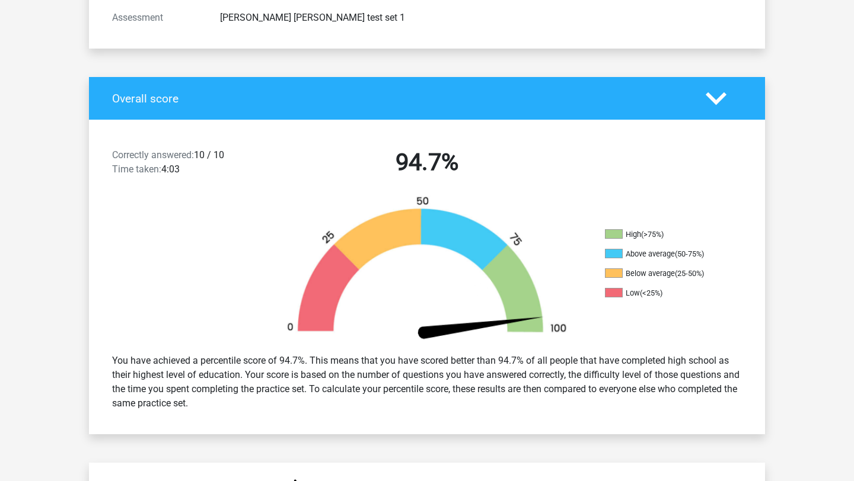
scroll to position [183, 0]
